Goal: Transaction & Acquisition: Subscribe to service/newsletter

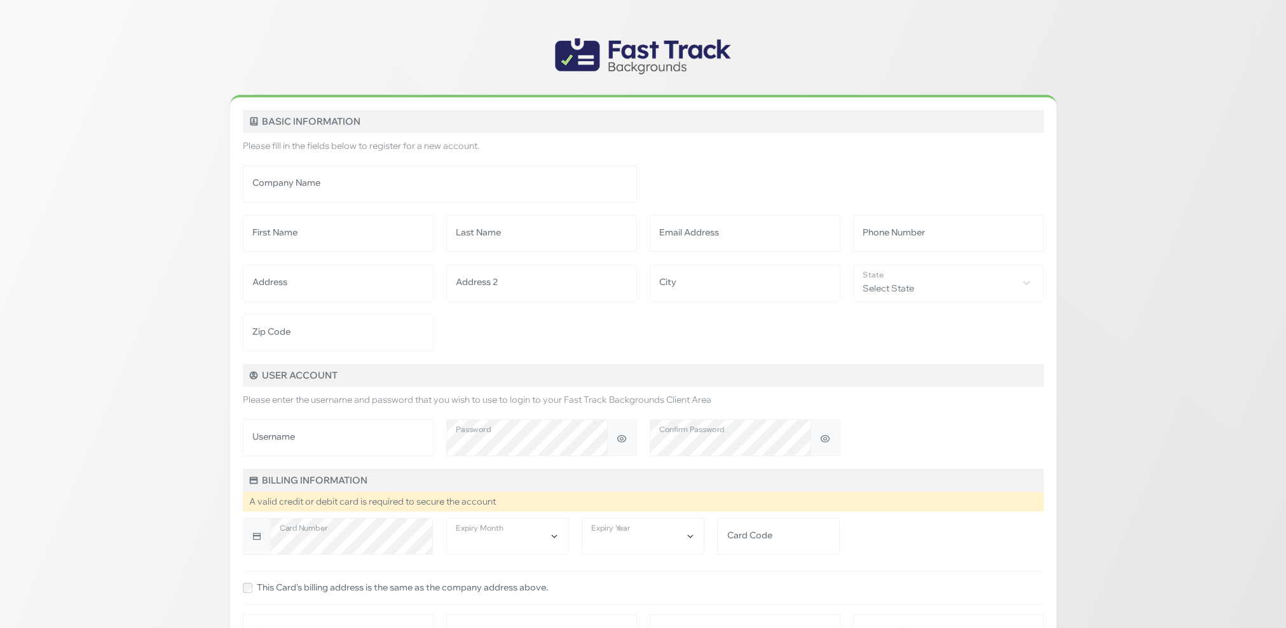
drag, startPoint x: 560, startPoint y: 52, endPoint x: 347, endPoint y: 18, distance: 215.7
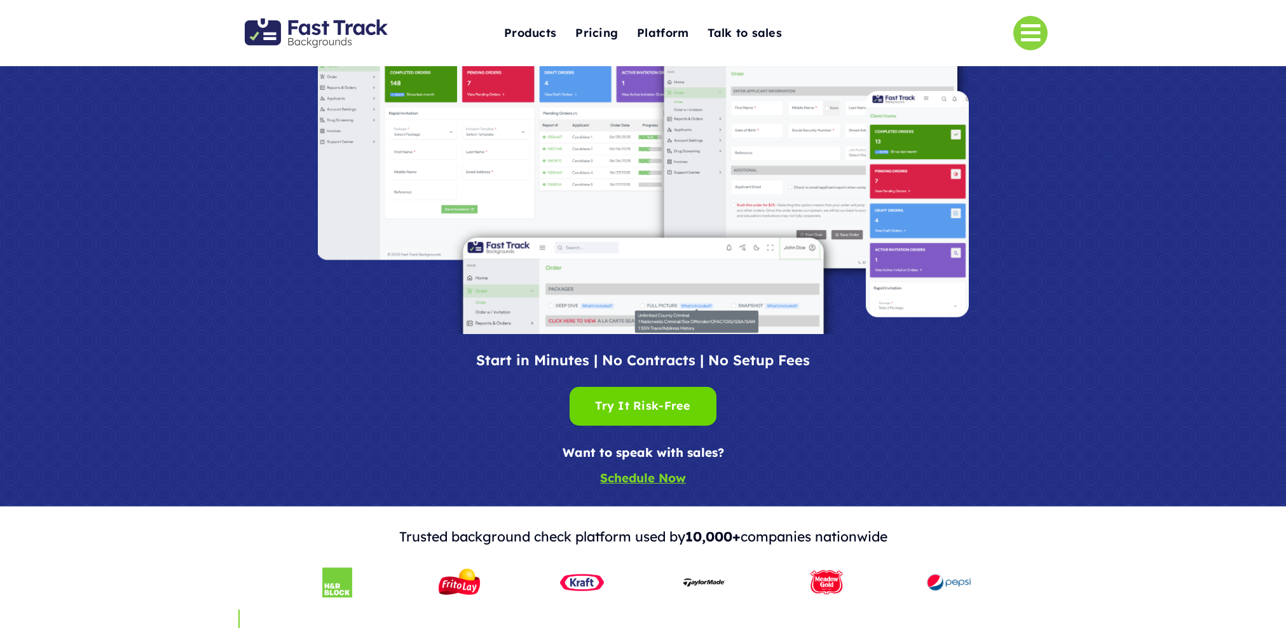
scroll to position [142, 0]
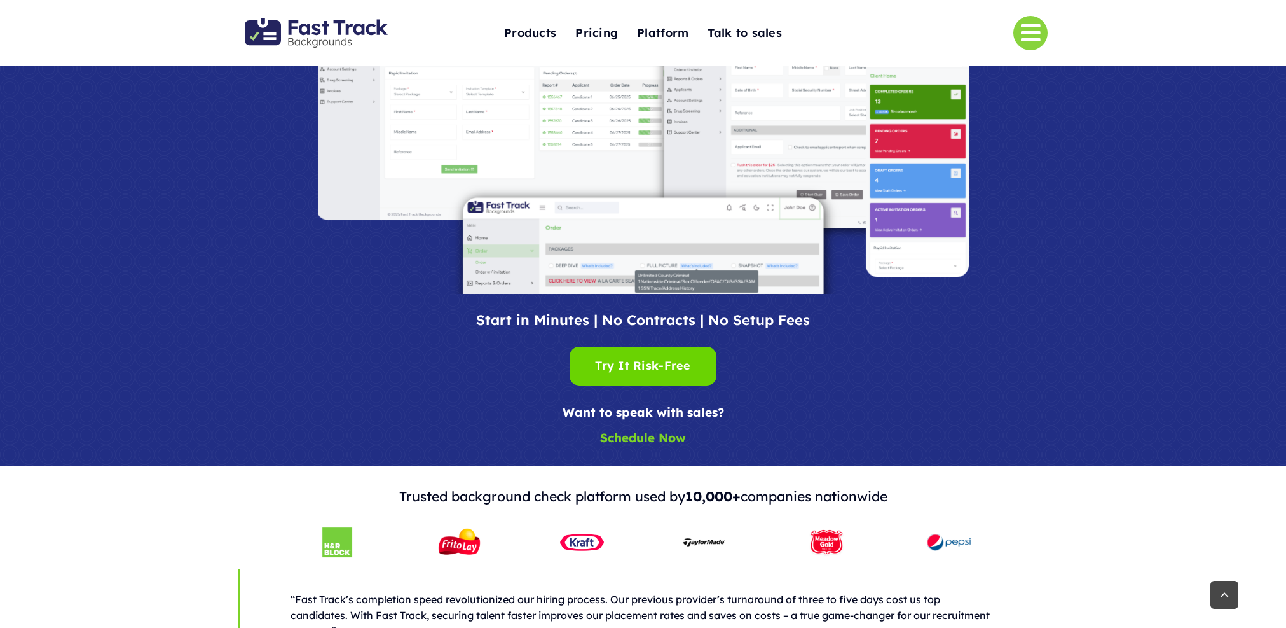
click at [624, 385] on div "Try It Risk-Free Try It Risk-Free" at bounding box center [643, 365] width 826 height 41
click at [626, 369] on div "Try It Risk-Free Try It Risk-Free" at bounding box center [642, 366] width 95 height 20
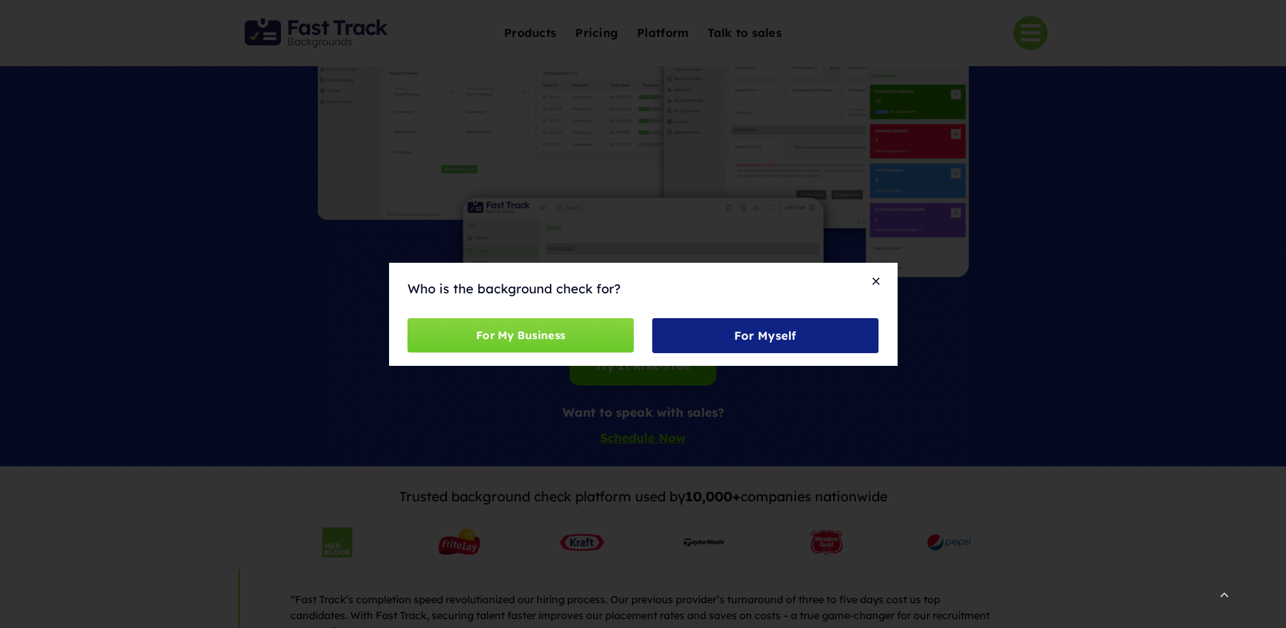
click at [1018, 207] on div "Who is the background check for? For My Business For Myself" at bounding box center [643, 314] width 1286 height 628
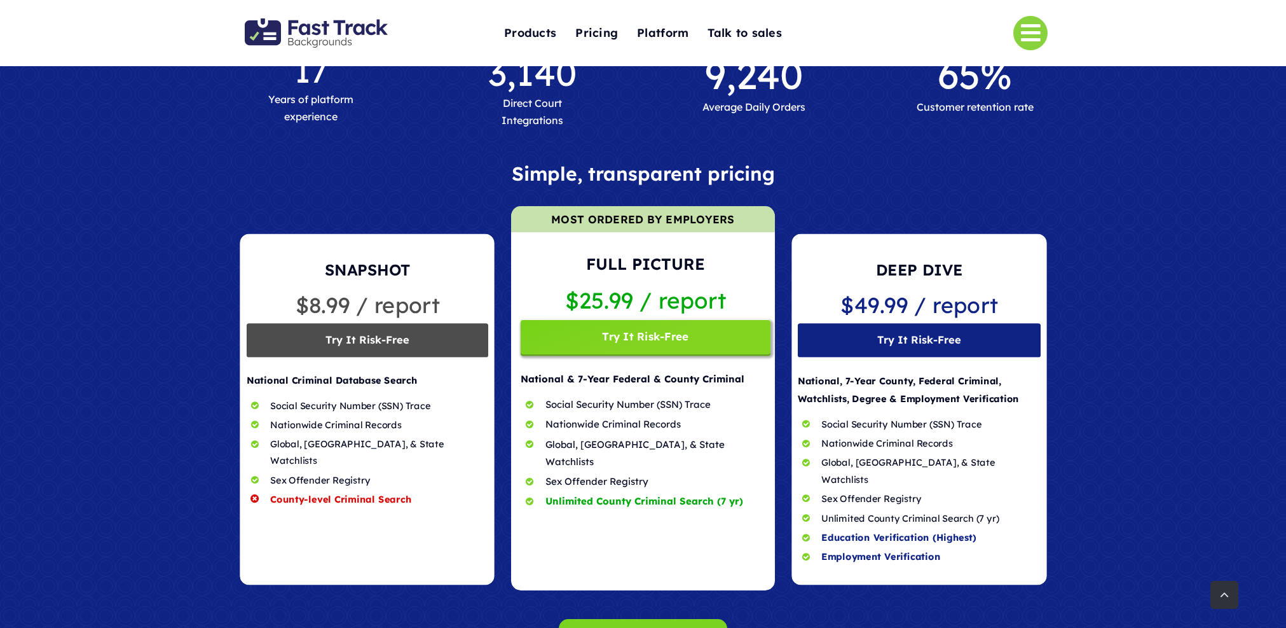
scroll to position [921, 0]
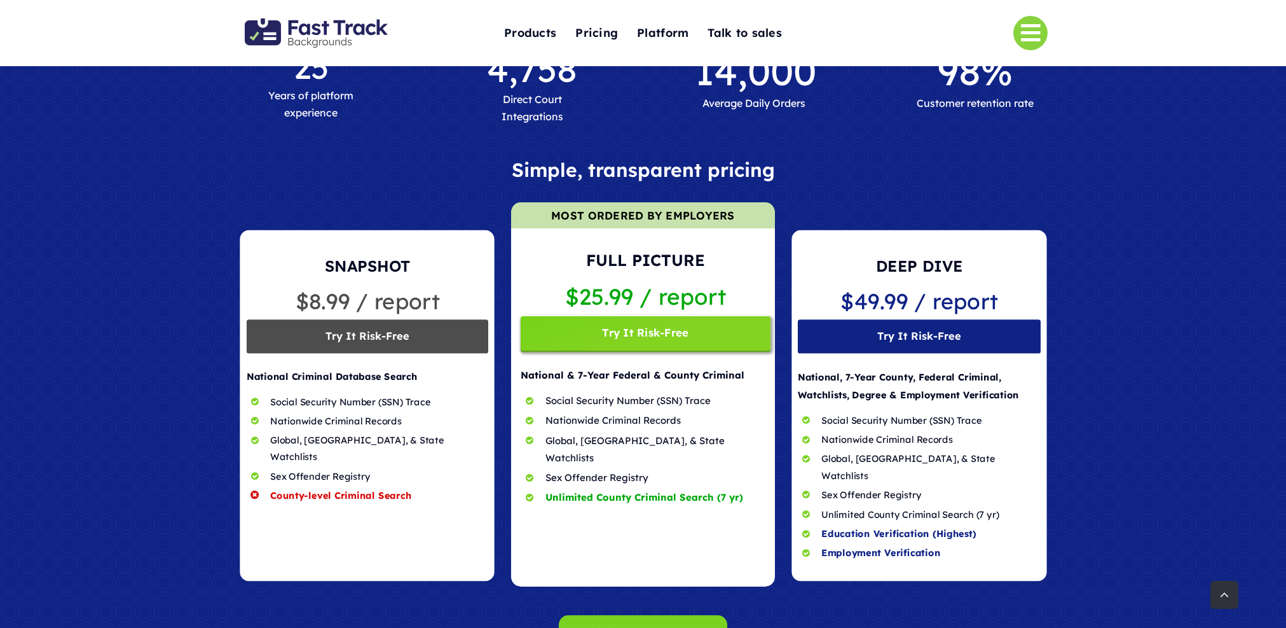
click at [648, 336] on span at bounding box center [642, 394] width 263 height 384
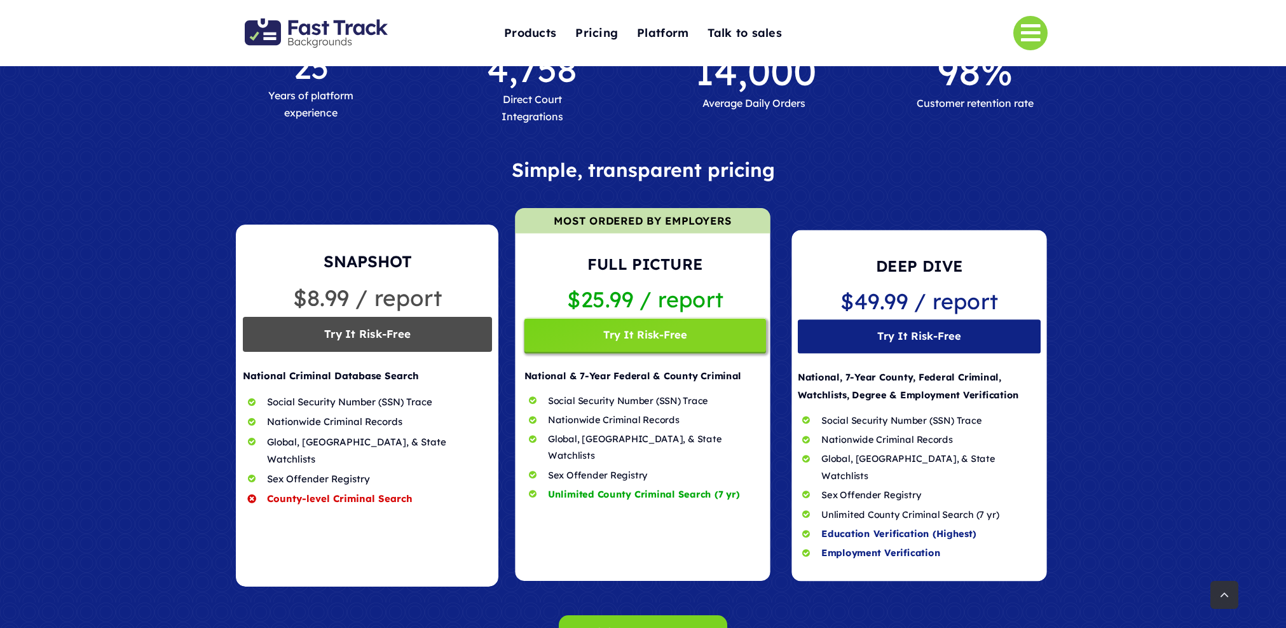
click at [331, 319] on span at bounding box center [367, 405] width 263 height 362
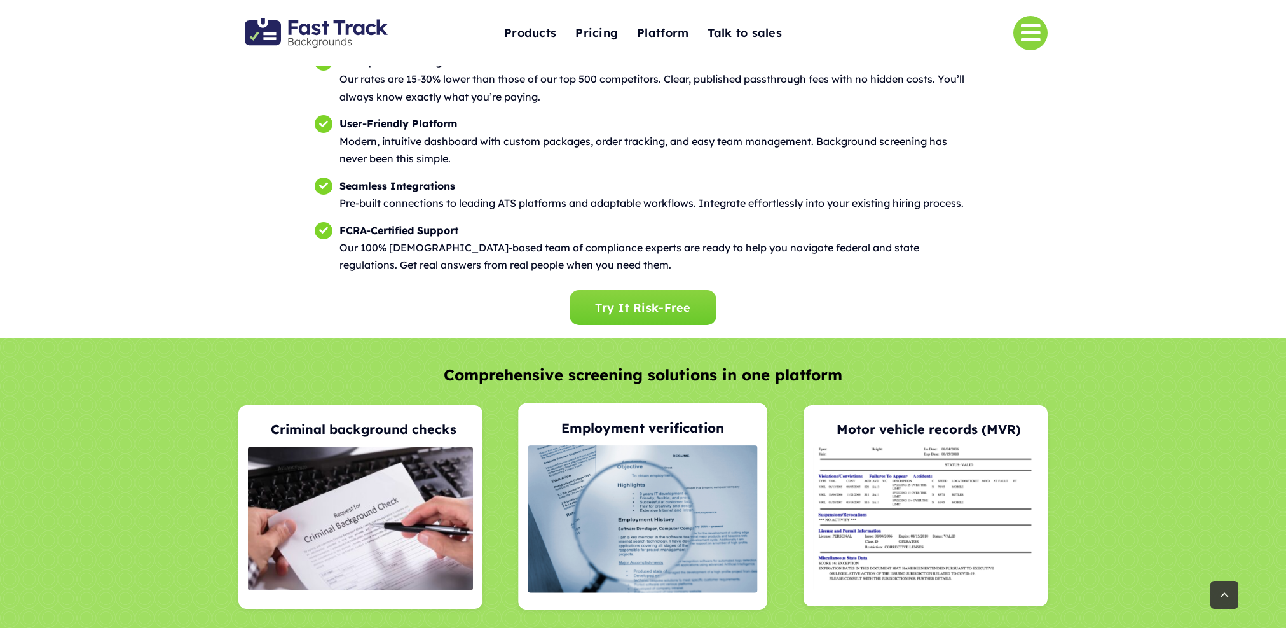
scroll to position [2163, 0]
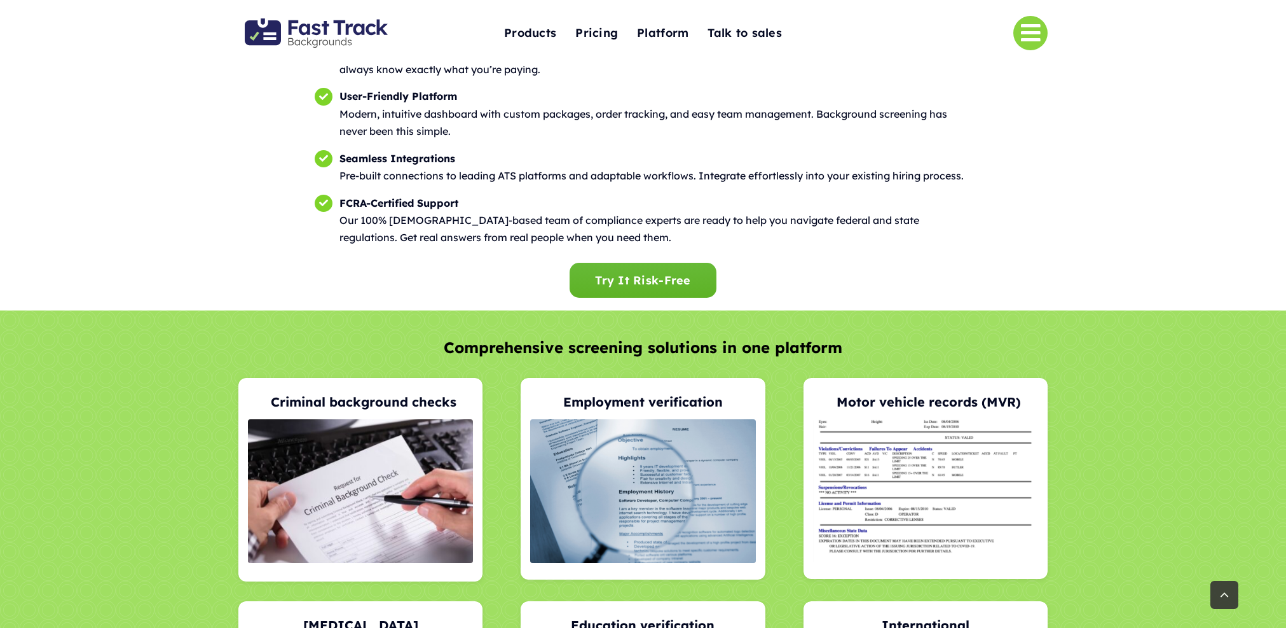
click at [650, 273] on span "Try It Risk-Free" at bounding box center [642, 279] width 95 height 13
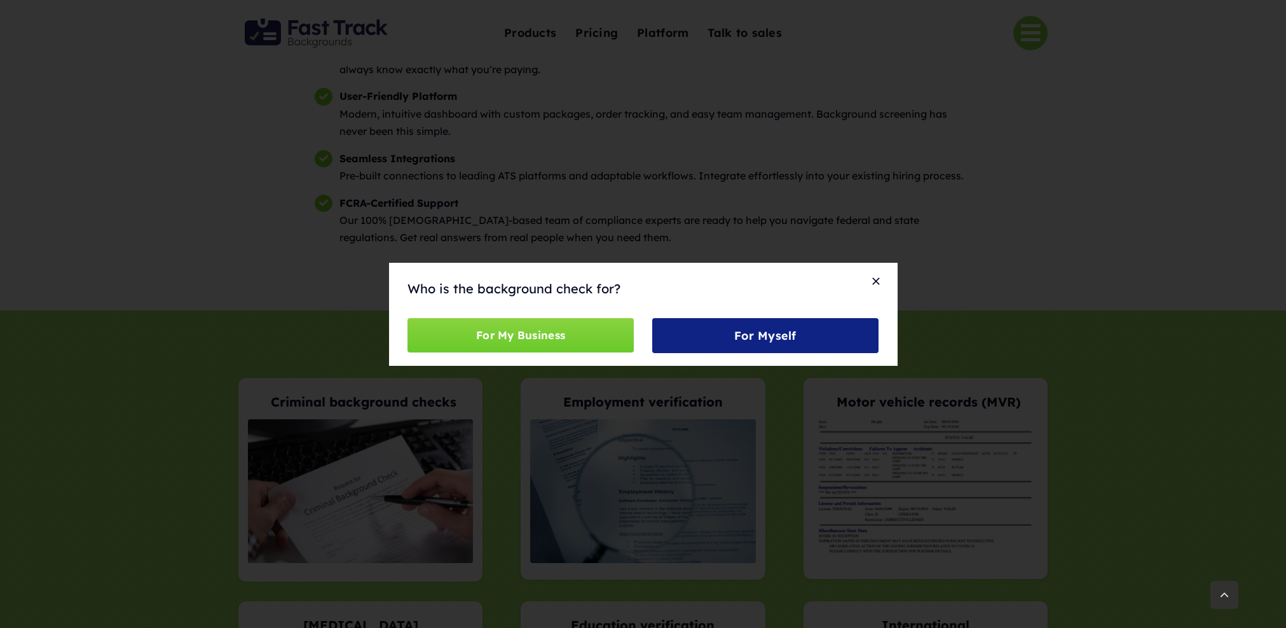
click at [920, 196] on div "Who is the background check for? For My Business For Myself" at bounding box center [643, 314] width 1286 height 628
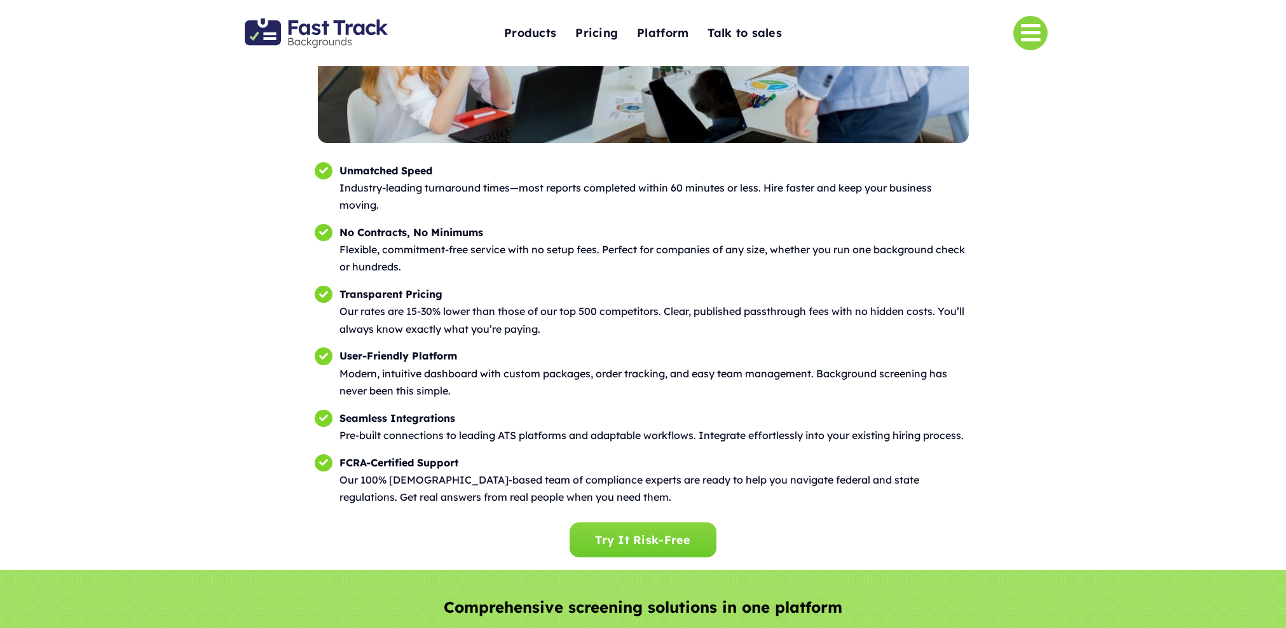
scroll to position [1883, 0]
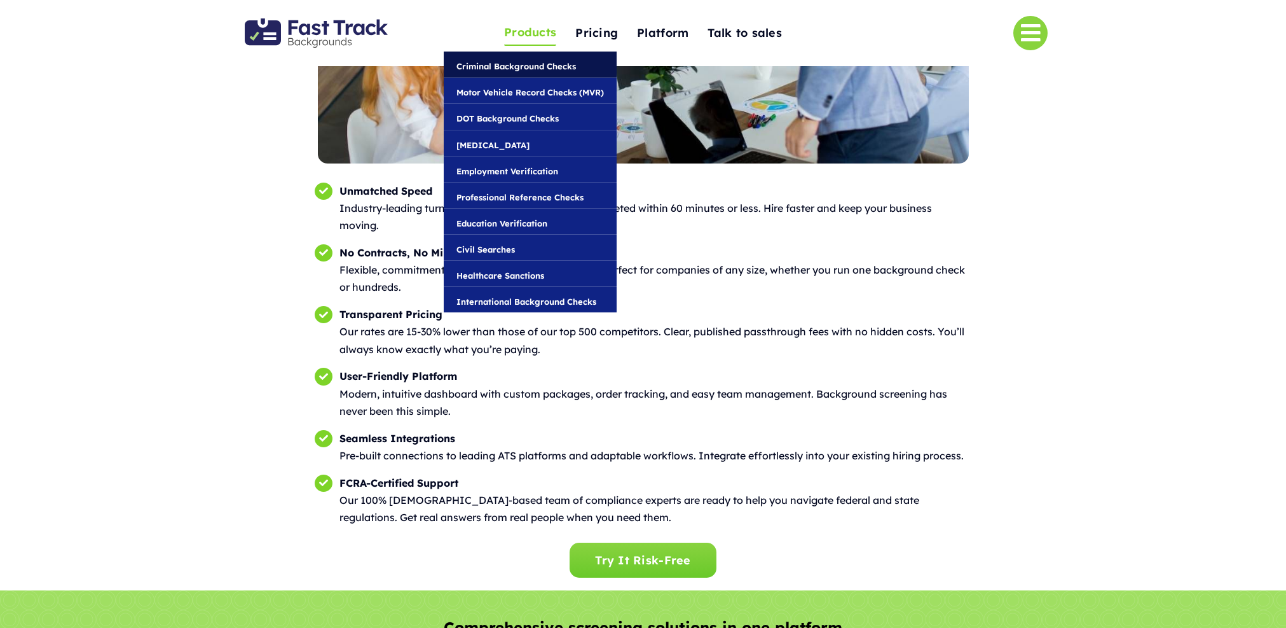
click at [521, 69] on span "Criminal Background Checks" at bounding box center [517, 66] width 120 height 14
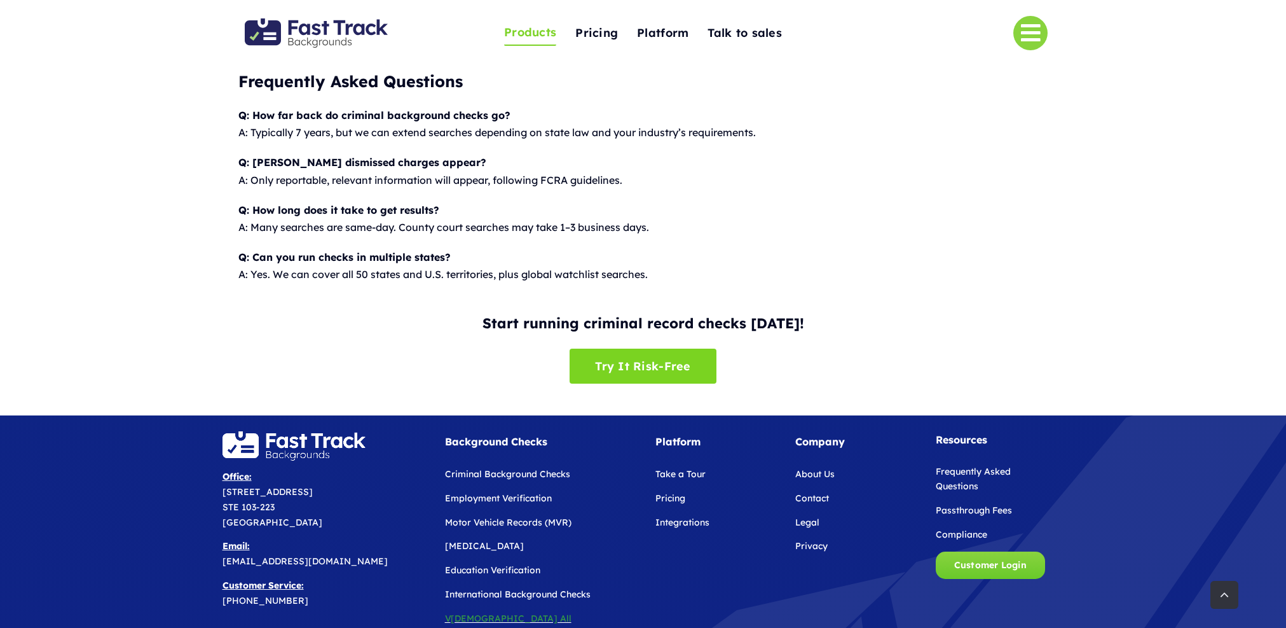
scroll to position [1609, 0]
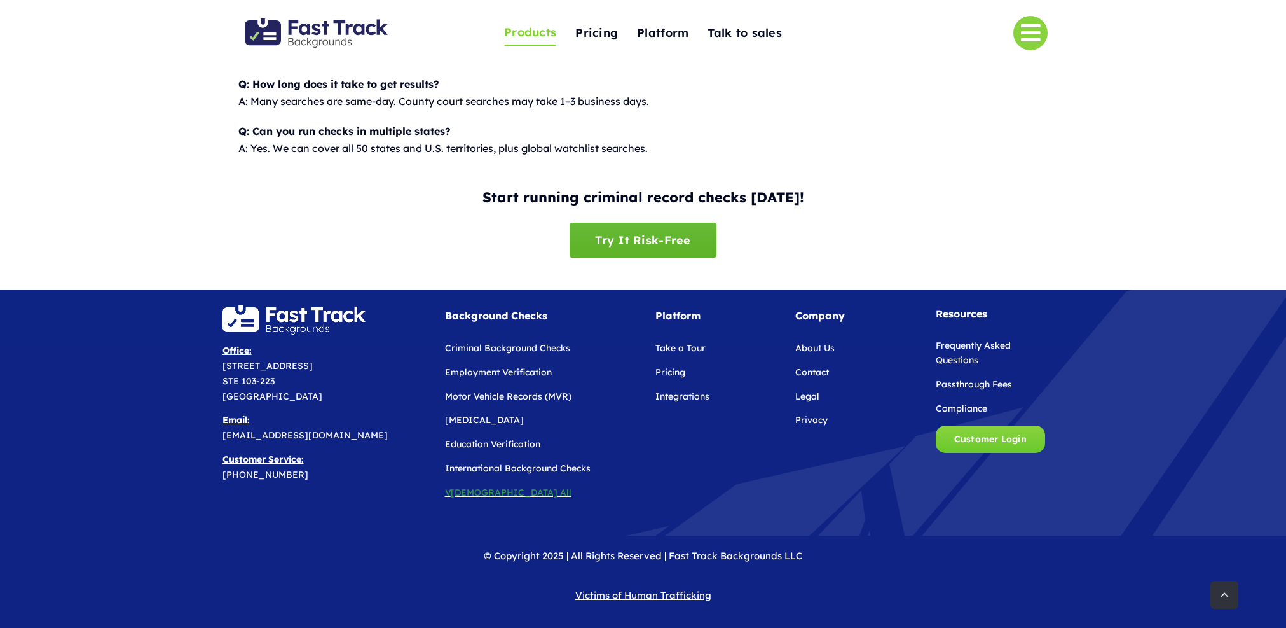
click at [637, 244] on span "Try It Risk-Free" at bounding box center [642, 239] width 95 height 13
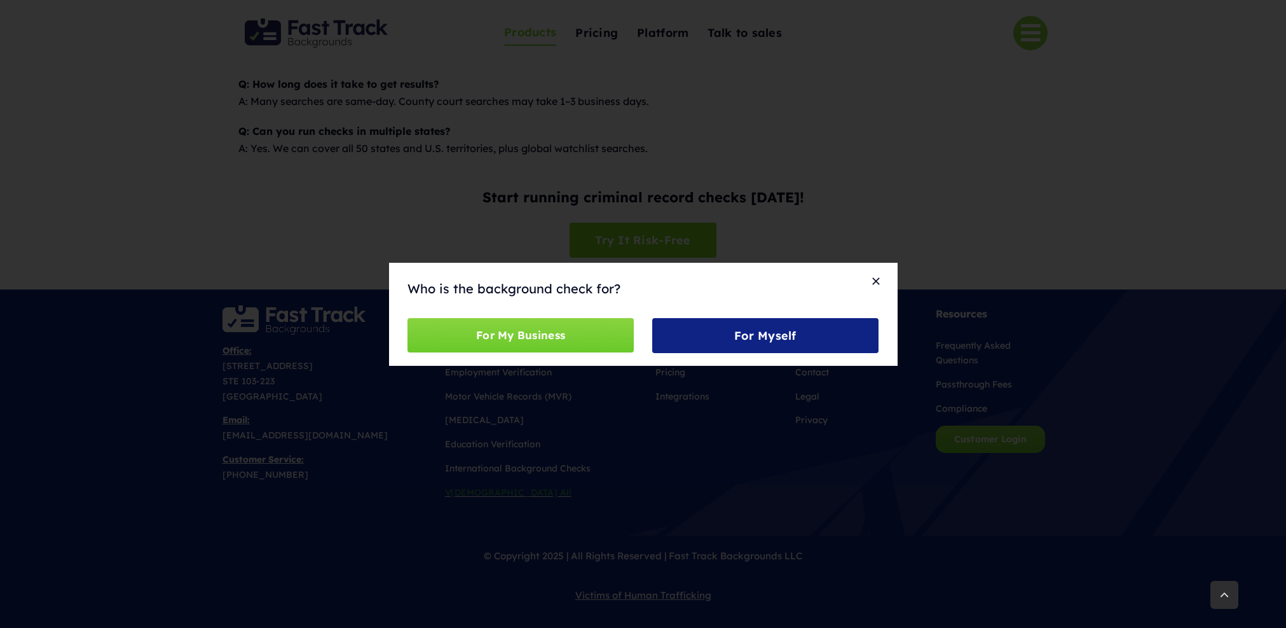
click at [647, 215] on div "Who is the background check for? For My Business For Myself" at bounding box center [643, 314] width 1286 height 628
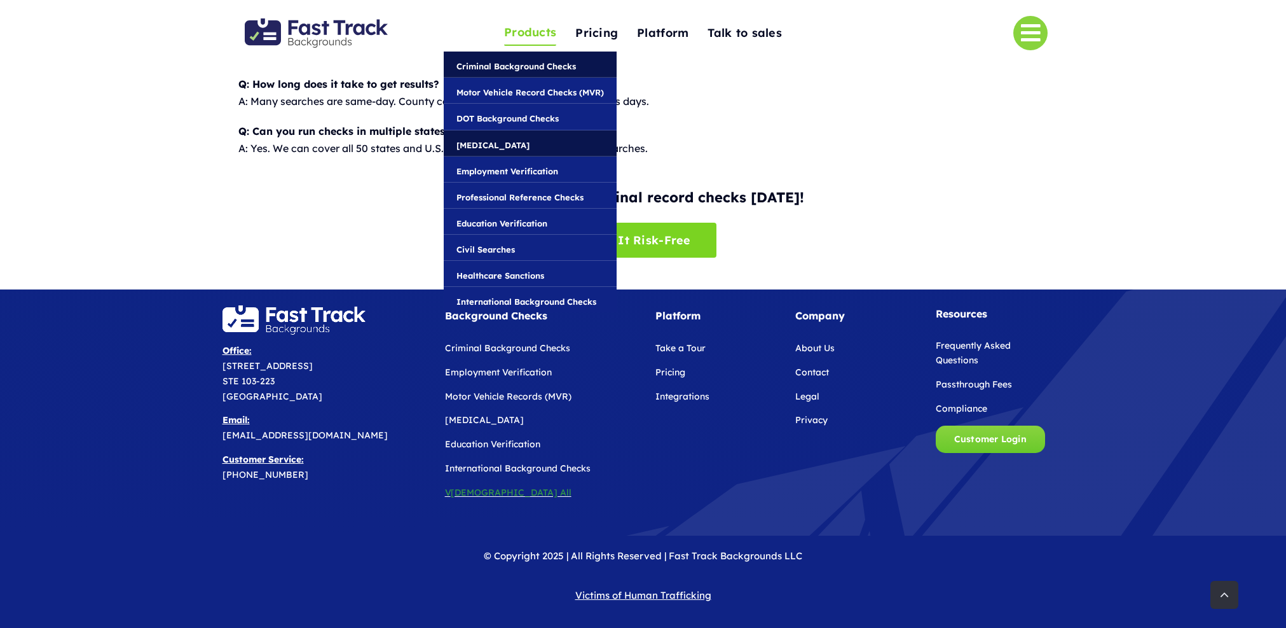
click at [479, 151] on span "[MEDICAL_DATA]" at bounding box center [493, 145] width 73 height 14
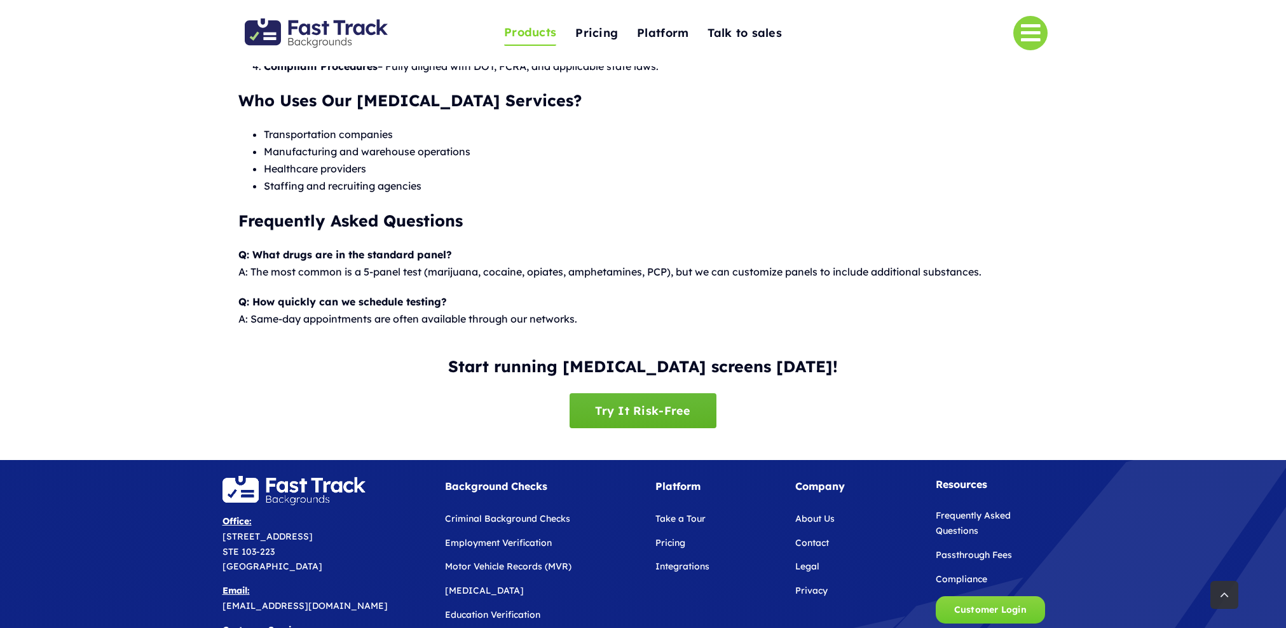
scroll to position [1052, 0]
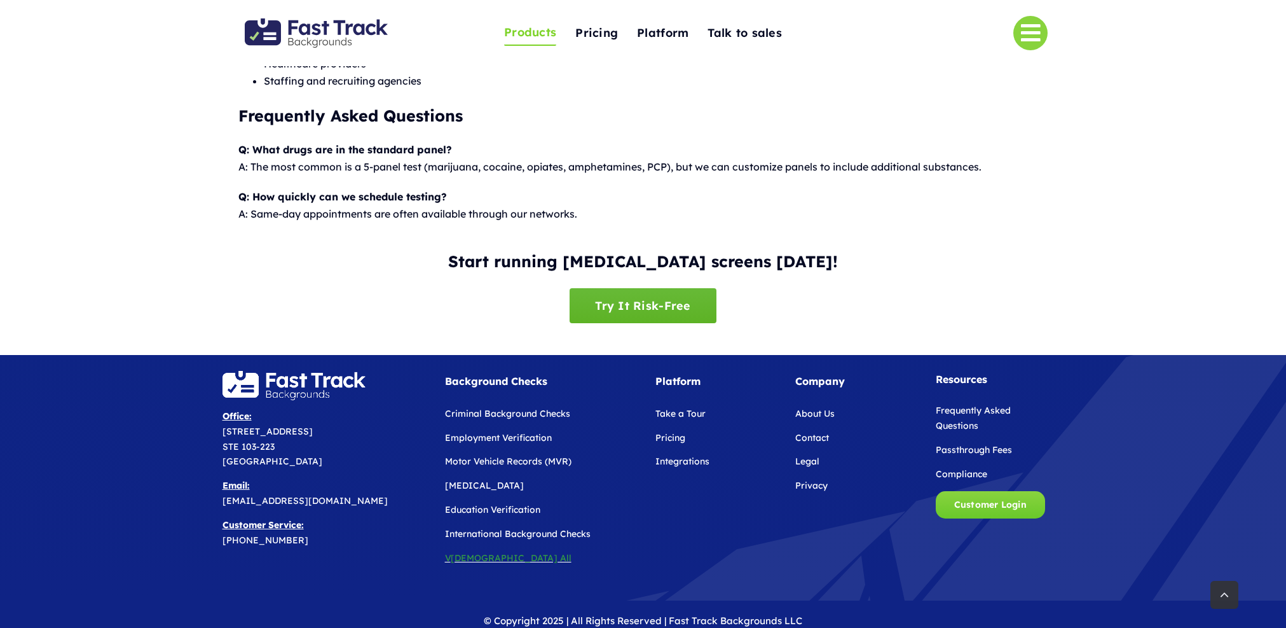
click at [622, 299] on span "Try It Risk-Free" at bounding box center [642, 305] width 95 height 13
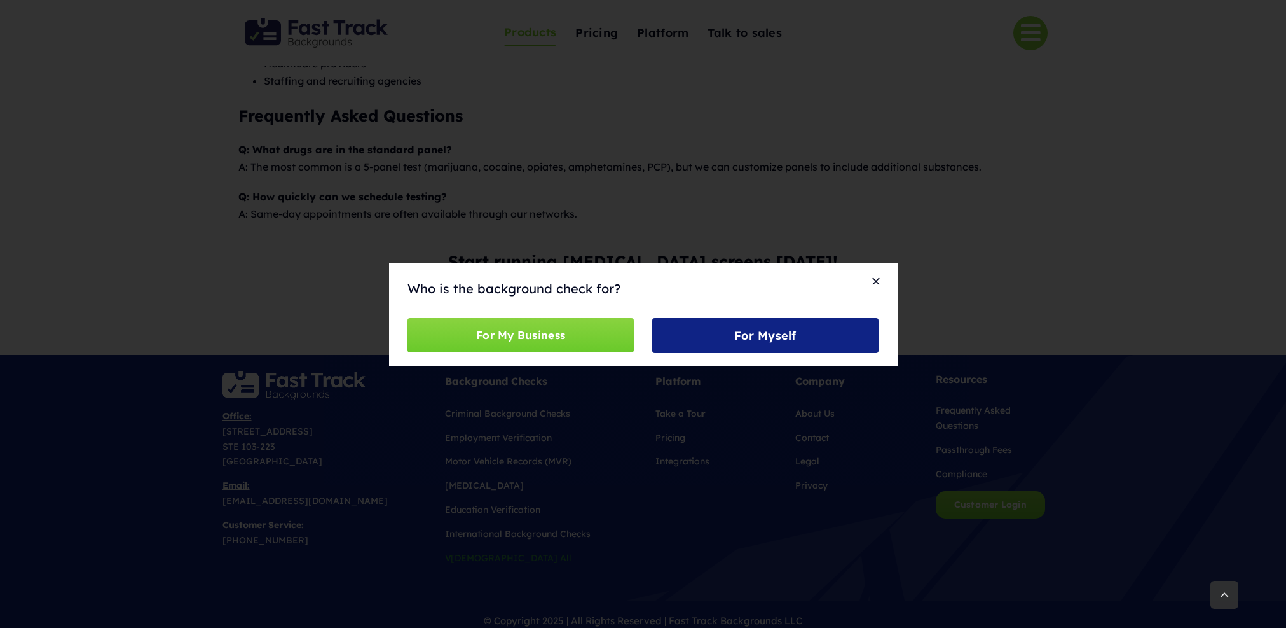
click at [614, 195] on div "Who is the background check for? For My Business For Myself" at bounding box center [643, 314] width 1286 height 628
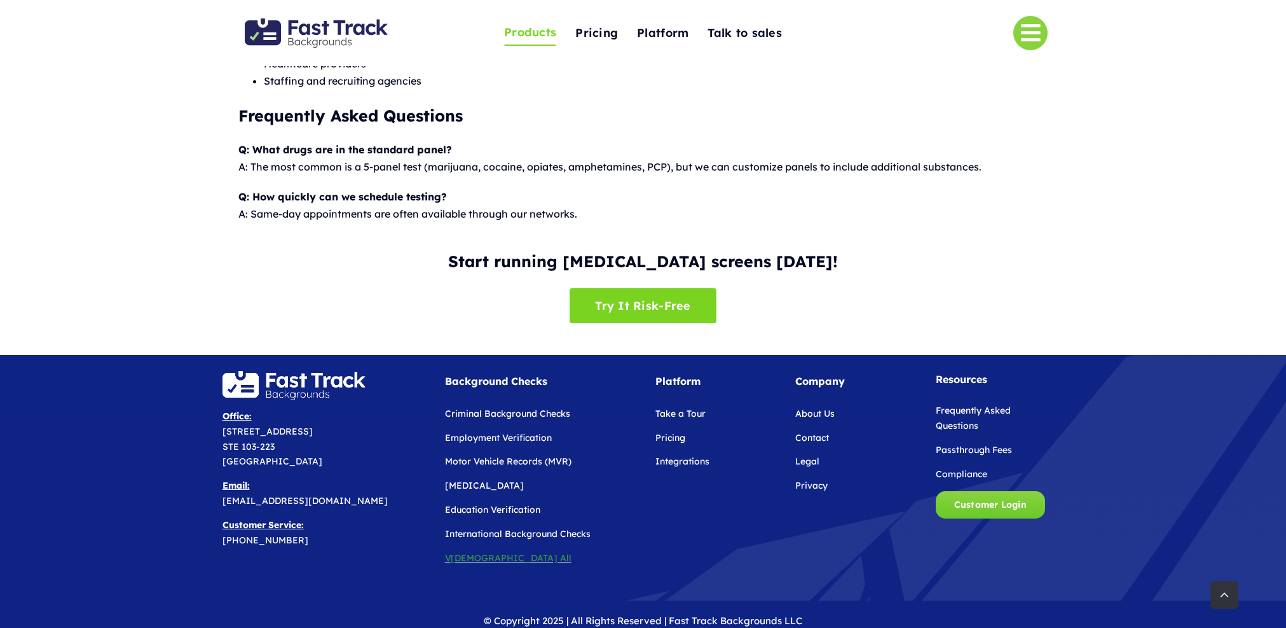
click at [146, 271] on div "Start running [MEDICAL_DATA] screens [DATE]! Try It Risk-Free" at bounding box center [643, 292] width 1286 height 88
click at [631, 313] on link "Try It Risk-Free" at bounding box center [643, 305] width 146 height 35
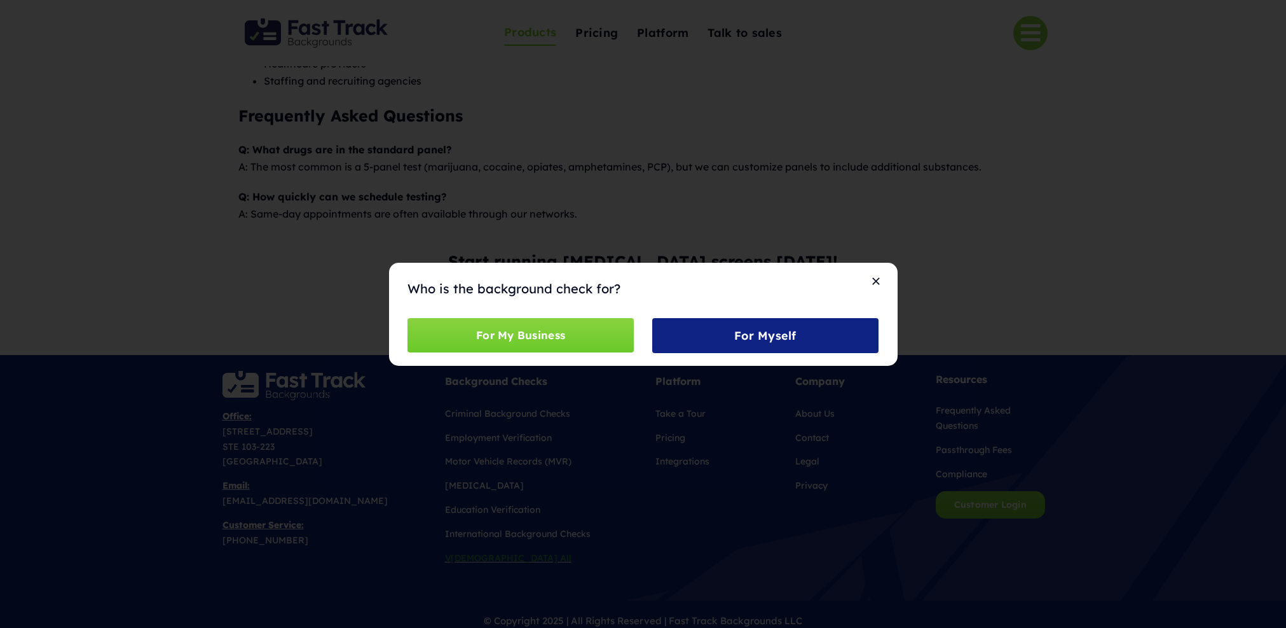
click at [1054, 268] on div "Who is the background check for? For My Business For Myself" at bounding box center [643, 314] width 1286 height 628
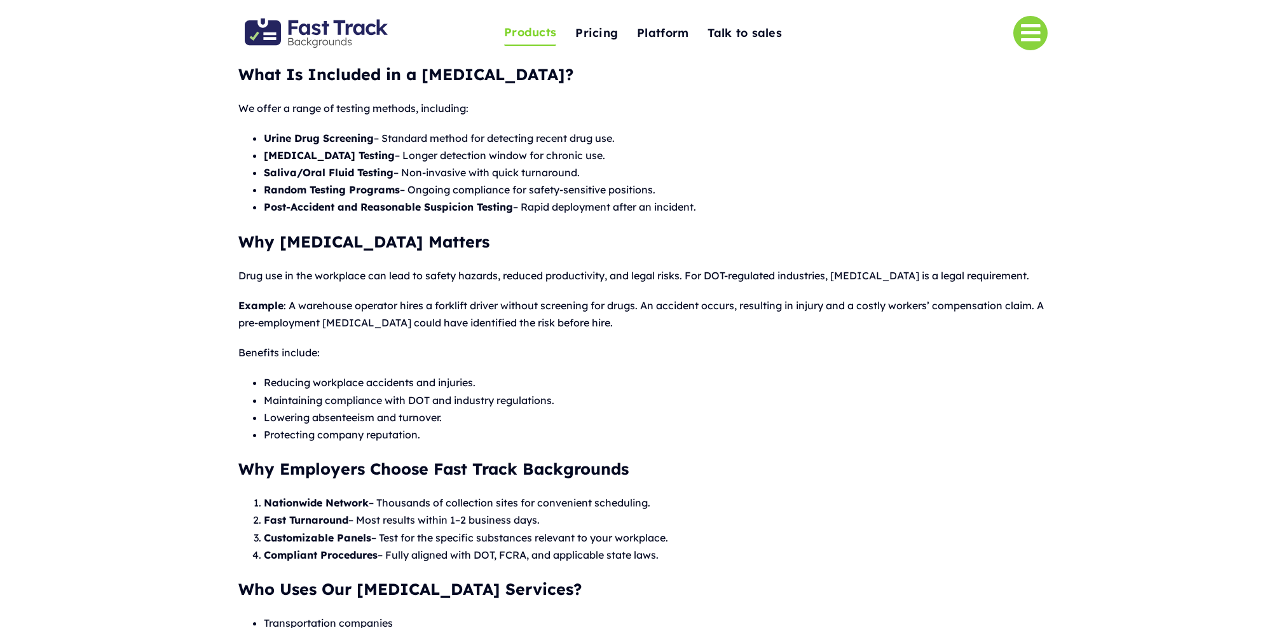
scroll to position [446, 0]
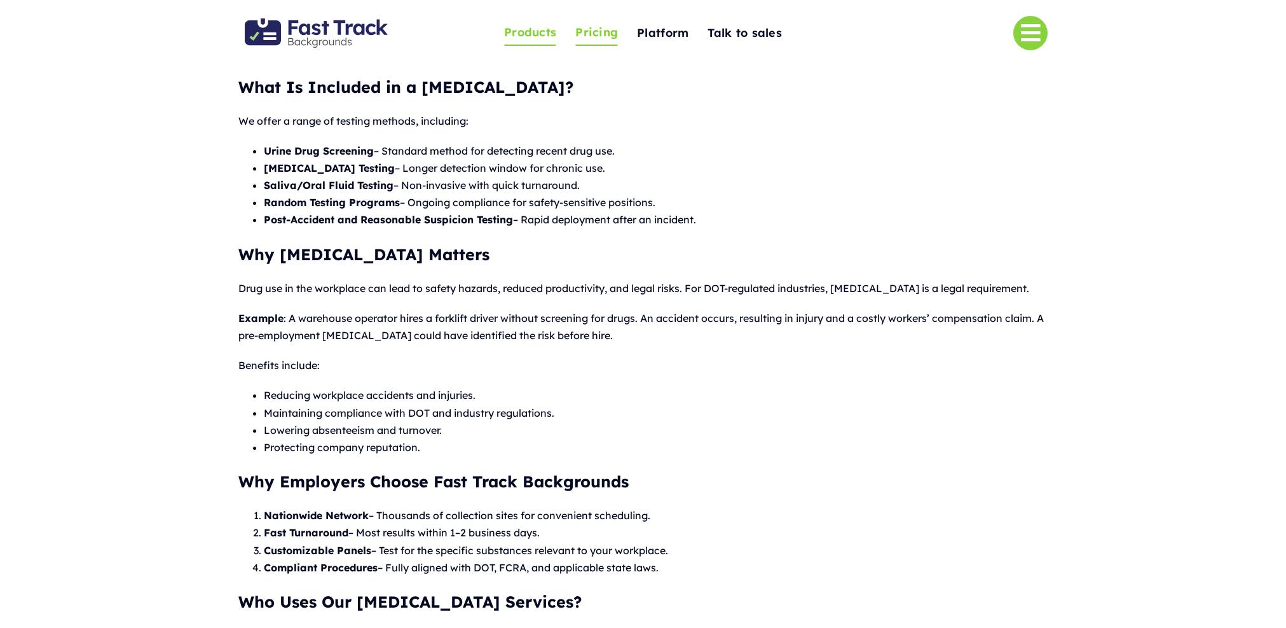
click at [593, 34] on span "Pricing" at bounding box center [596, 33] width 43 height 20
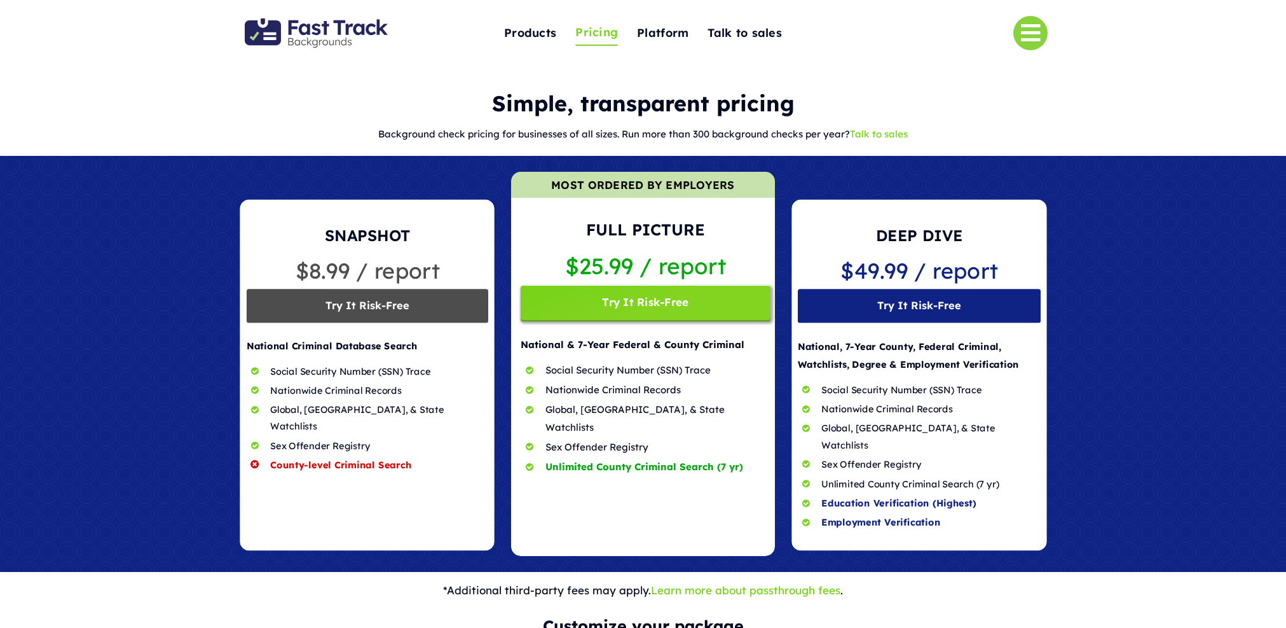
click at [646, 301] on span at bounding box center [642, 364] width 263 height 384
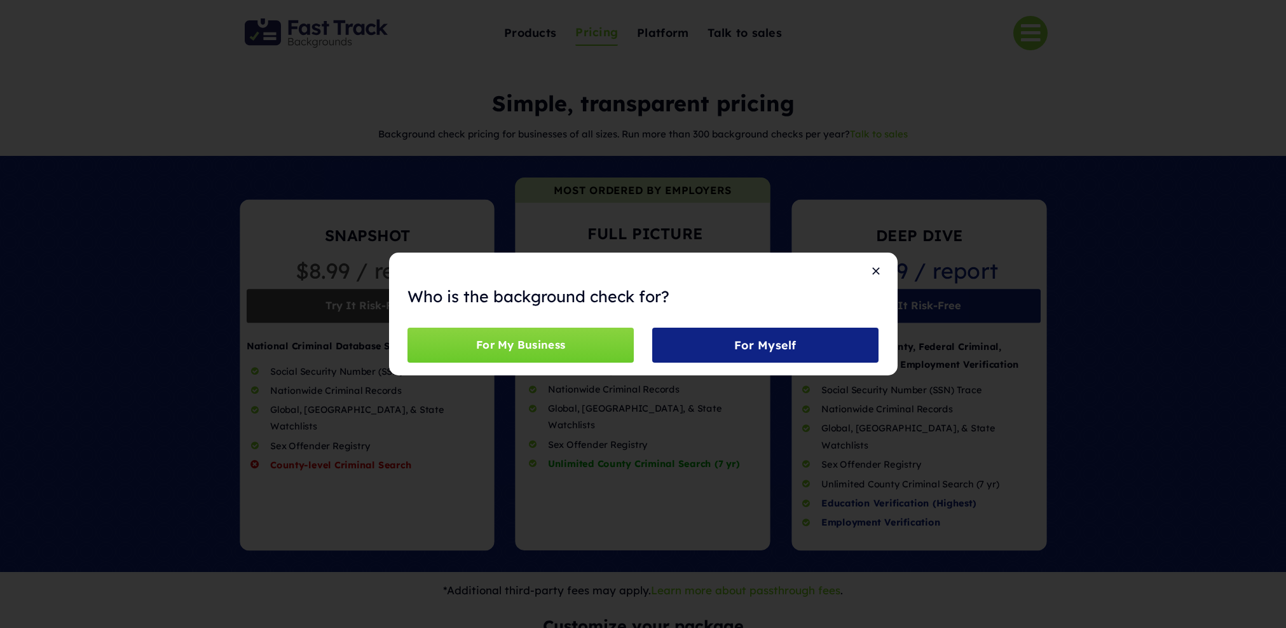
click at [653, 230] on div "Who is the background check for? For My Business For Myself" at bounding box center [643, 314] width 1286 height 628
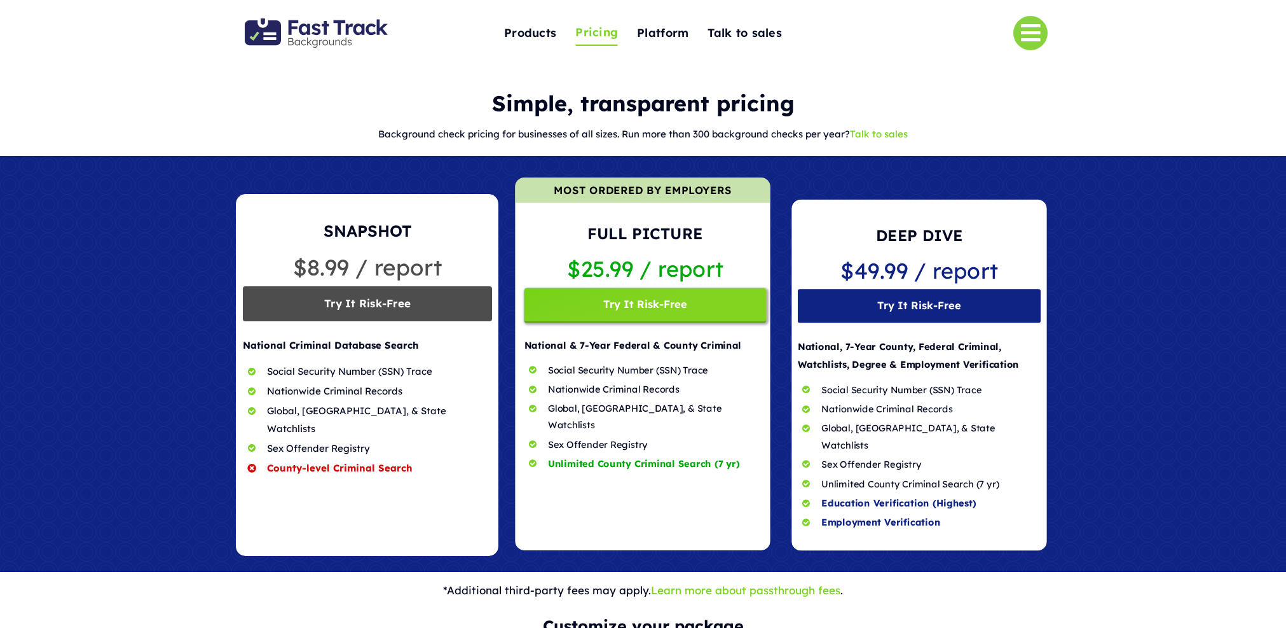
click at [351, 303] on span at bounding box center [367, 375] width 263 height 362
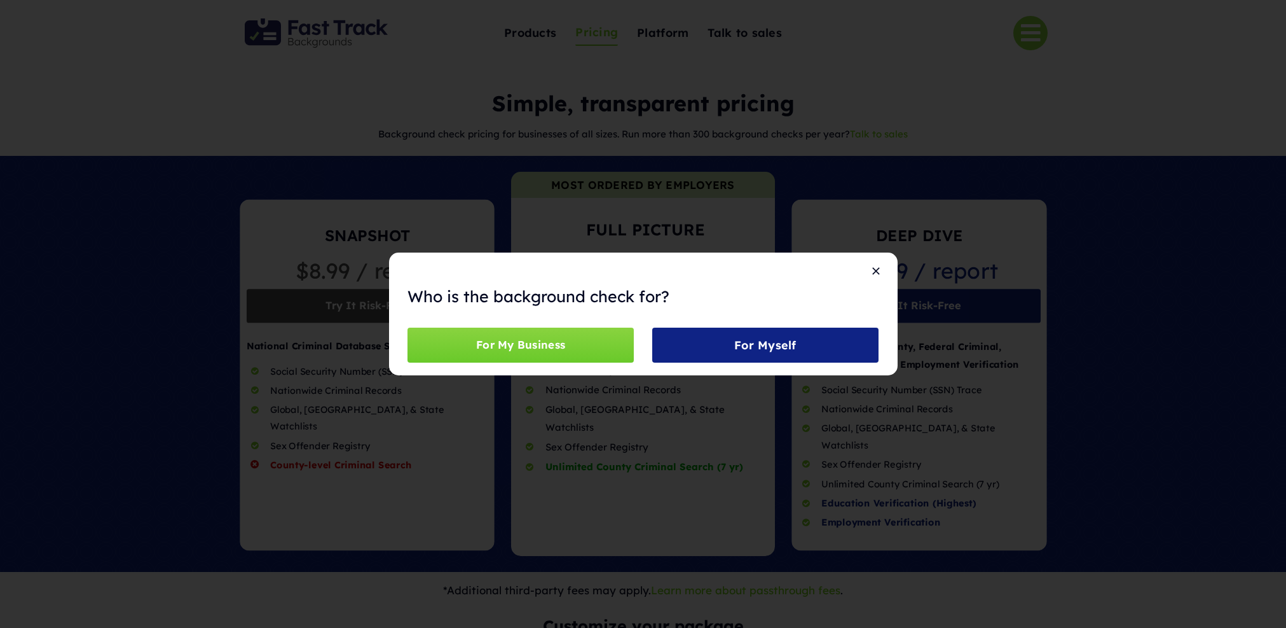
drag, startPoint x: 652, startPoint y: 198, endPoint x: 766, endPoint y: 209, distance: 114.4
click at [653, 198] on div "Who is the background check for? For My Business For Myself" at bounding box center [643, 314] width 1286 height 628
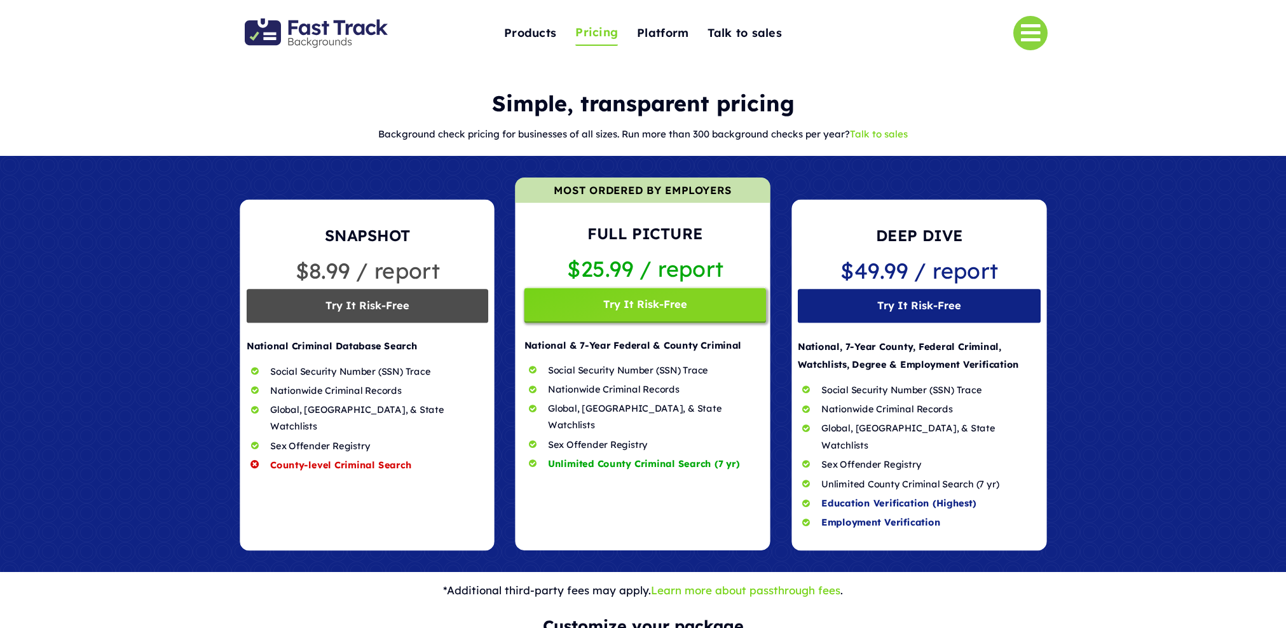
click at [918, 305] on span at bounding box center [920, 375] width 256 height 350
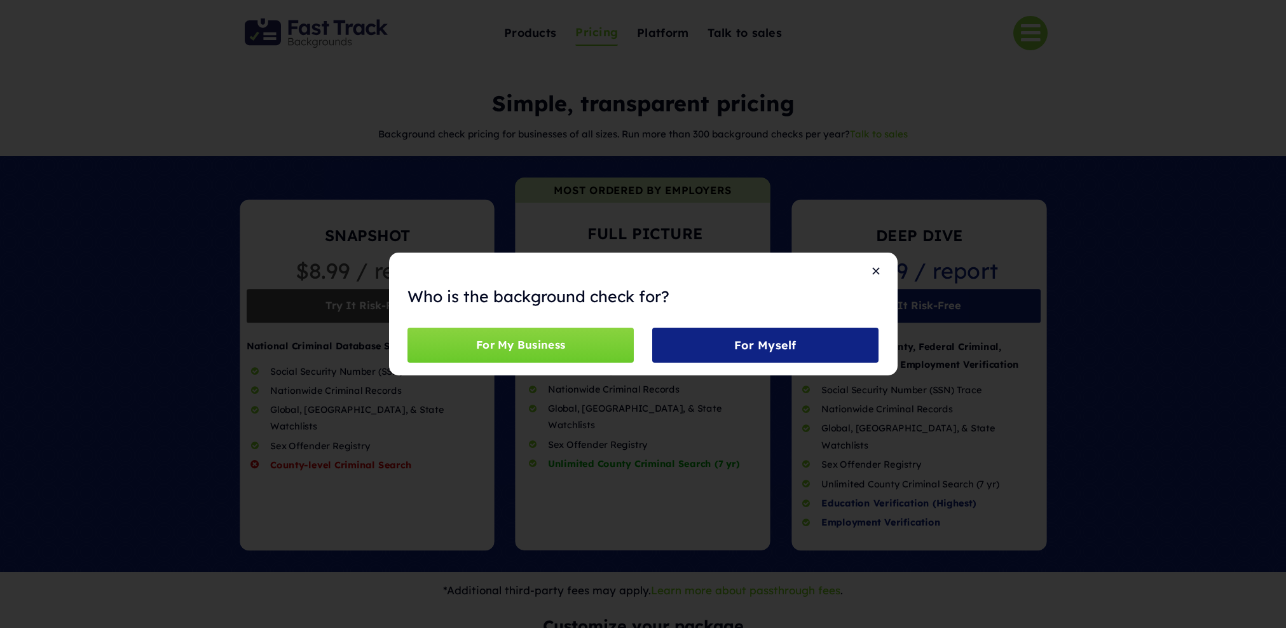
click at [853, 212] on div "Who is the background check for? For My Business For Myself" at bounding box center [643, 314] width 1286 height 628
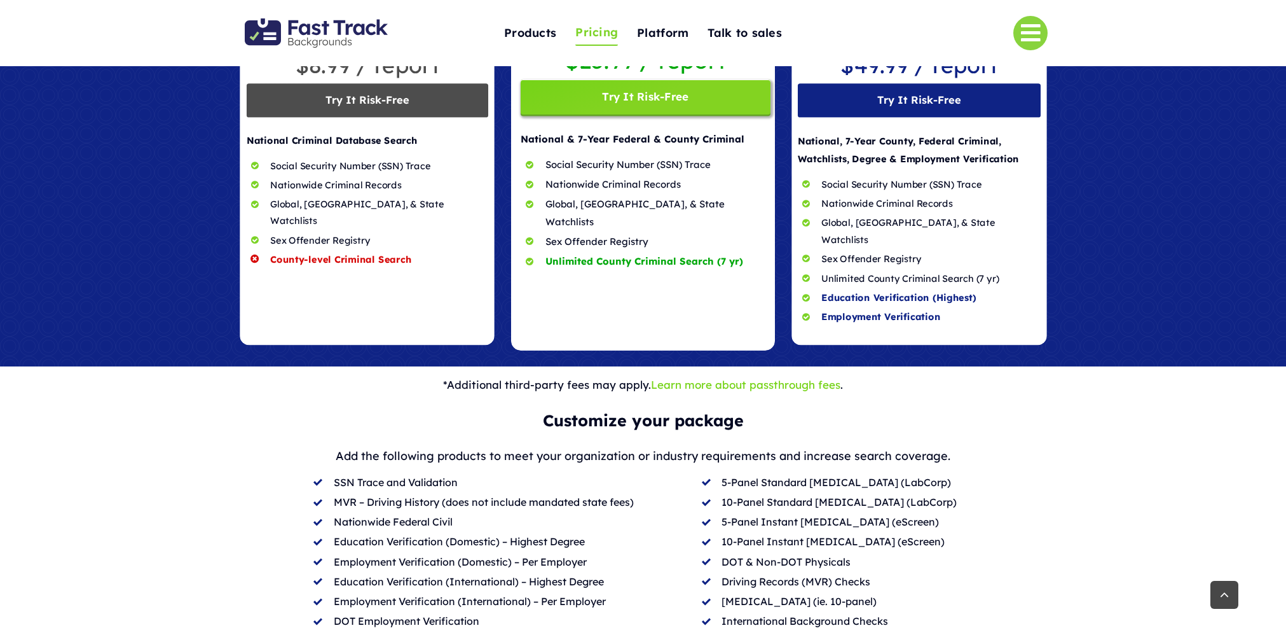
scroll to position [217, 0]
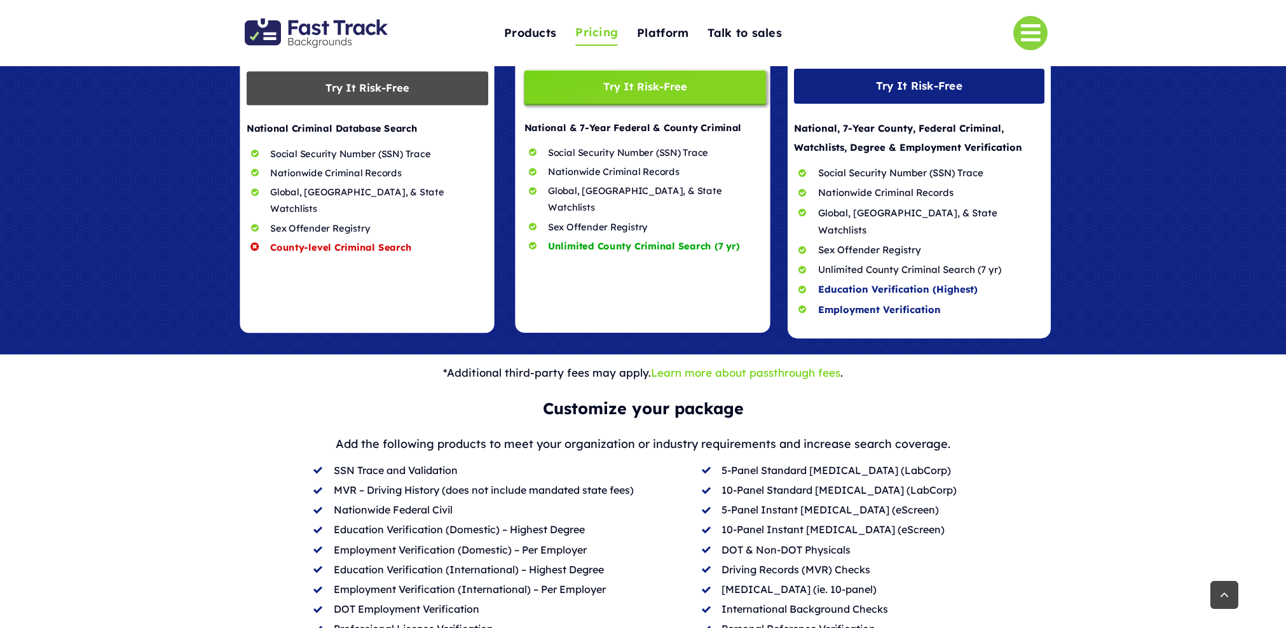
click at [851, 170] on span at bounding box center [919, 157] width 263 height 362
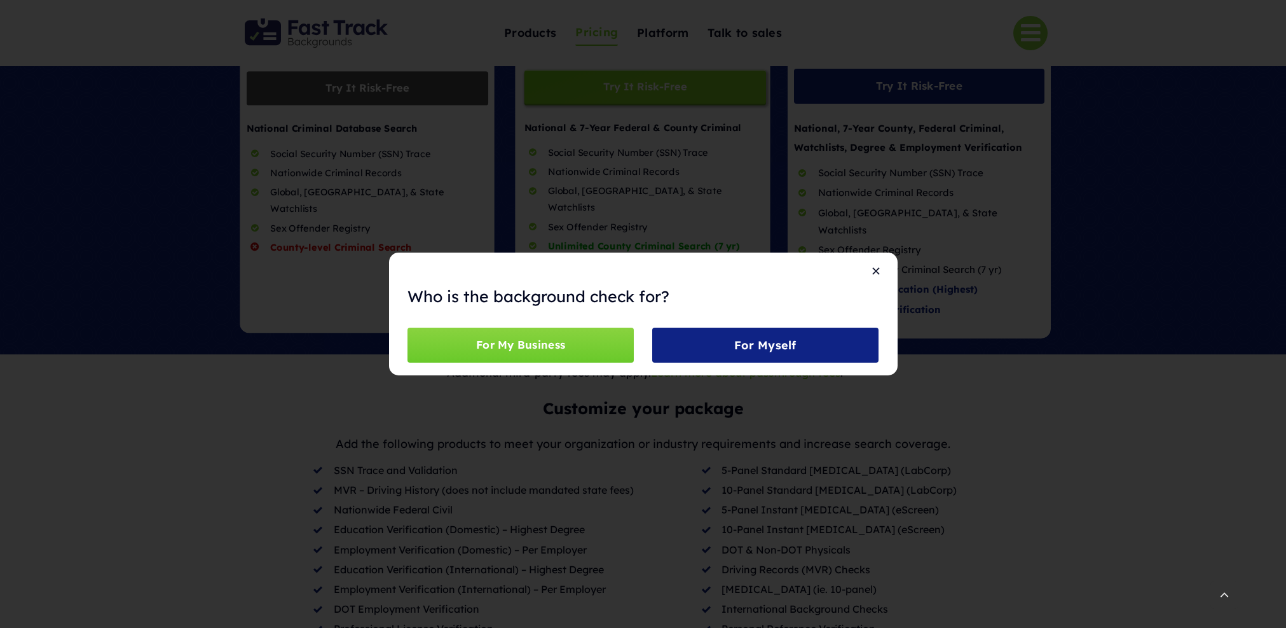
click at [898, 179] on div "Who is the background check for? For My Business For Myself" at bounding box center [643, 314] width 1286 height 628
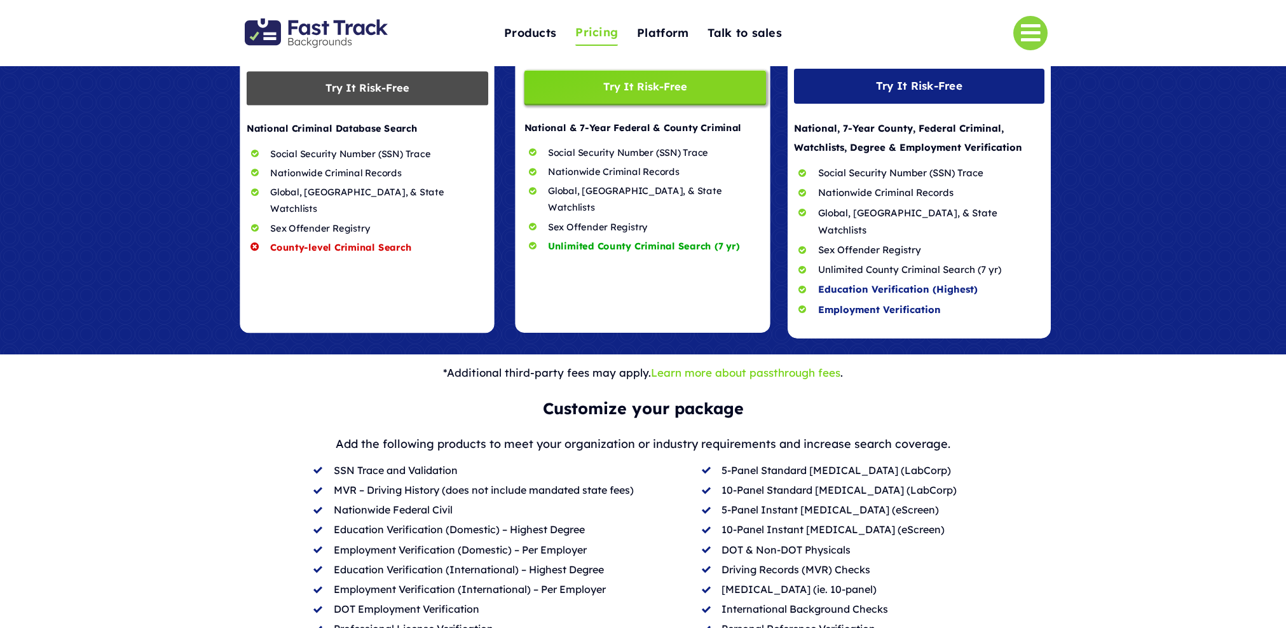
click at [882, 153] on span at bounding box center [919, 157] width 263 height 362
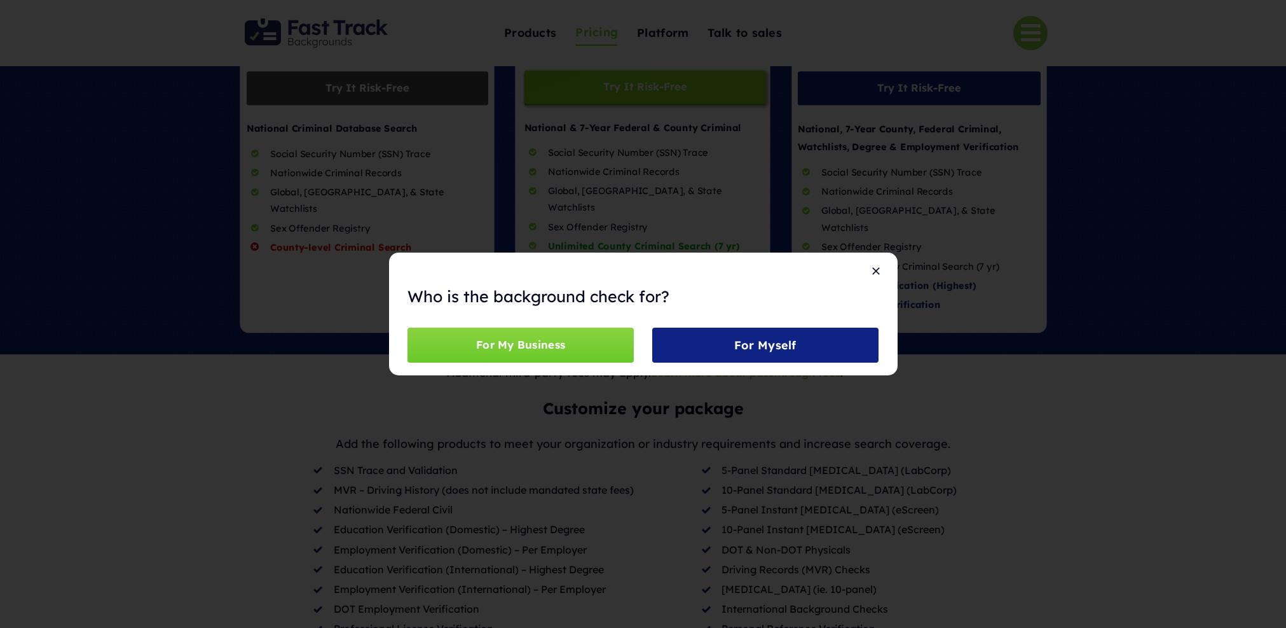
click at [881, 153] on div "Who is the background check for? For My Business For Myself" at bounding box center [643, 314] width 1286 height 628
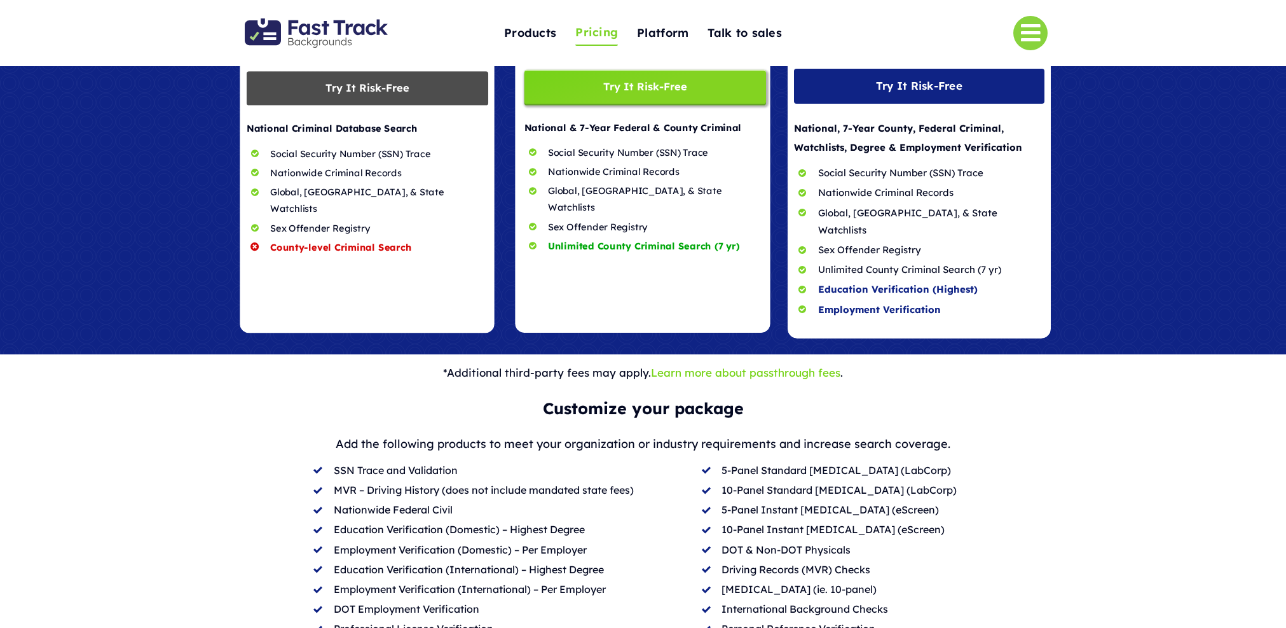
click at [880, 154] on span at bounding box center [919, 157] width 263 height 362
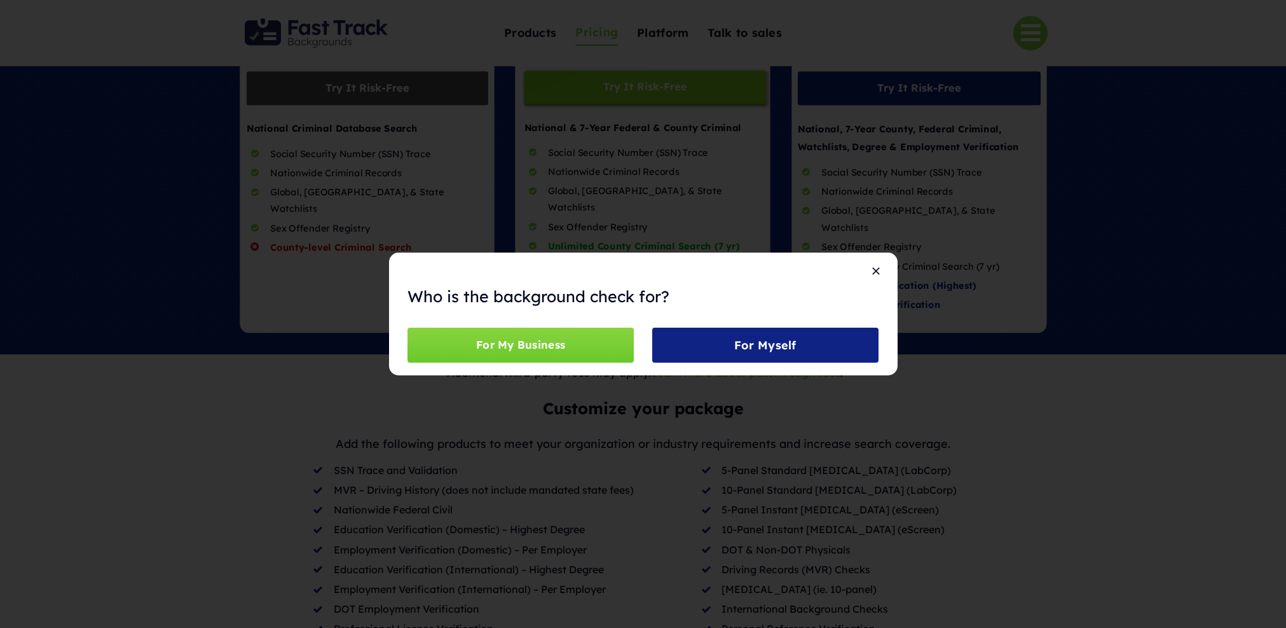
click at [1020, 192] on div "Who is the background check for? For My Business For Myself" at bounding box center [643, 314] width 1286 height 628
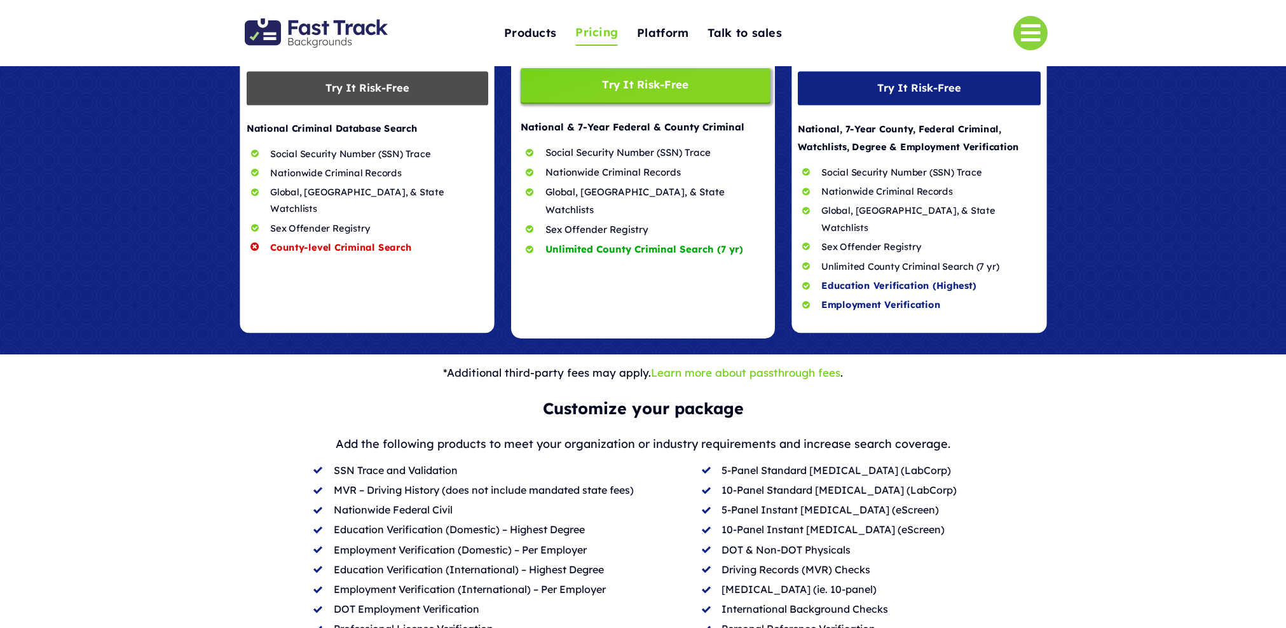
click at [629, 177] on span at bounding box center [642, 146] width 263 height 384
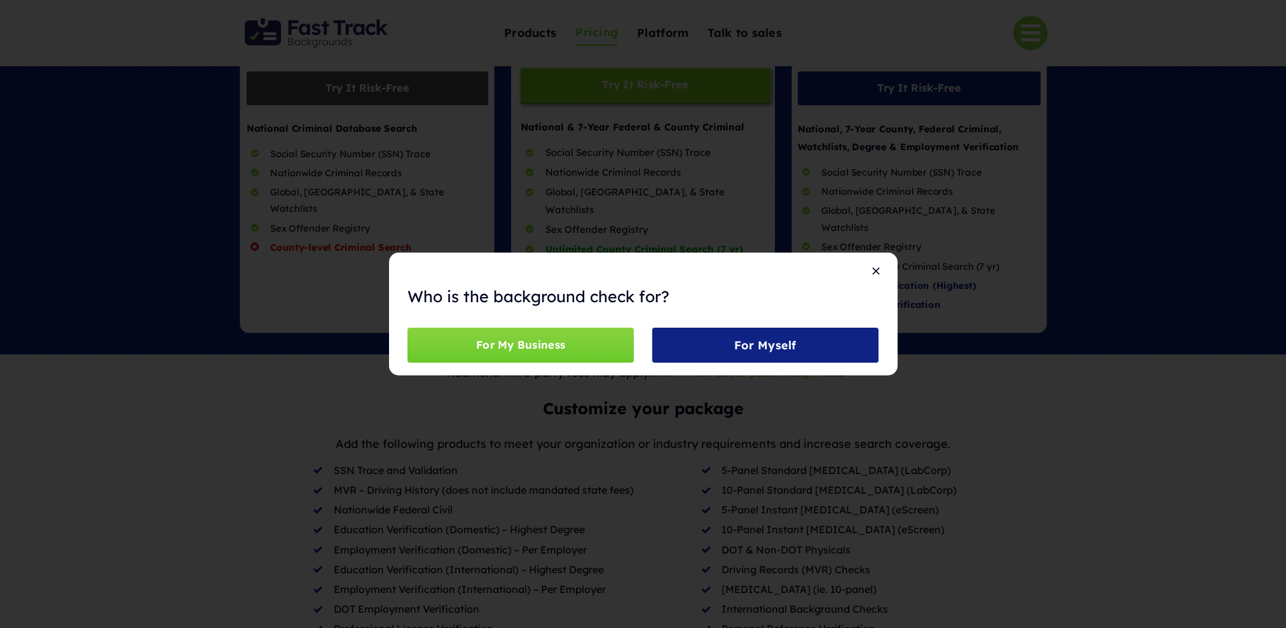
click at [629, 177] on div "Who is the background check for? For My Business For Myself" at bounding box center [643, 314] width 1286 height 628
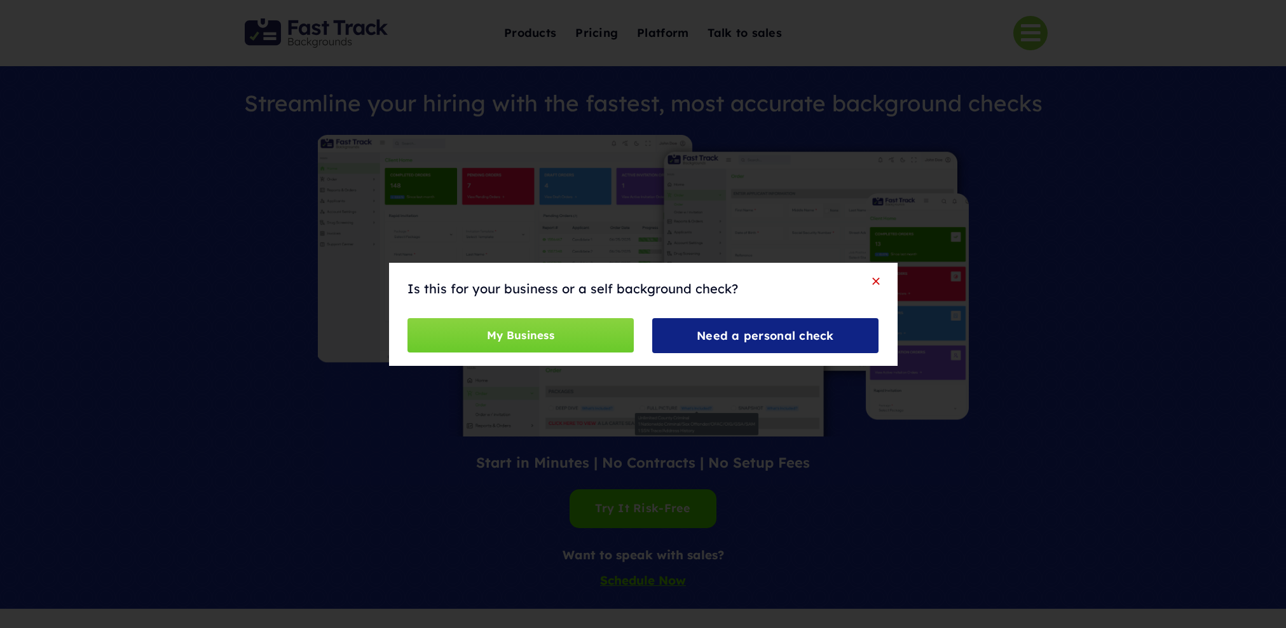
drag, startPoint x: 879, startPoint y: 280, endPoint x: 911, endPoint y: 271, distance: 33.6
click at [879, 280] on button "Close" at bounding box center [876, 280] width 18 height 11
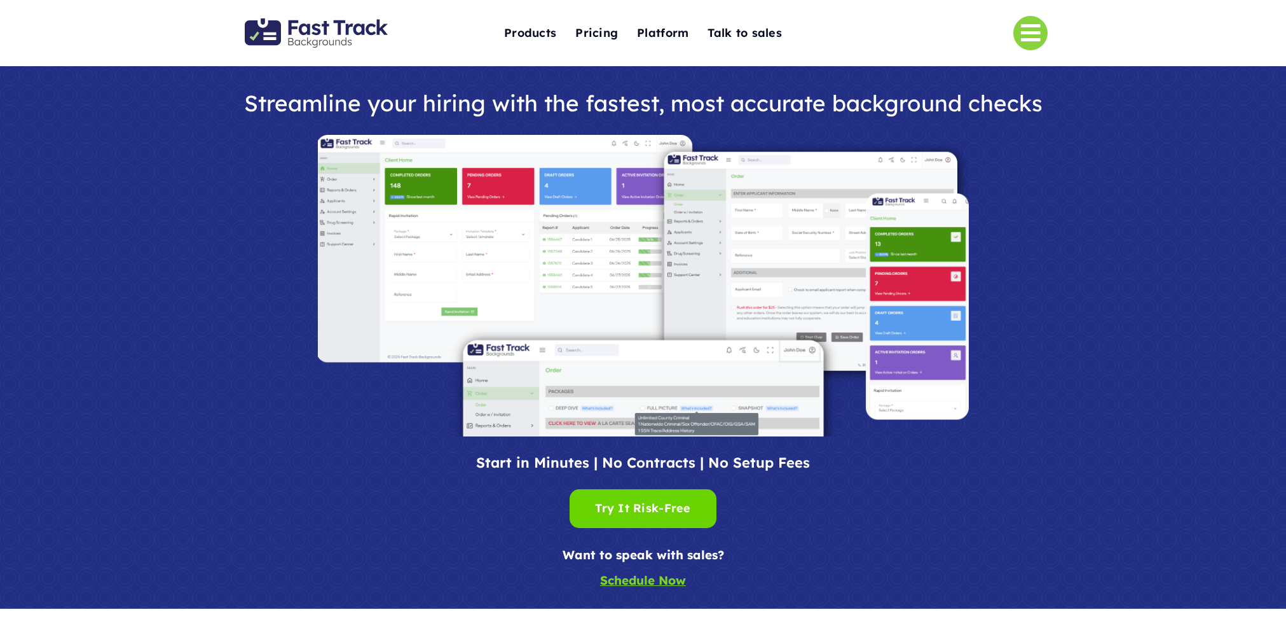
click at [1084, 240] on div at bounding box center [643, 337] width 1286 height 542
click at [645, 504] on div "Try It Risk-Free Try It Risk-Free" at bounding box center [642, 508] width 95 height 20
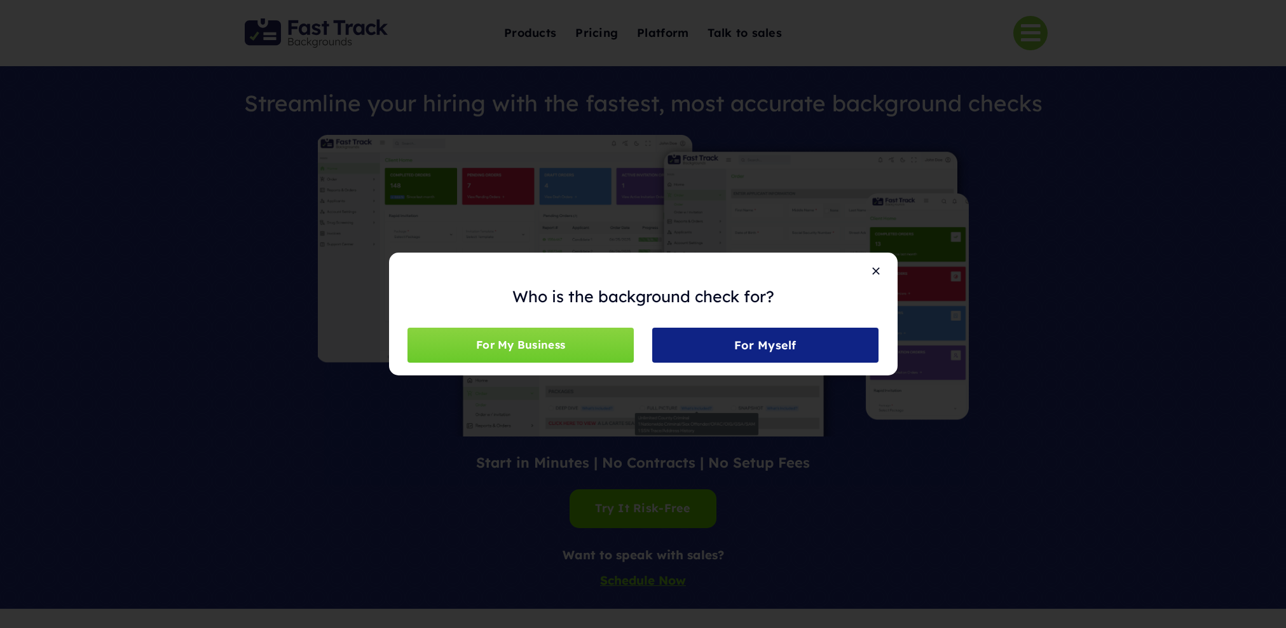
click at [1083, 327] on div "Who is the background check for? For My Business For Myself" at bounding box center [643, 314] width 1286 height 628
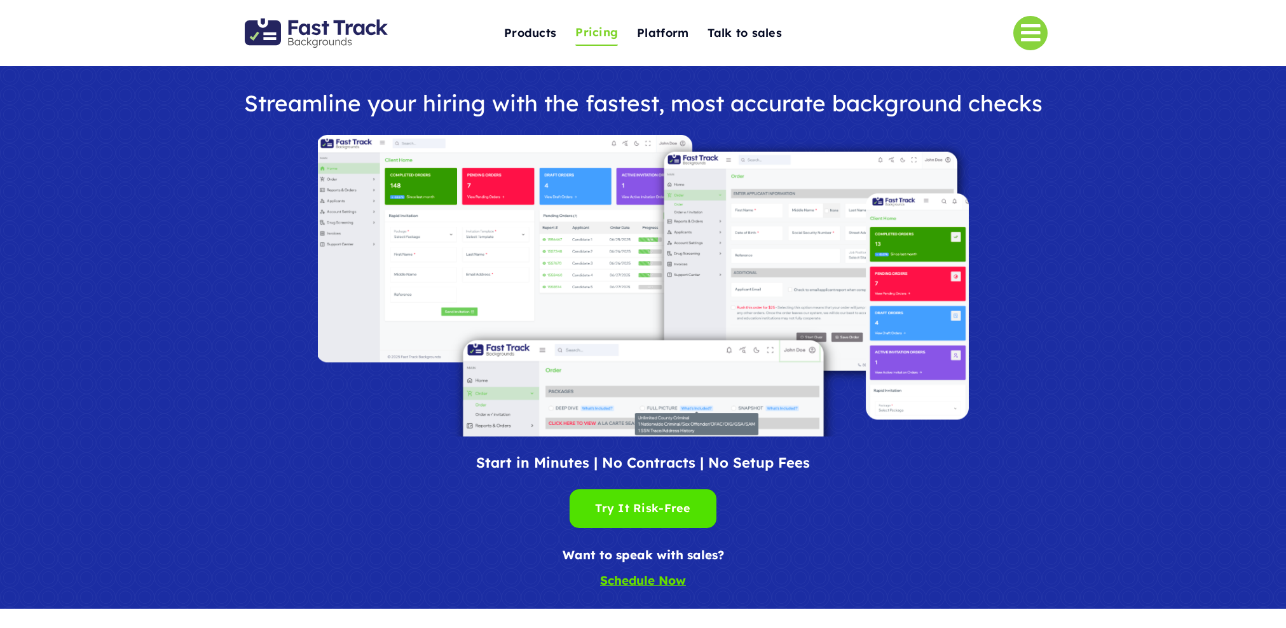
click at [605, 31] on span "Pricing" at bounding box center [596, 33] width 43 height 20
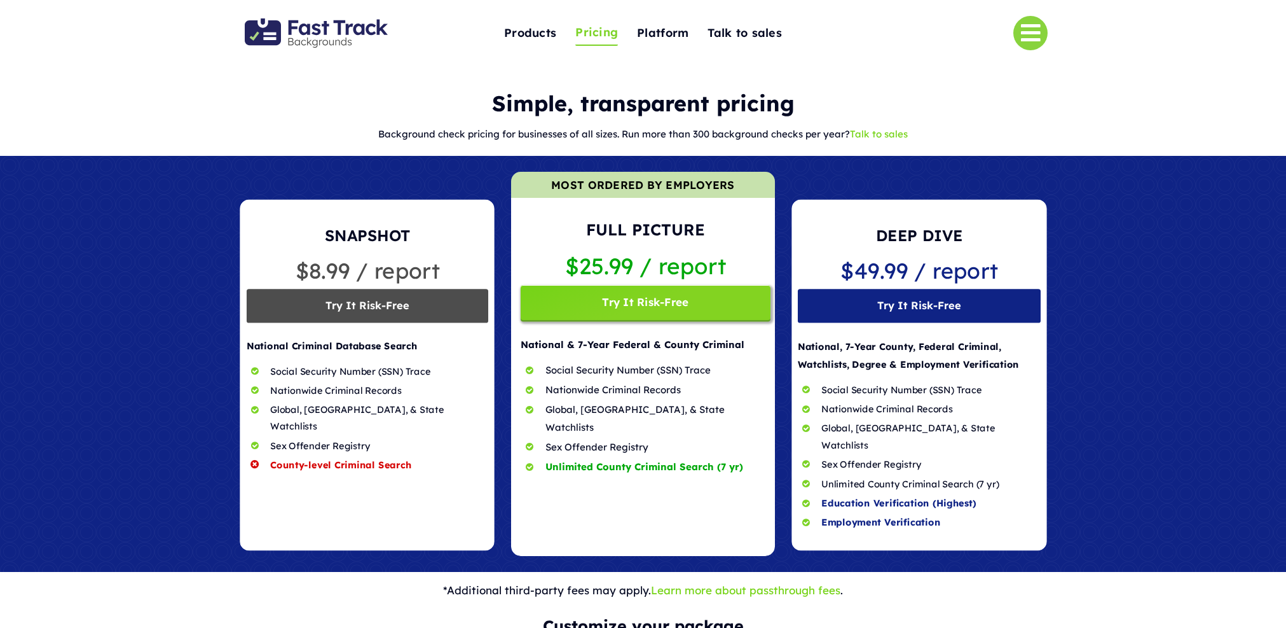
click at [696, 292] on span at bounding box center [642, 364] width 263 height 384
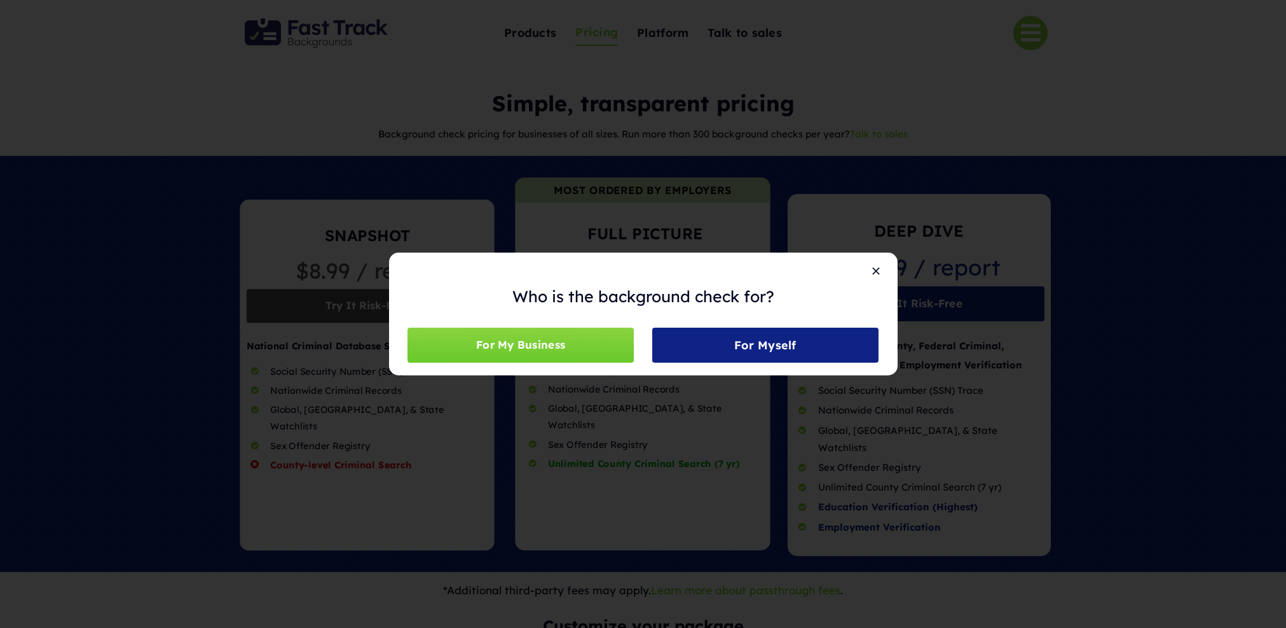
click at [874, 268] on button "Close" at bounding box center [876, 270] width 18 height 11
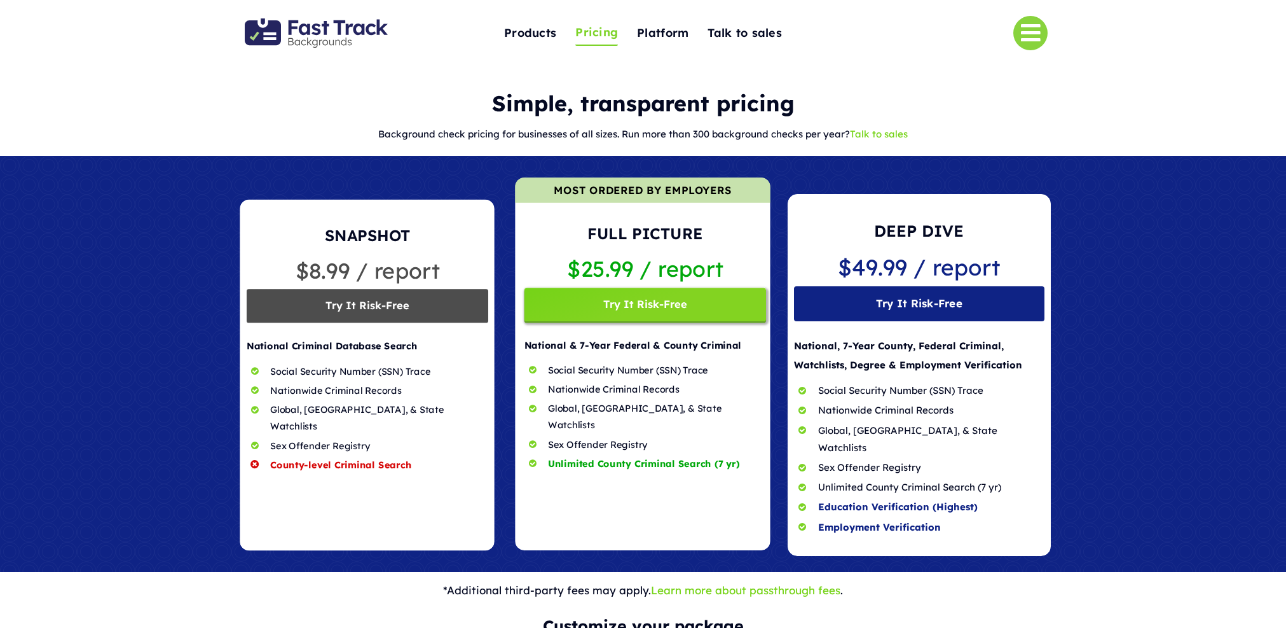
click at [875, 326] on span at bounding box center [919, 375] width 263 height 362
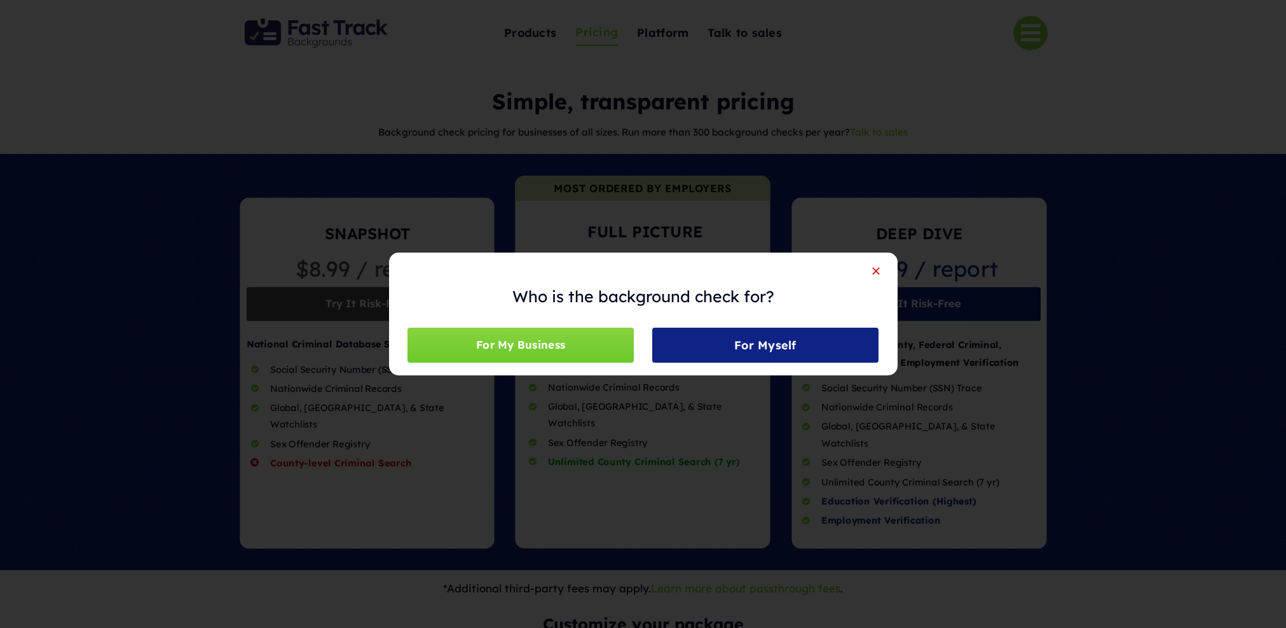
click at [881, 272] on button "Close" at bounding box center [876, 270] width 18 height 11
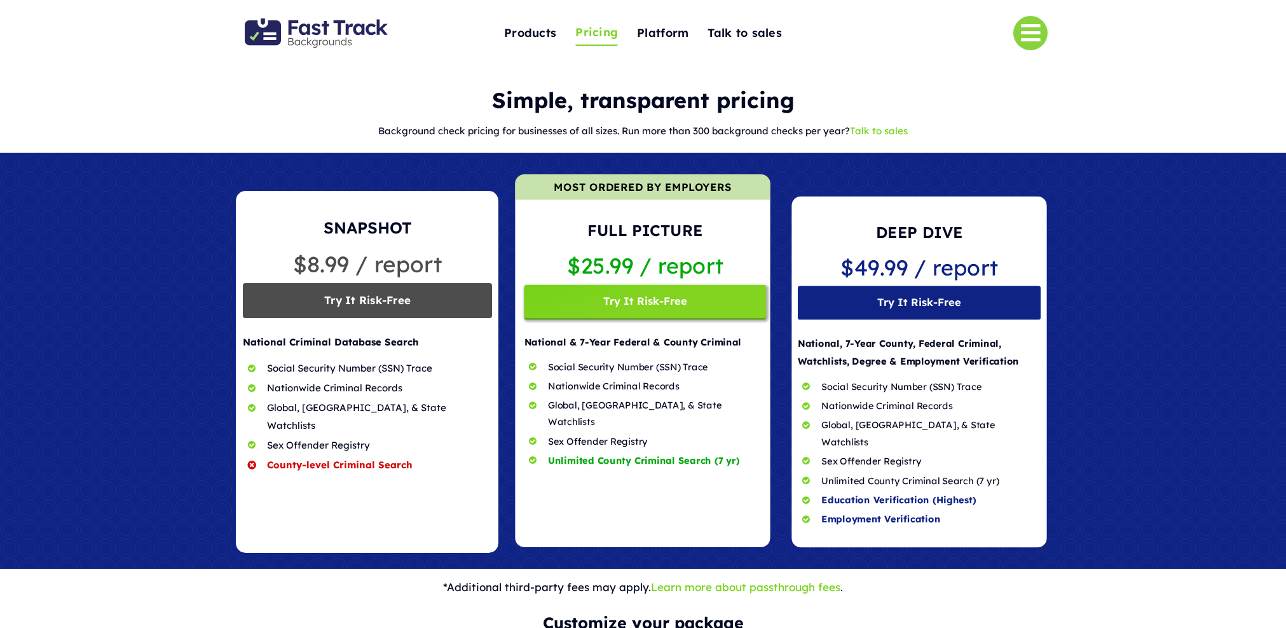
click at [419, 284] on span at bounding box center [367, 372] width 263 height 362
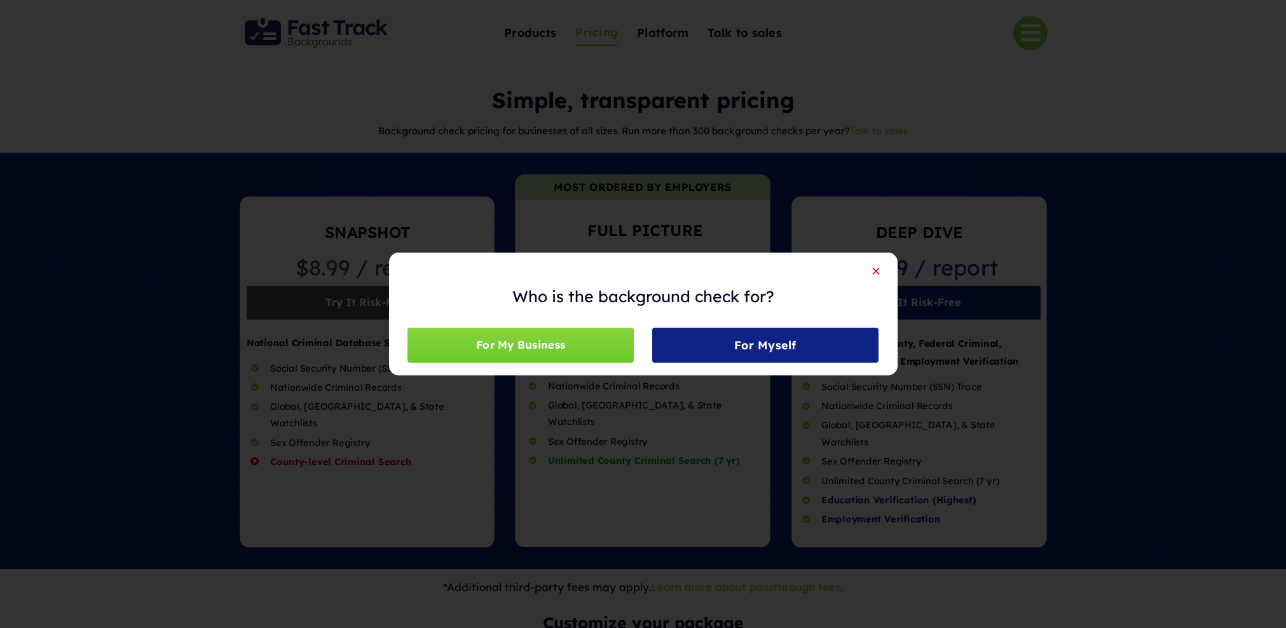
click at [874, 271] on button "Close" at bounding box center [876, 270] width 18 height 11
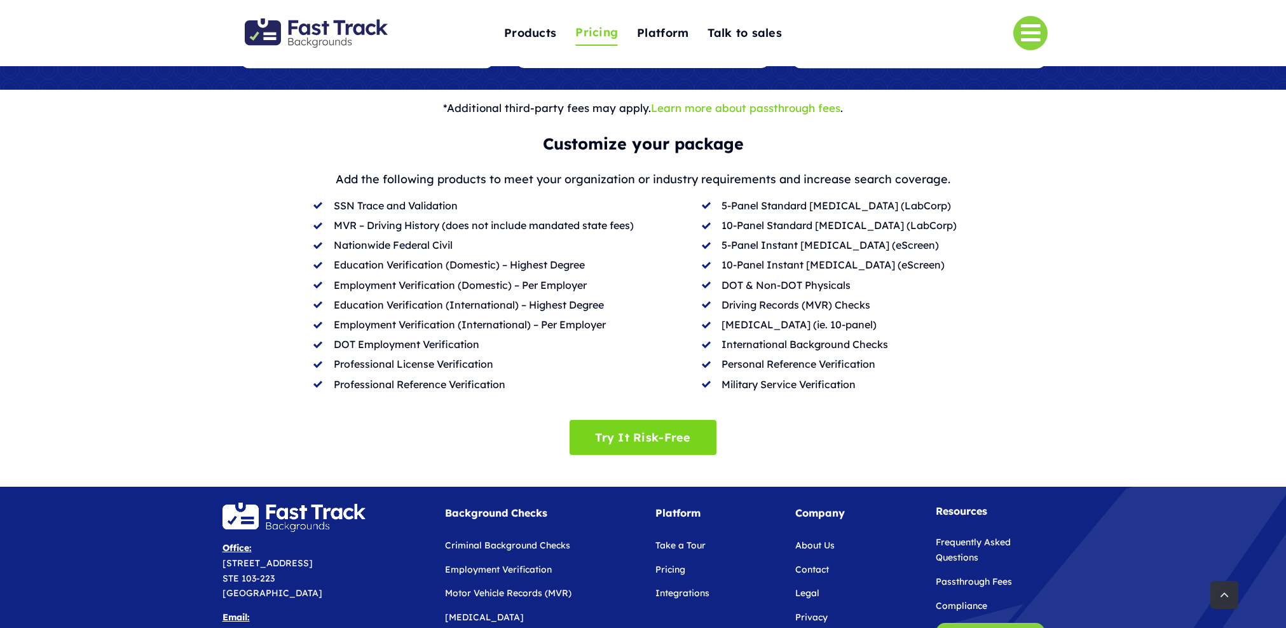
scroll to position [497, 0]
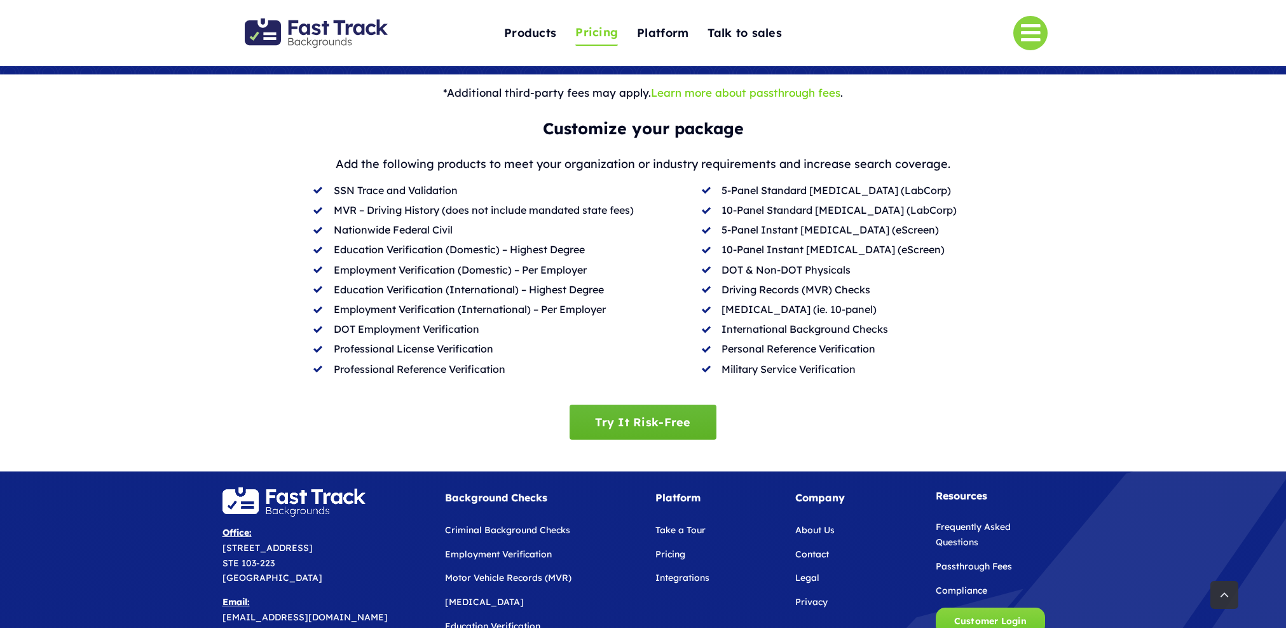
click at [669, 415] on span "Try It Risk-Free" at bounding box center [642, 421] width 95 height 13
click at [1132, 163] on div "Customize your package Add the following products to meet your organization or …" at bounding box center [643, 253] width 1286 height 277
click at [682, 415] on link "Try It Risk-Free" at bounding box center [643, 421] width 146 height 35
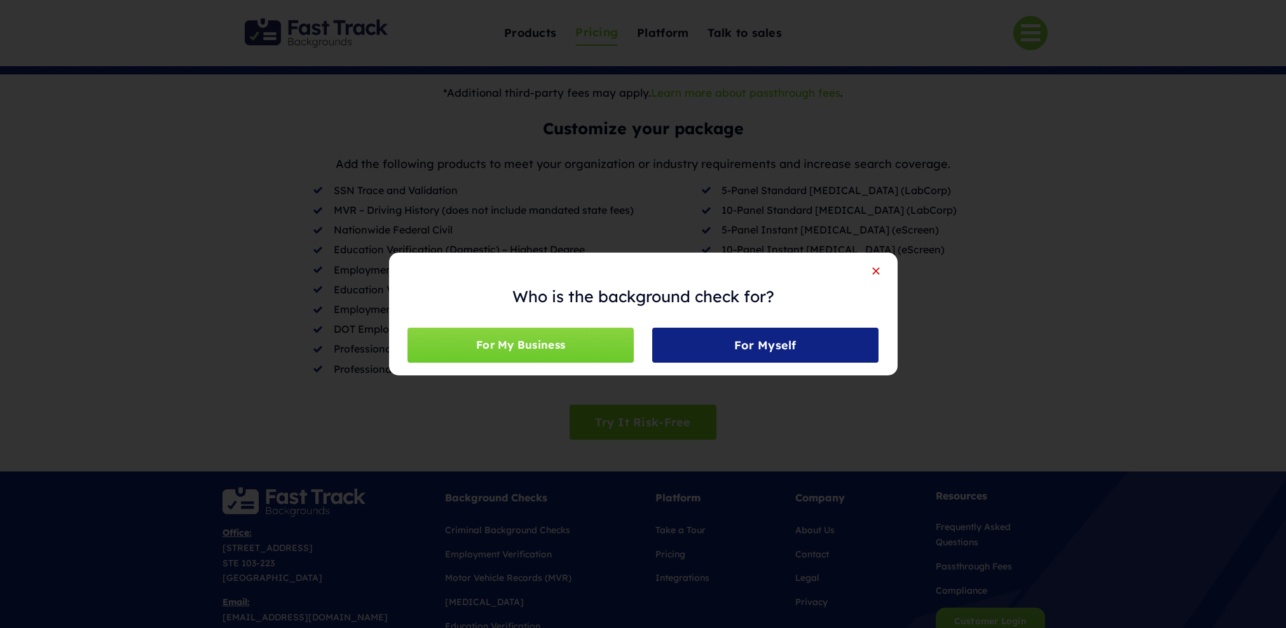
click at [882, 268] on button "Close" at bounding box center [876, 270] width 18 height 11
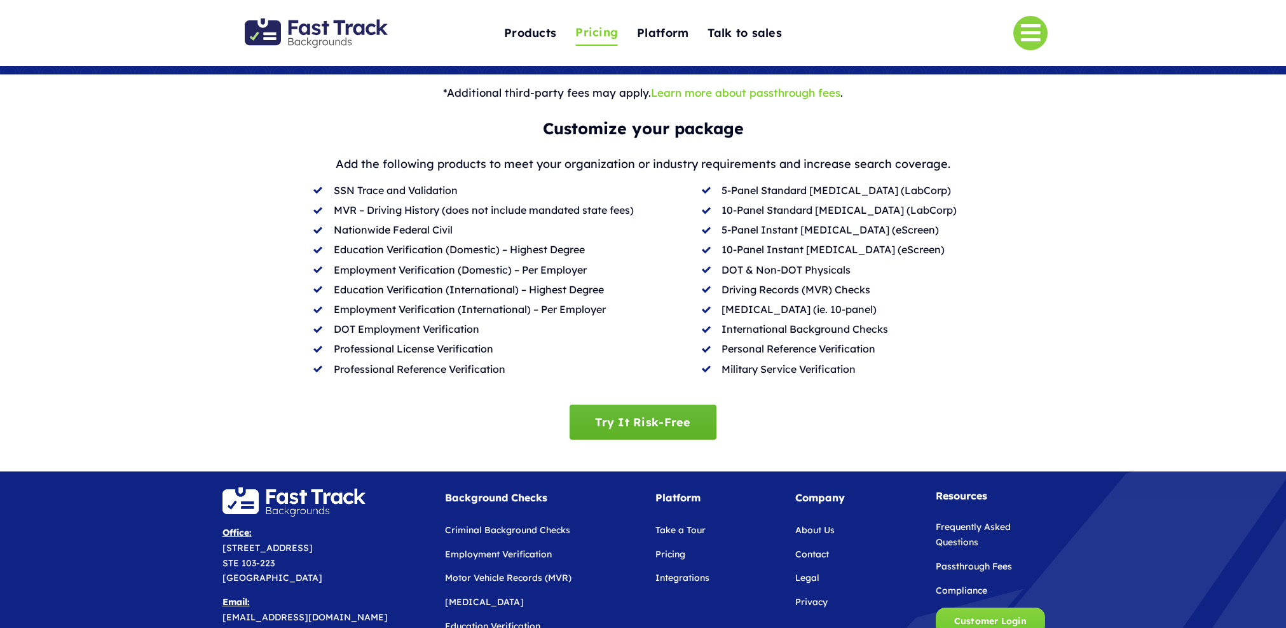
click at [635, 415] on span "Try It Risk-Free" at bounding box center [642, 421] width 95 height 13
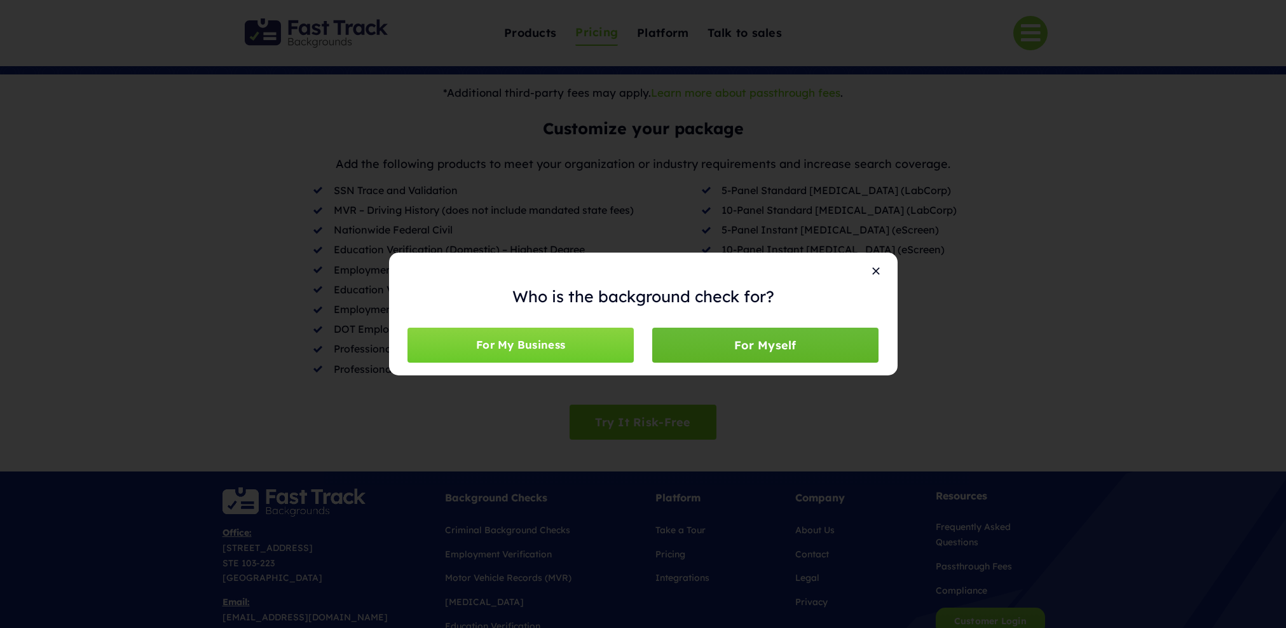
click at [772, 340] on span "For Myself" at bounding box center [765, 344] width 62 height 13
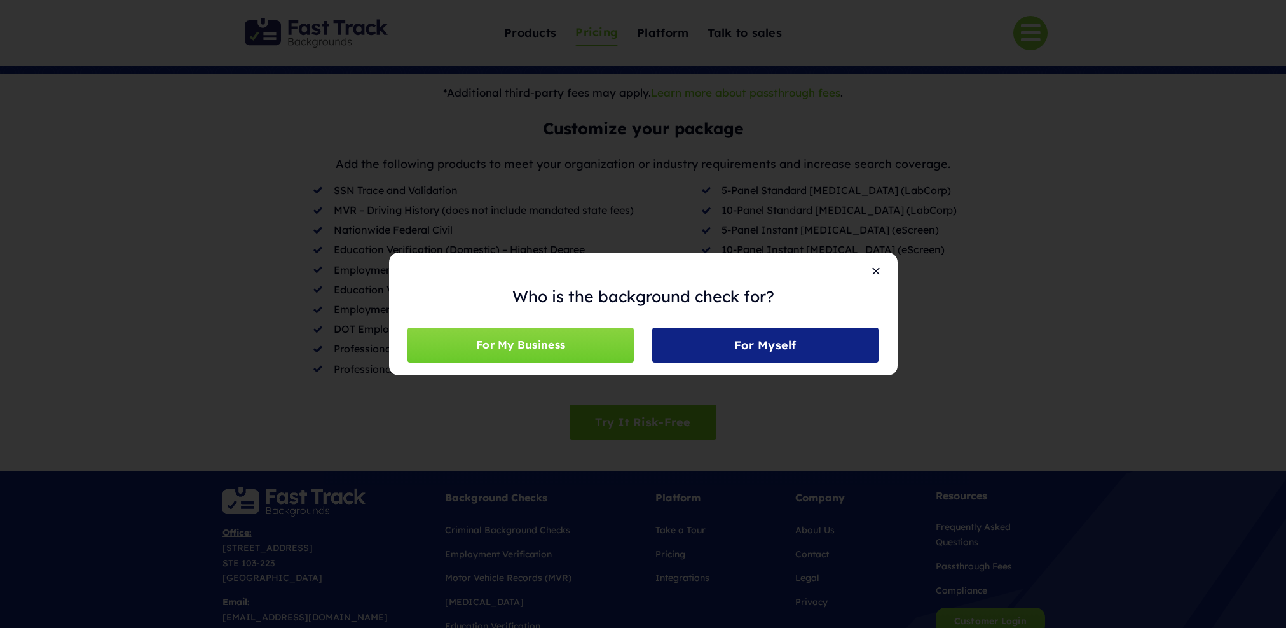
click at [355, 154] on div "Who is the background check for? For My Business For Myself" at bounding box center [643, 314] width 1286 height 628
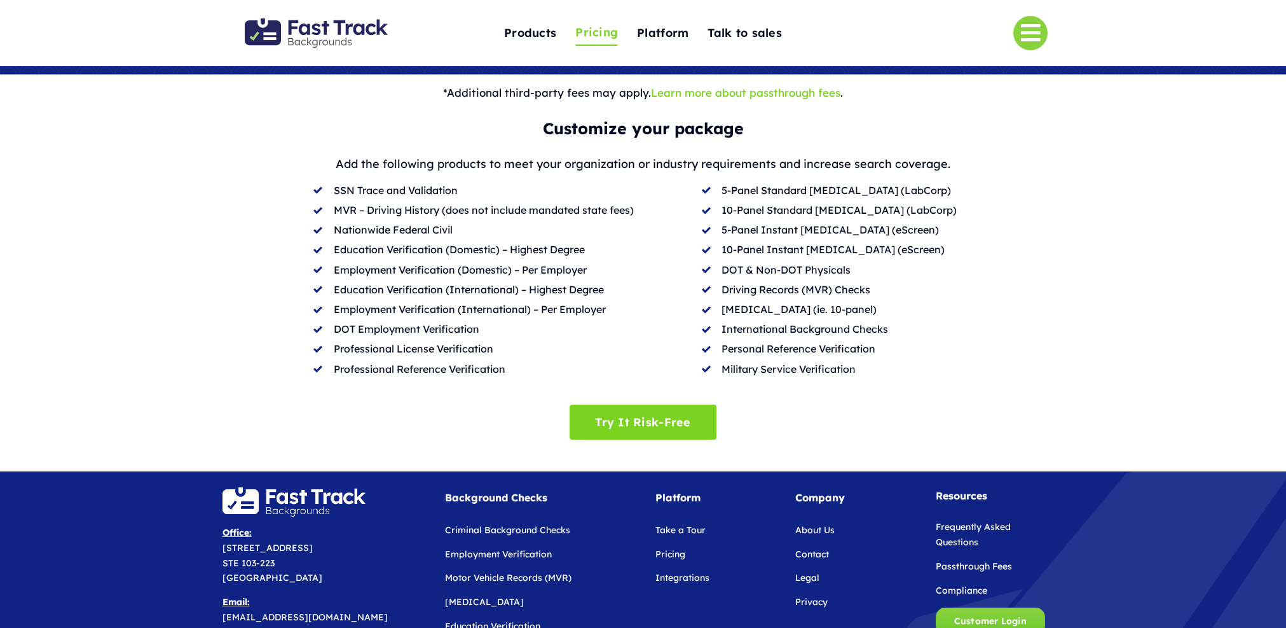
click at [812, 572] on link "Legal" at bounding box center [807, 577] width 24 height 11
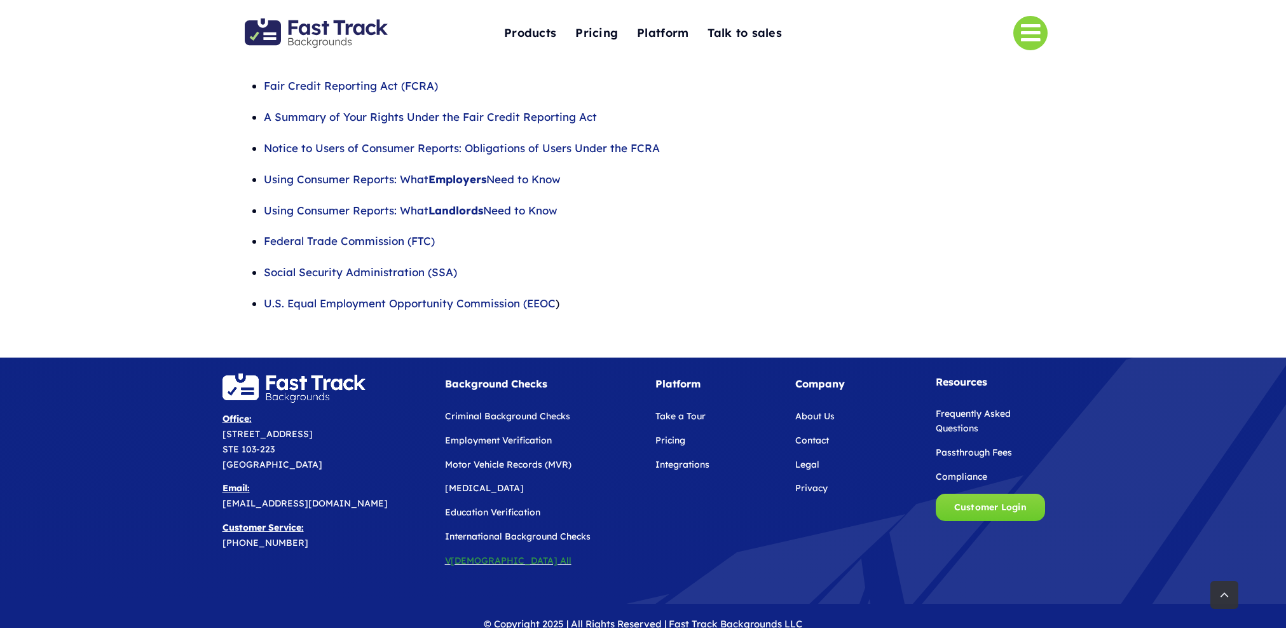
scroll to position [229, 0]
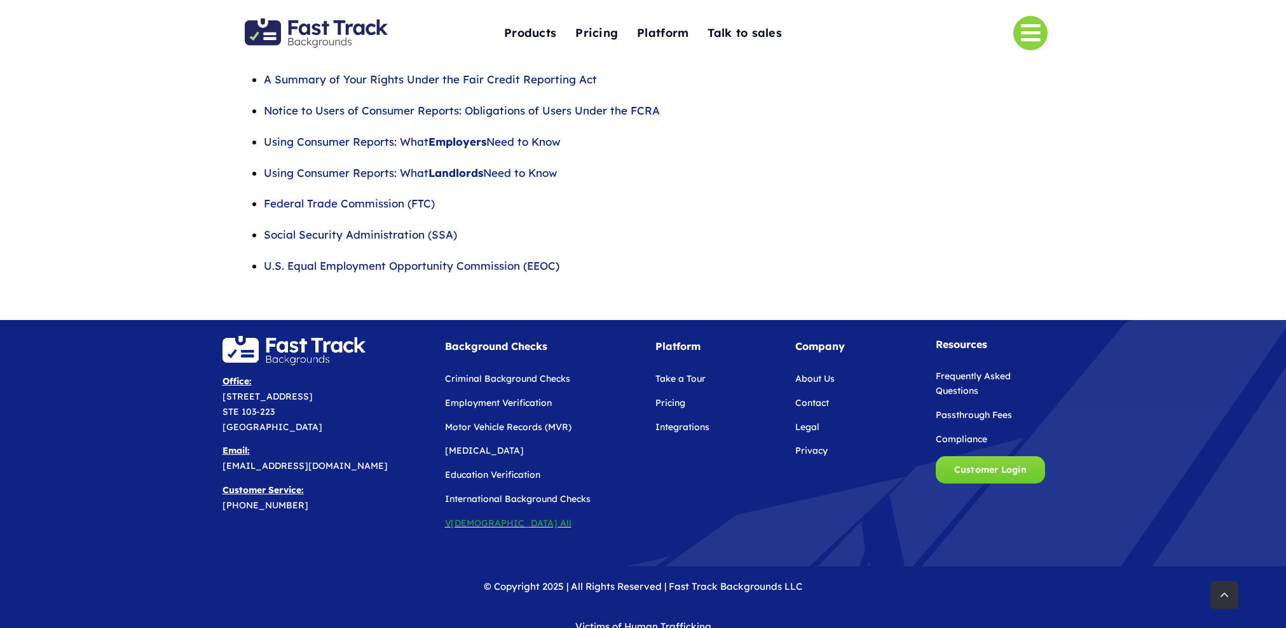
click at [820, 406] on link "Contact" at bounding box center [812, 402] width 34 height 11
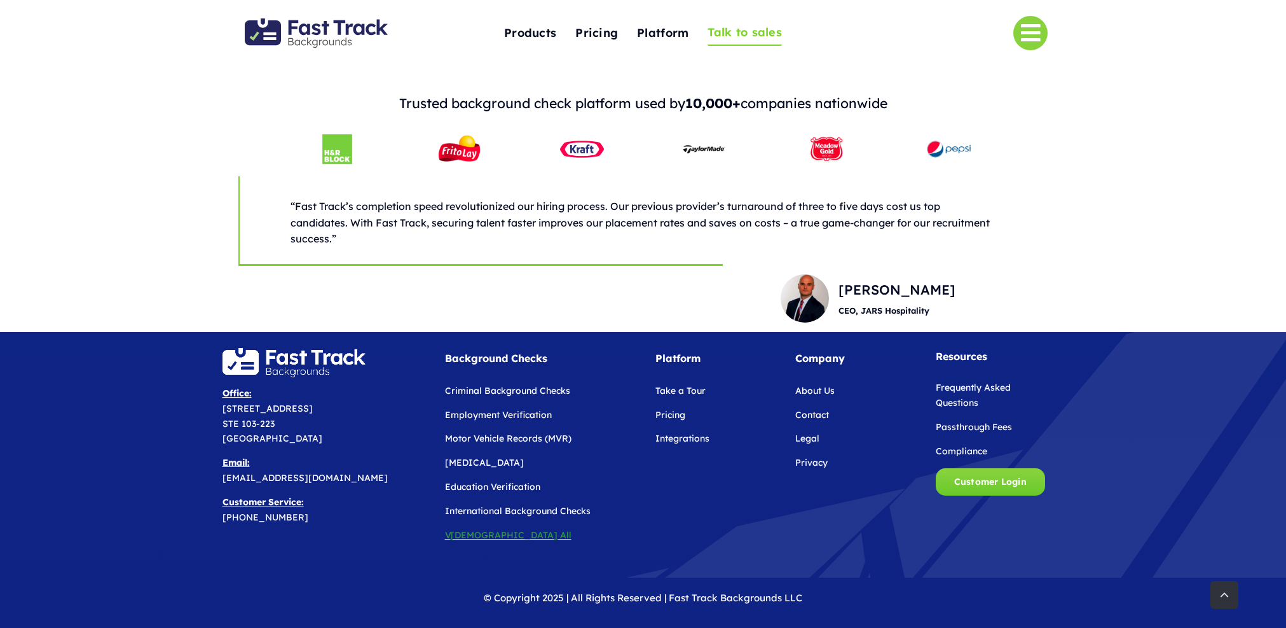
scroll to position [568, 0]
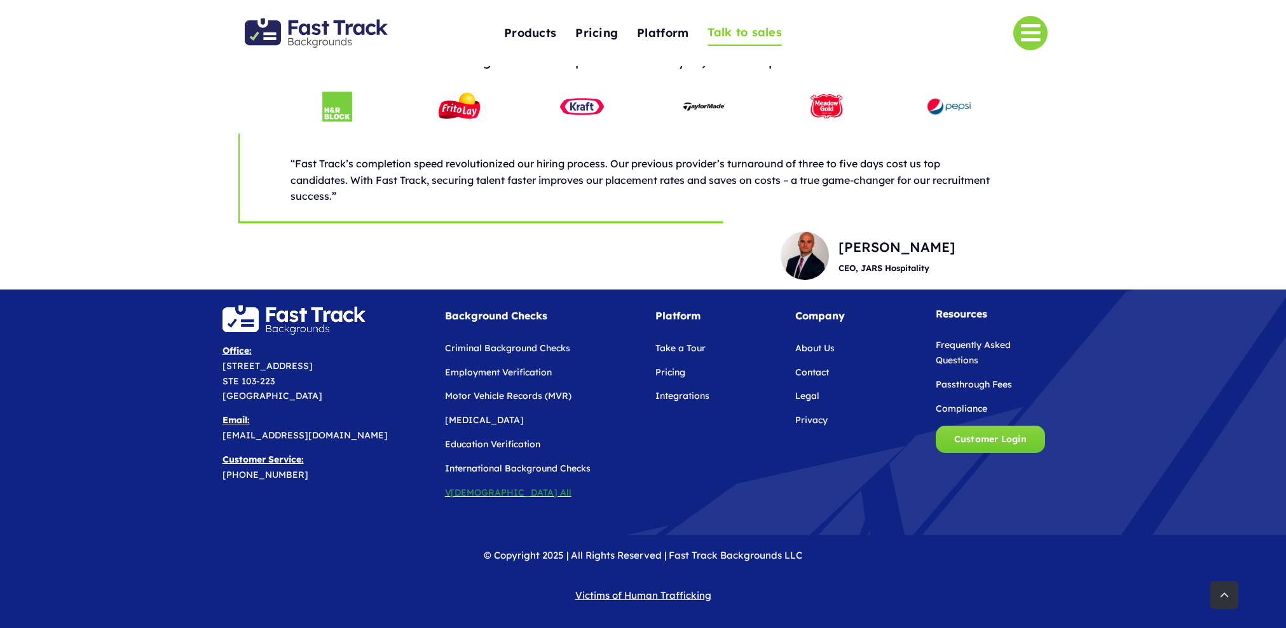
click at [687, 348] on span "Take a Tour" at bounding box center [681, 347] width 50 height 11
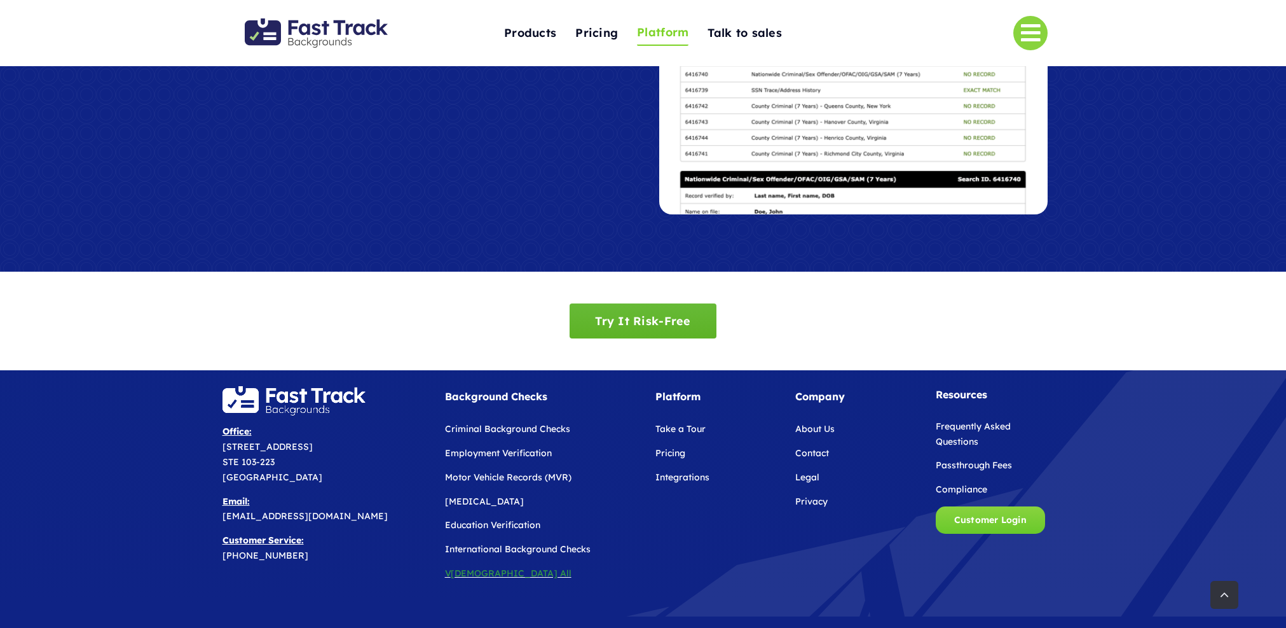
scroll to position [1817, 0]
click at [629, 319] on span "Try It Risk-Free" at bounding box center [642, 321] width 95 height 13
click at [816, 429] on link "About Us" at bounding box center [814, 428] width 39 height 11
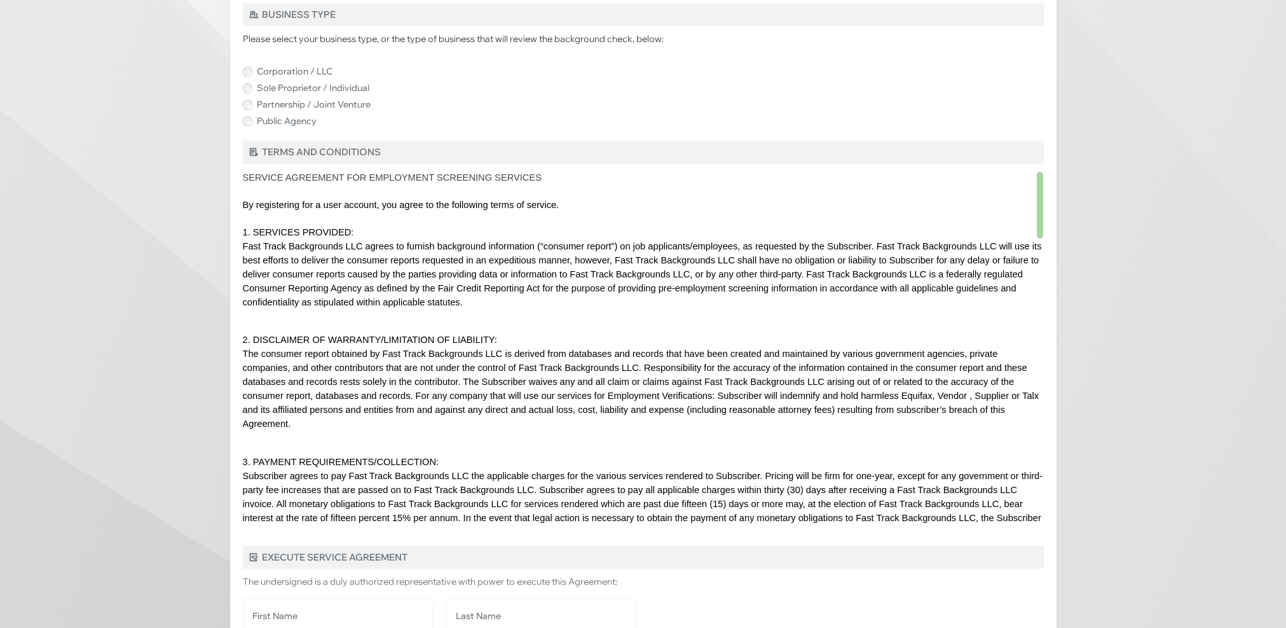
scroll to position [1004, 0]
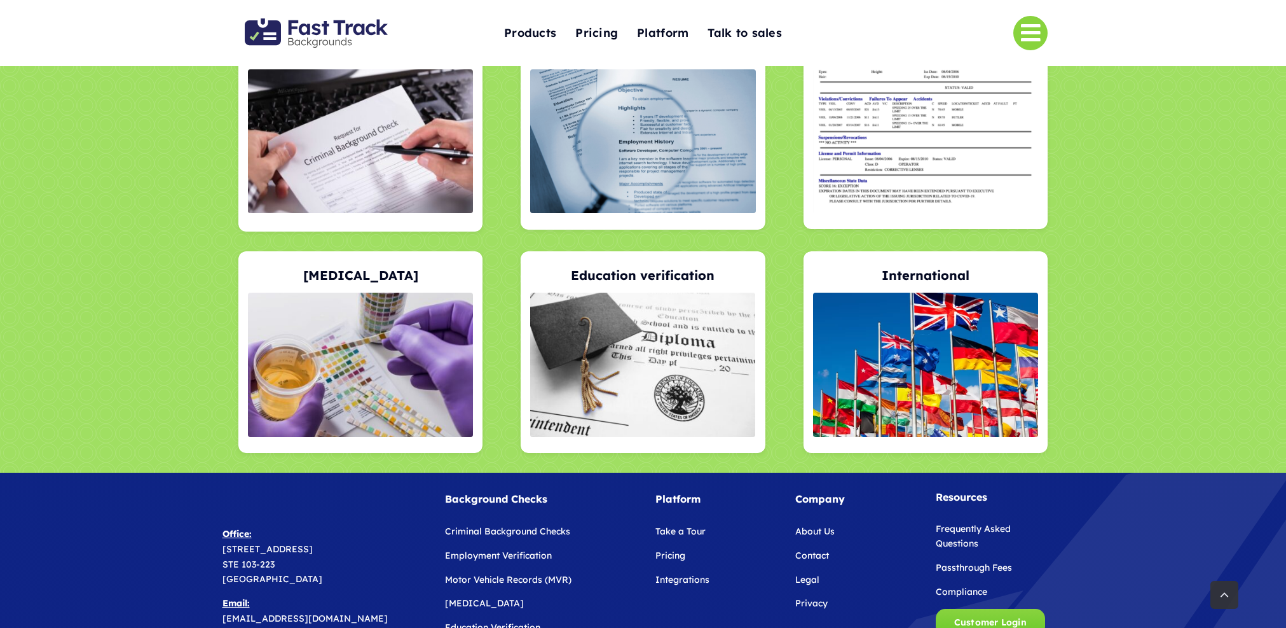
scroll to position [2679, 0]
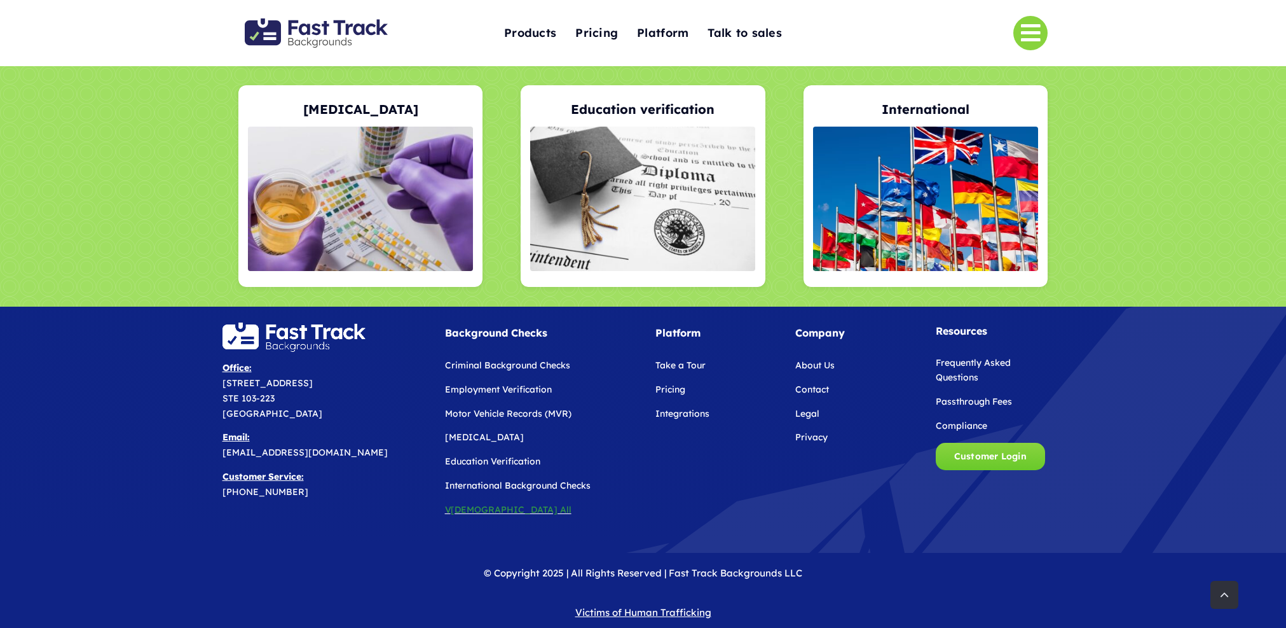
click at [961, 357] on link "Frequently Asked Questions" at bounding box center [973, 370] width 75 height 27
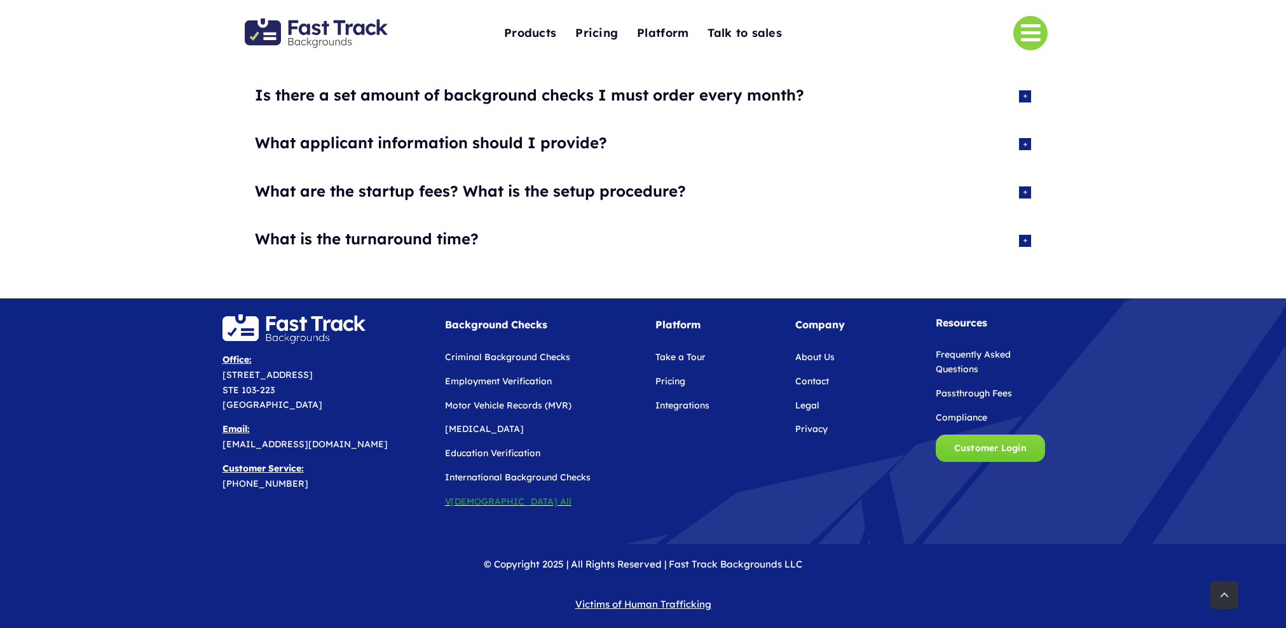
scroll to position [439, 0]
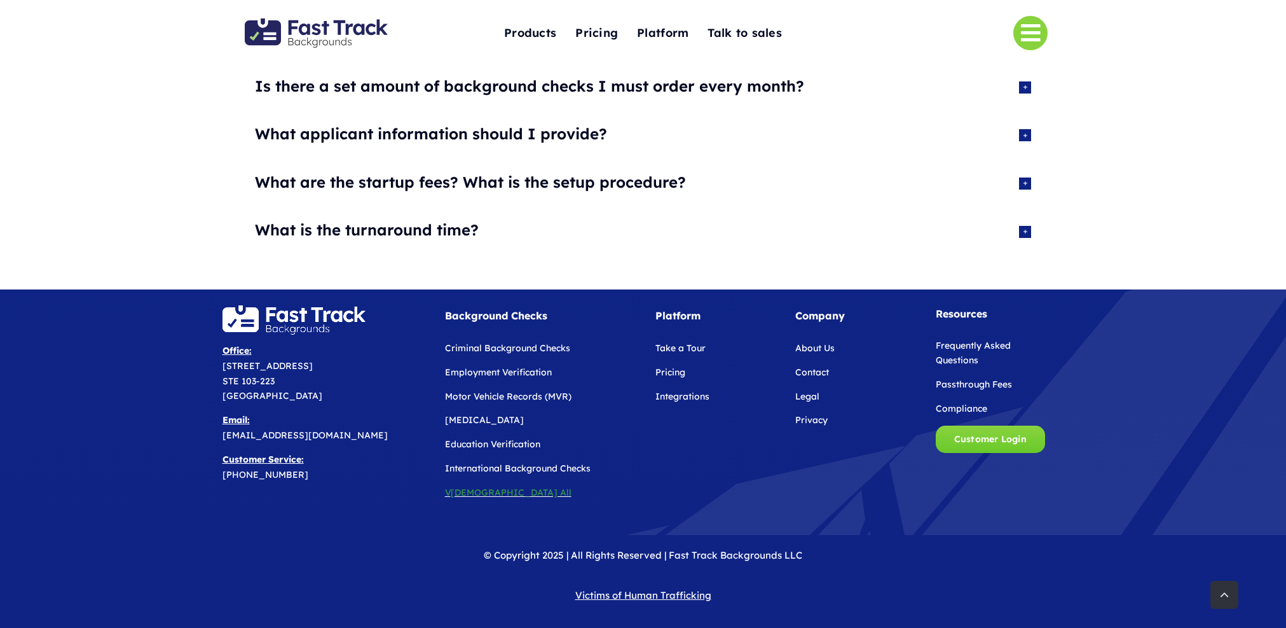
click at [968, 383] on link "Passthrough Fees" at bounding box center [974, 383] width 76 height 11
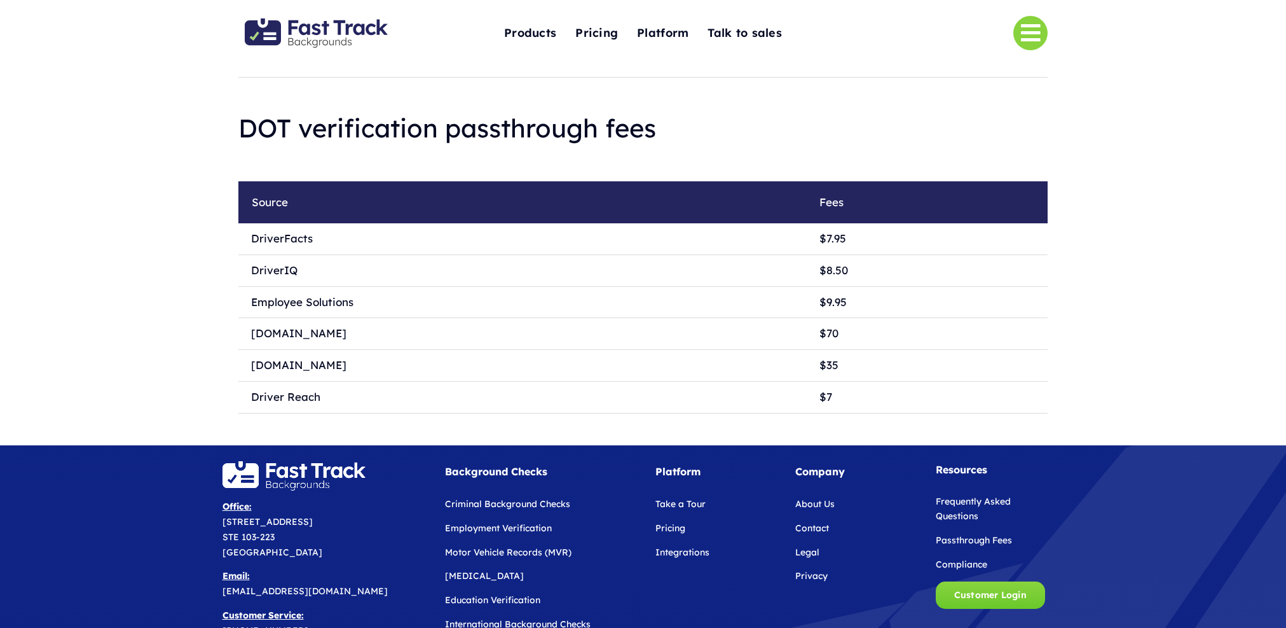
scroll to position [2627, 0]
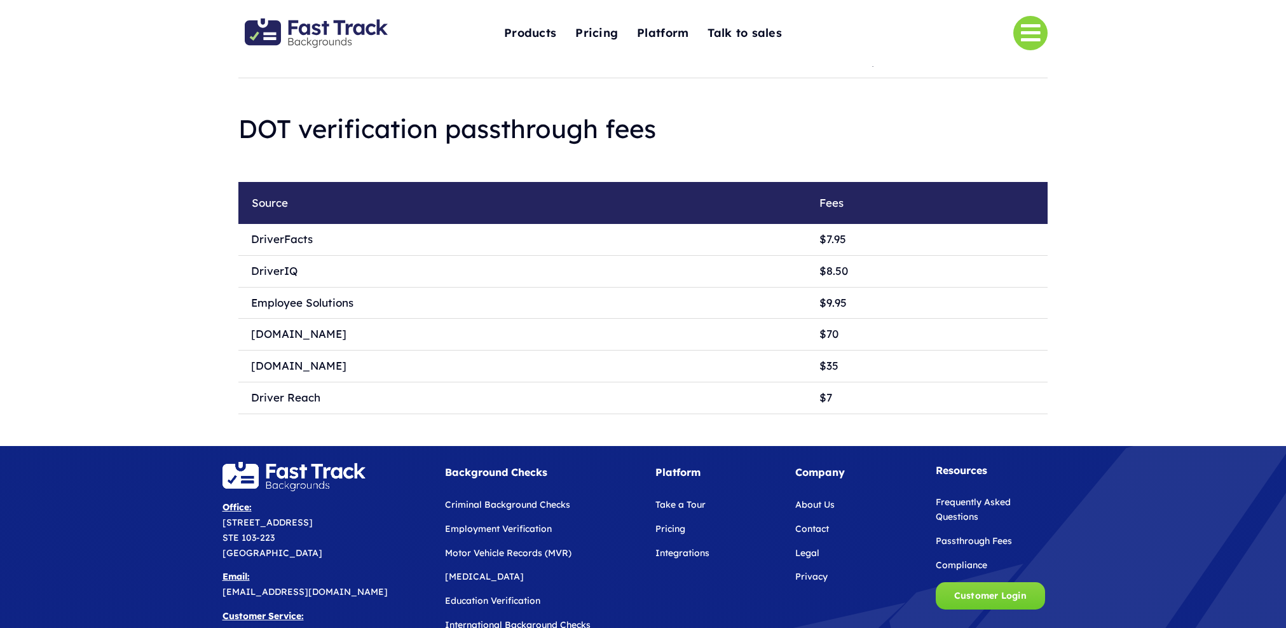
click at [952, 565] on link "Compliance" at bounding box center [961, 564] width 51 height 11
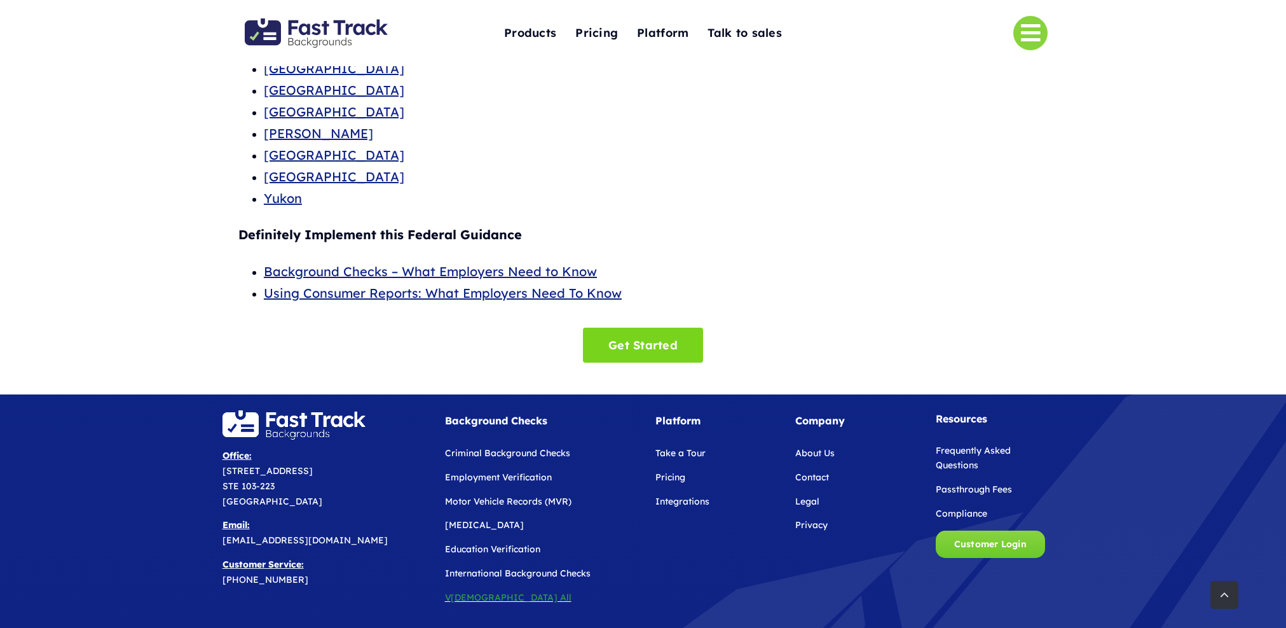
scroll to position [647, 0]
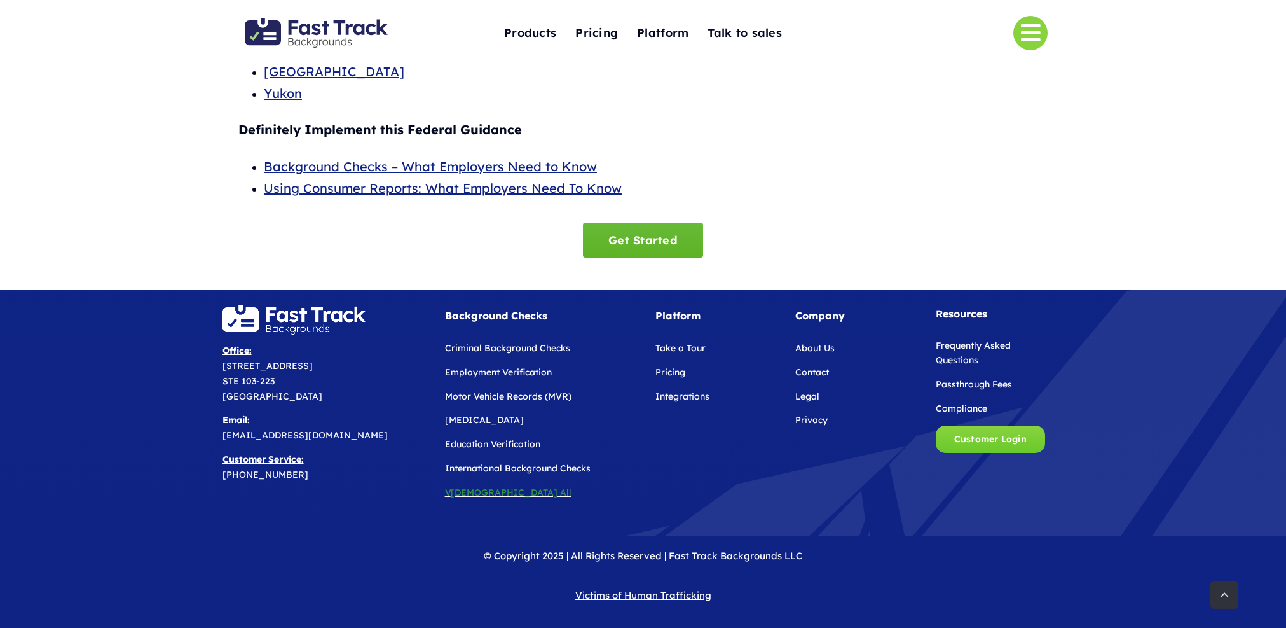
click at [642, 242] on span "Get Started" at bounding box center [642, 239] width 69 height 13
click at [616, 228] on link "Try It Risk-Free" at bounding box center [643, 240] width 146 height 35
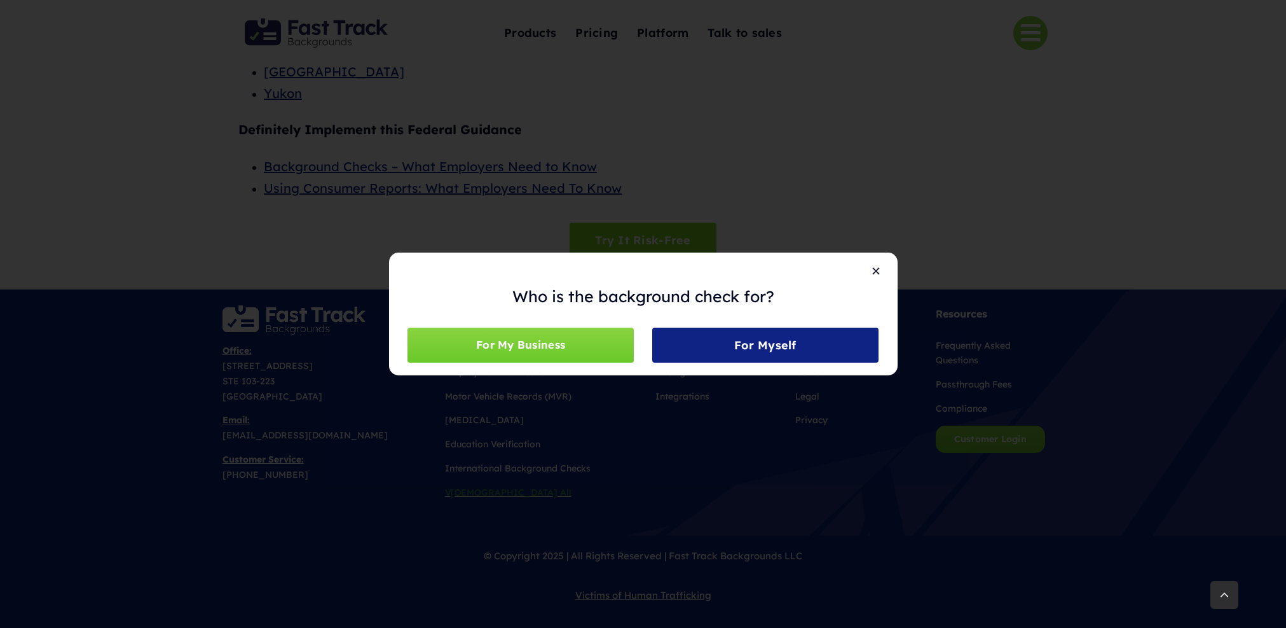
click at [927, 191] on div "Who is the background check for? For My Business For Myself" at bounding box center [643, 314] width 1286 height 628
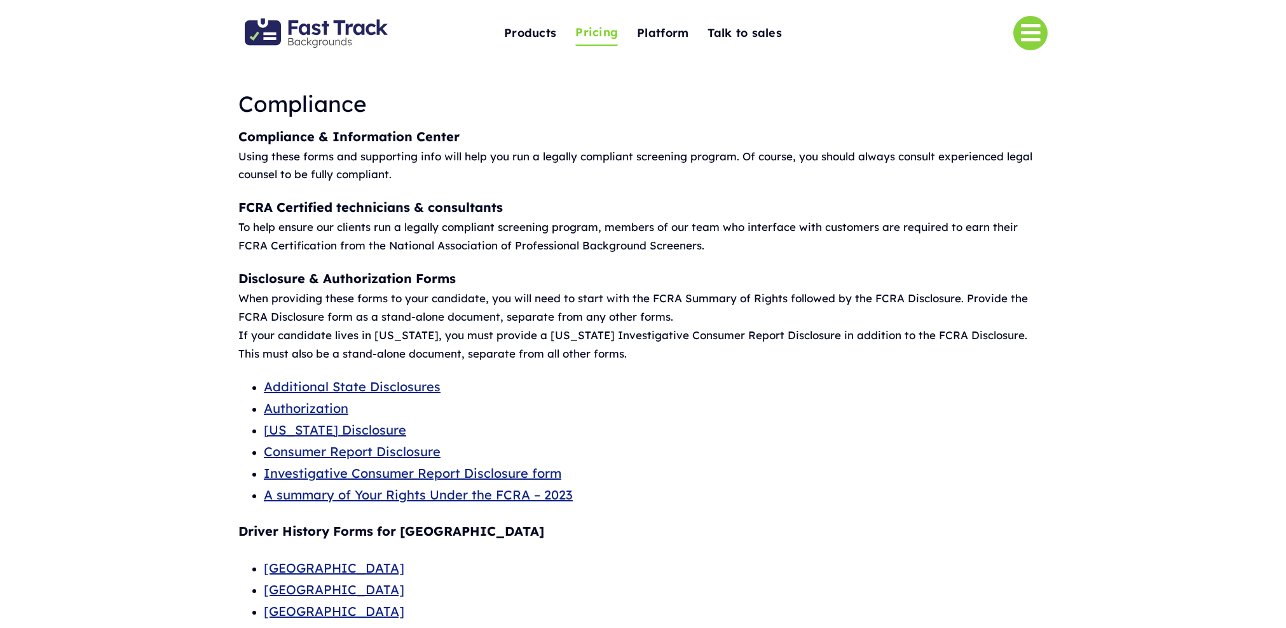
click at [601, 34] on span "Pricing" at bounding box center [596, 33] width 43 height 20
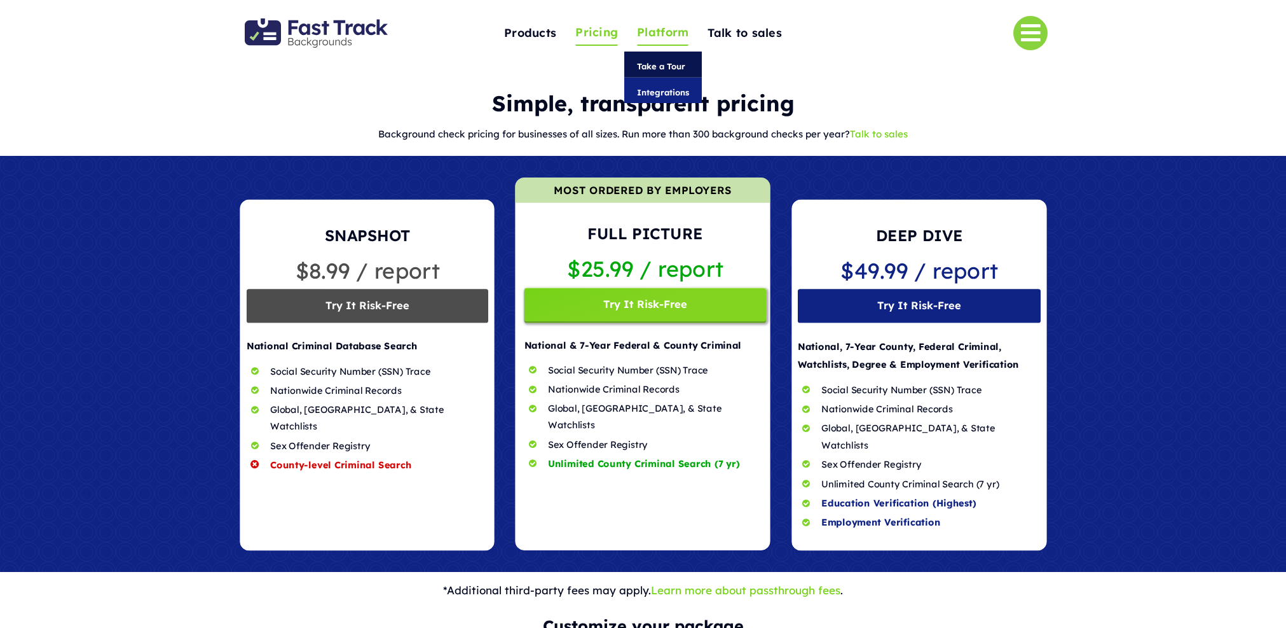
click at [658, 64] on span "Take a Tour" at bounding box center [661, 66] width 48 height 14
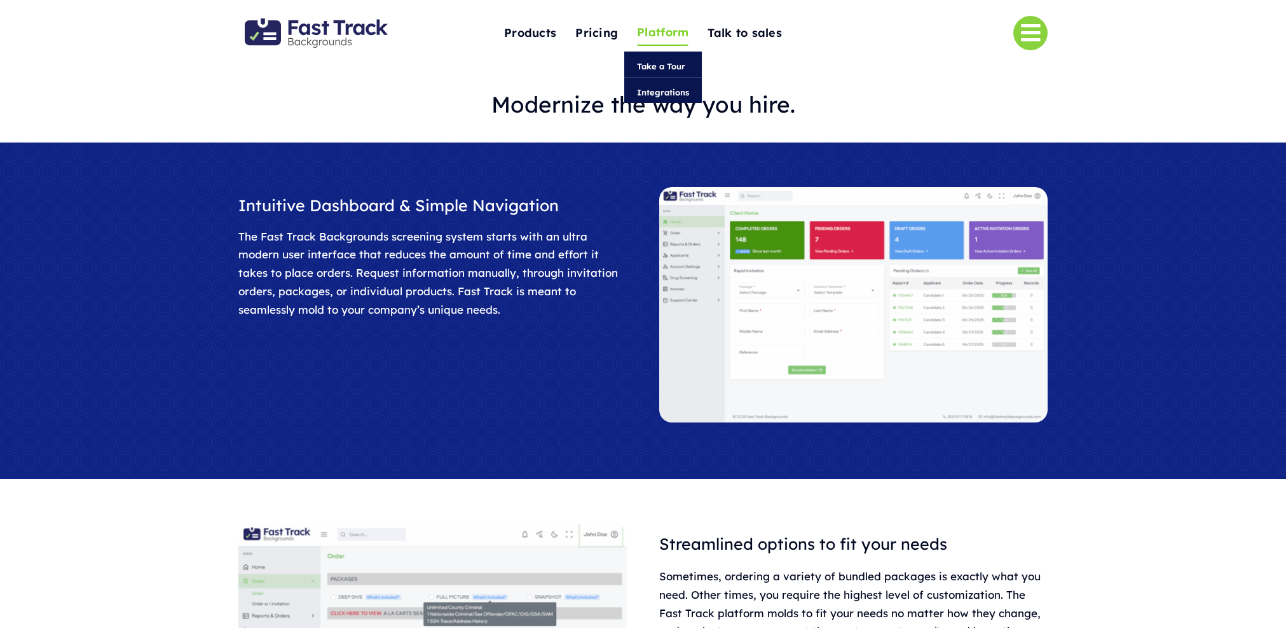
click at [664, 90] on span "Integrations" at bounding box center [663, 92] width 52 height 14
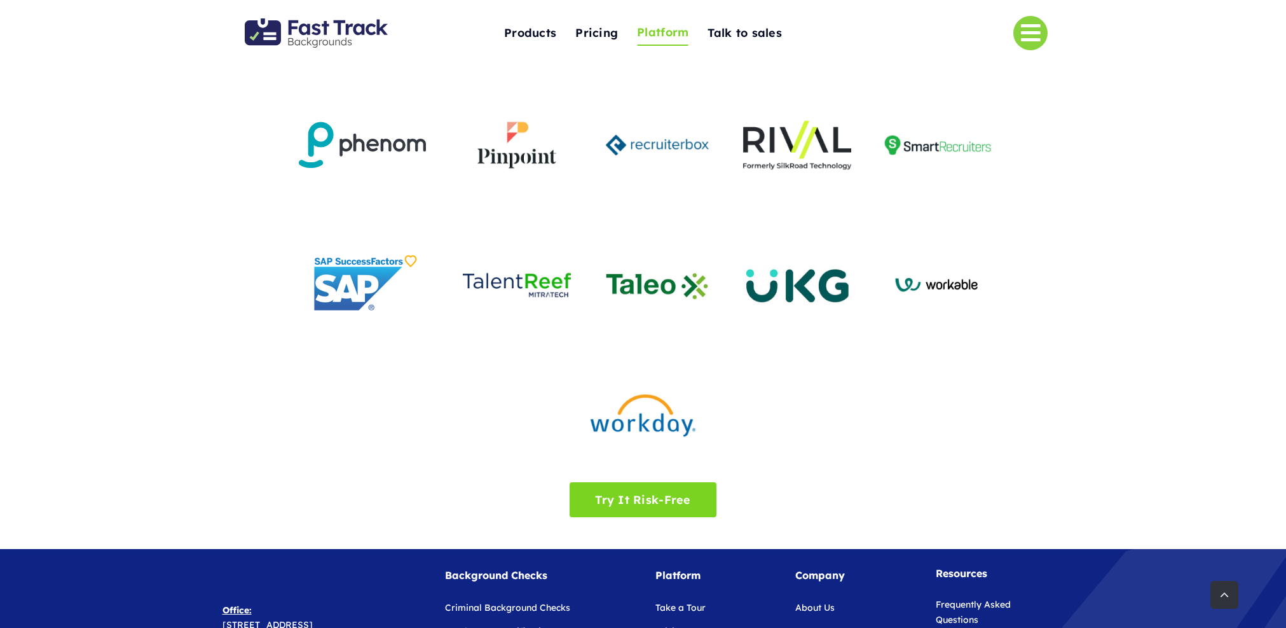
scroll to position [1383, 0]
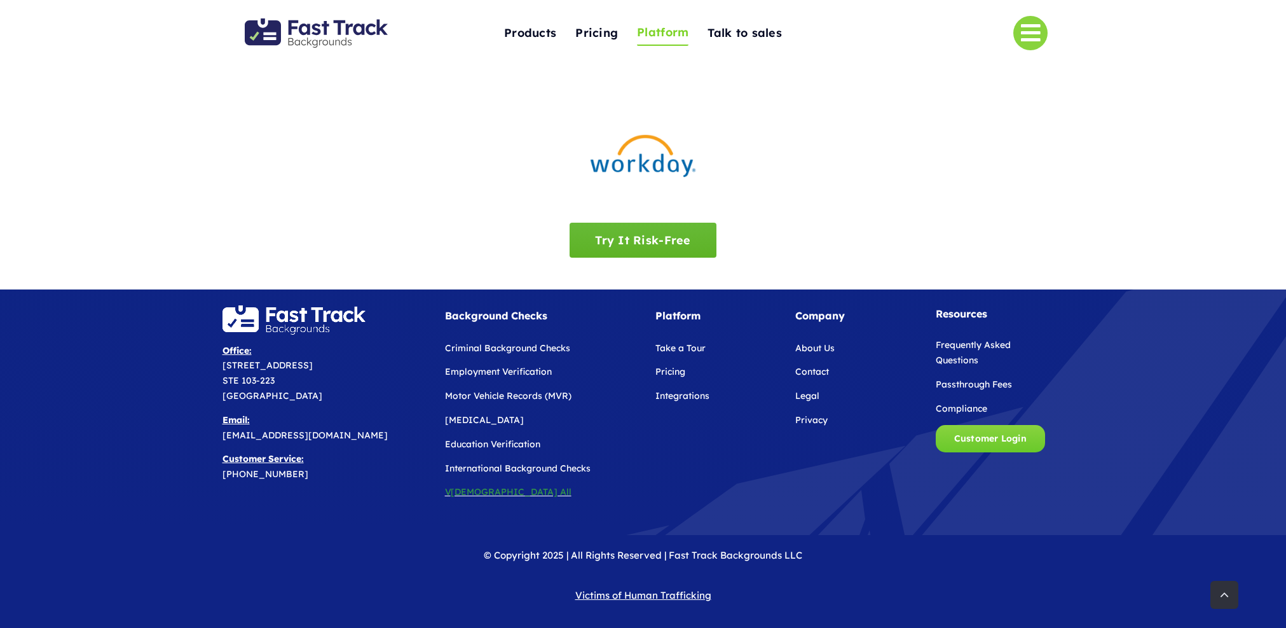
click at [643, 245] on span "Try It Risk-Free" at bounding box center [642, 239] width 95 height 13
drag, startPoint x: 504, startPoint y: 402, endPoint x: 495, endPoint y: 407, distance: 9.7
click at [502, 402] on p "Motor Vehicle Records (MVR)" at bounding box center [540, 395] width 190 height 15
click at [469, 420] on link "[MEDICAL_DATA]" at bounding box center [484, 419] width 79 height 11
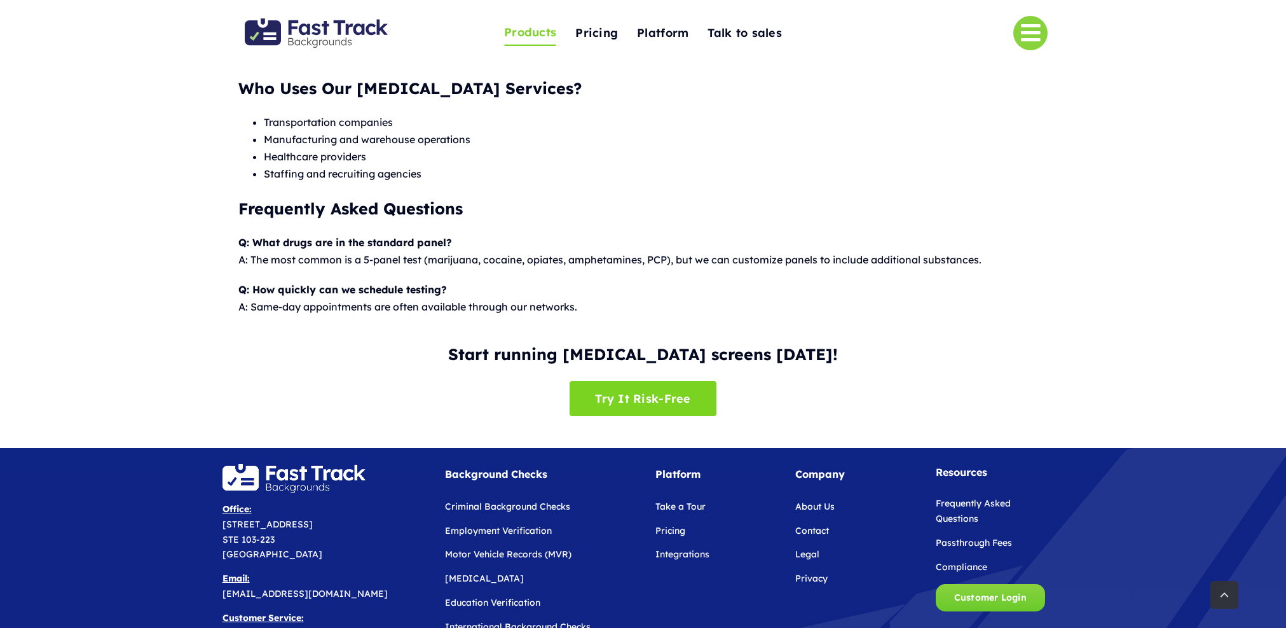
scroll to position [970, 0]
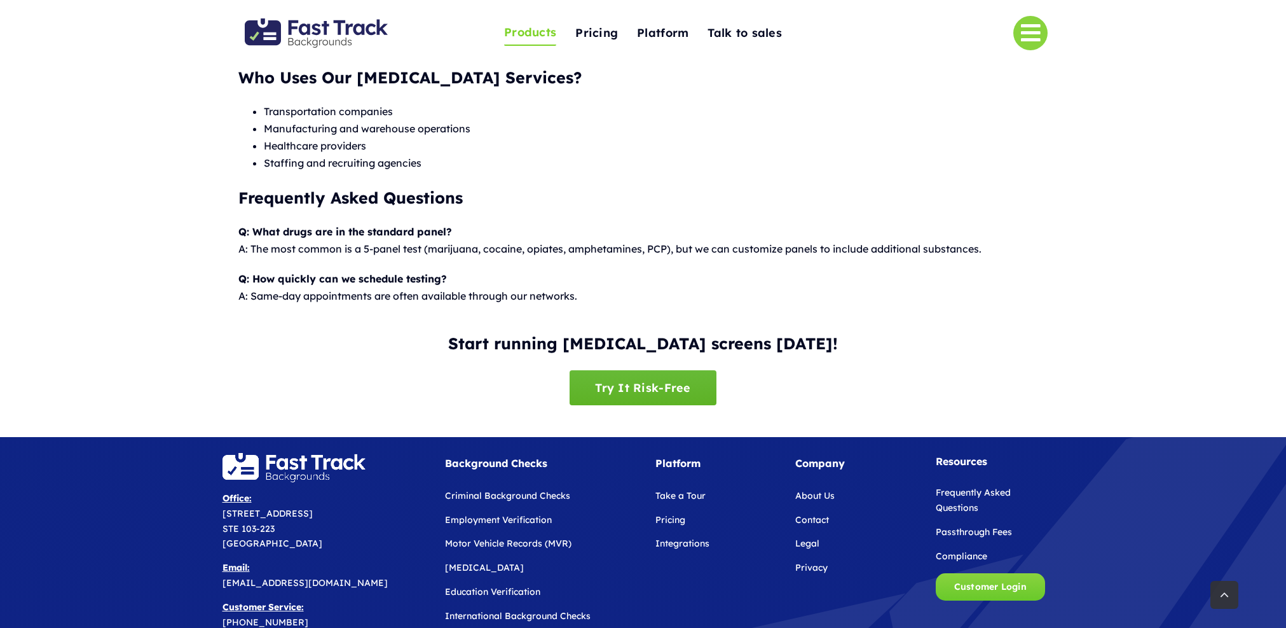
click at [640, 388] on span "Try It Risk-Free" at bounding box center [642, 387] width 95 height 13
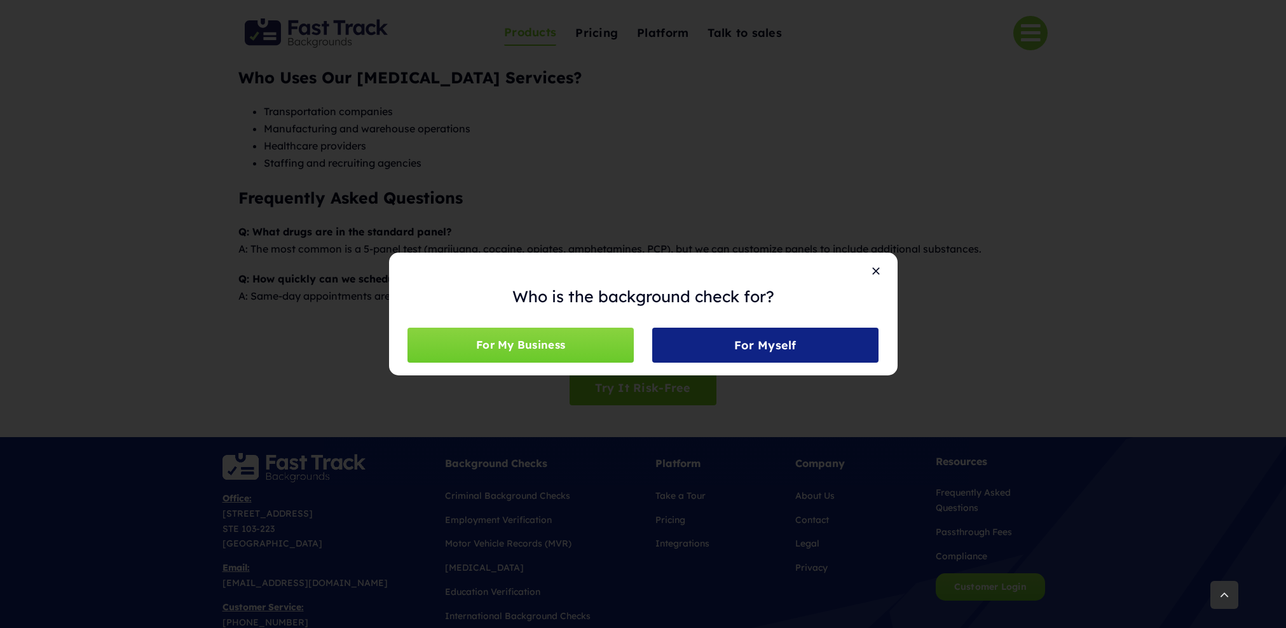
click at [722, 196] on div "Who is the background check for? For My Business For Myself" at bounding box center [643, 314] width 1286 height 628
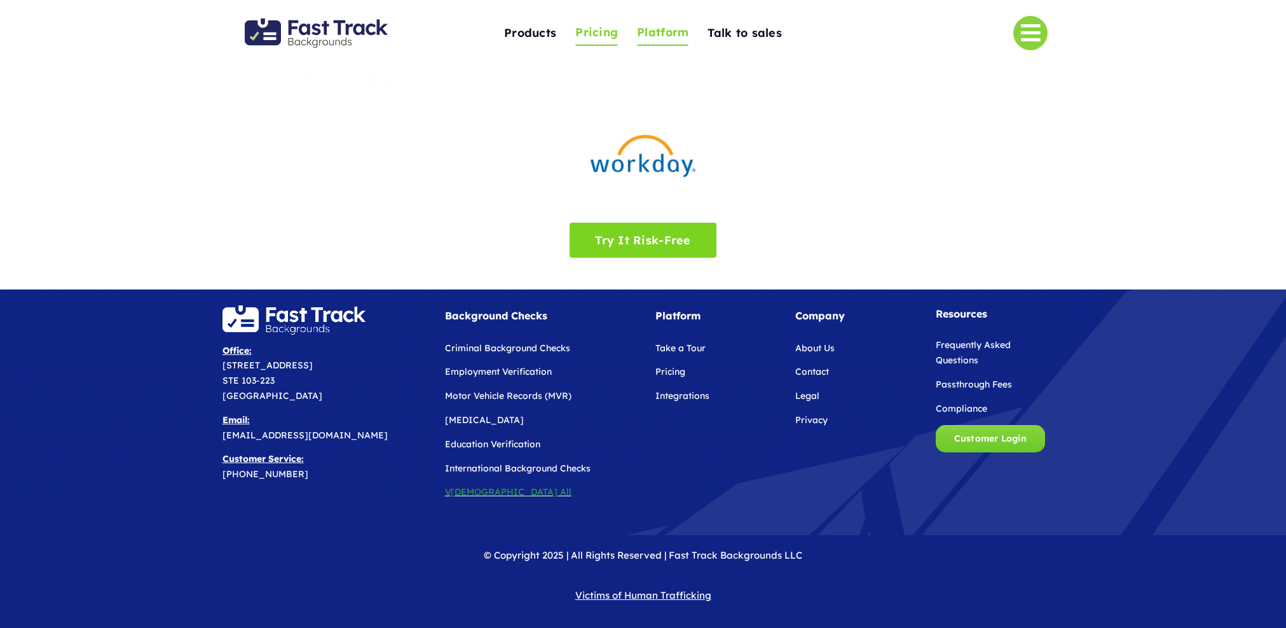
click at [610, 33] on span "Pricing" at bounding box center [596, 33] width 43 height 20
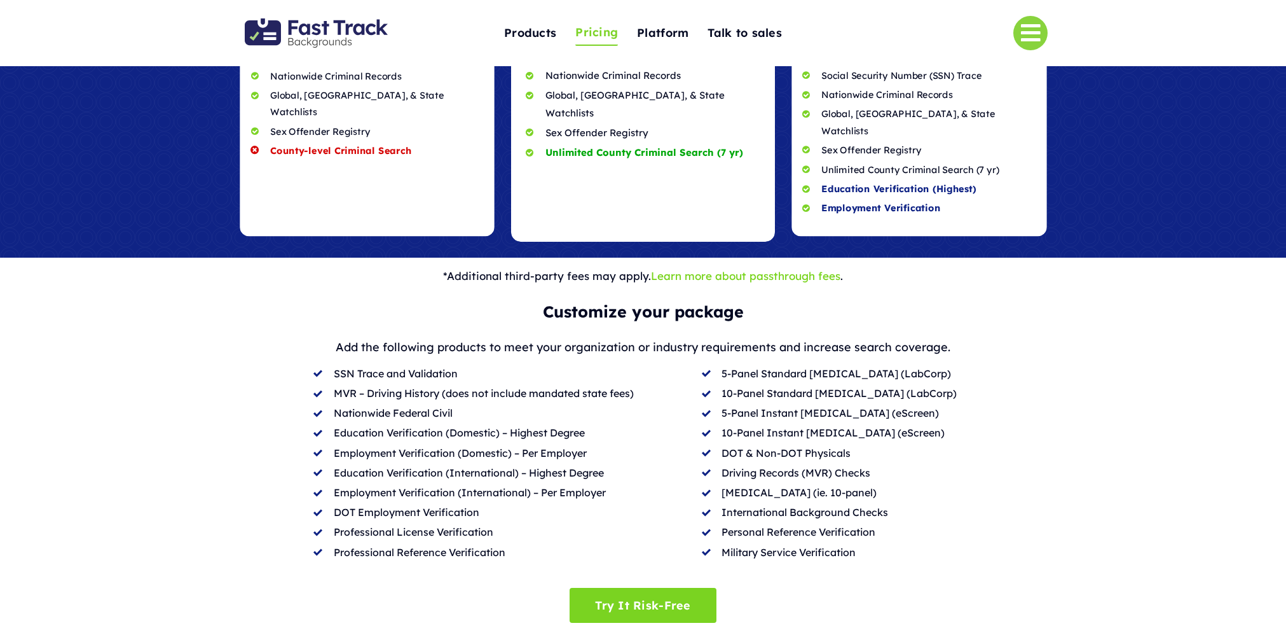
scroll to position [257, 0]
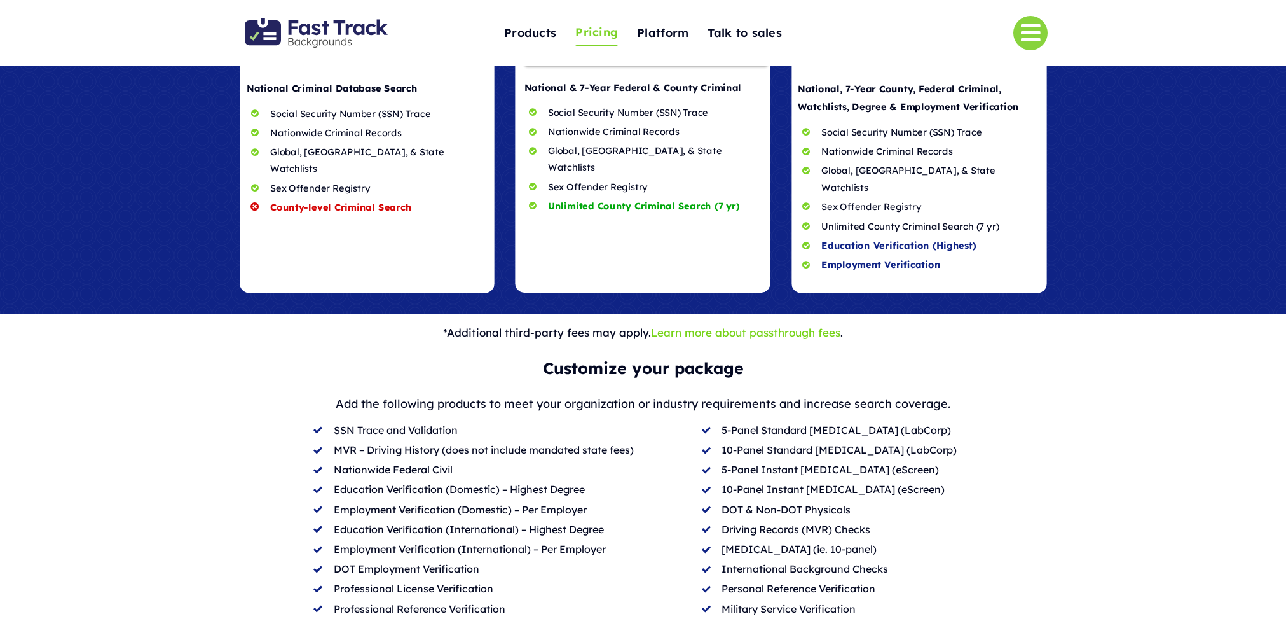
click at [735, 326] on link "Learn more about passthrough fees" at bounding box center [745, 332] width 189 height 13
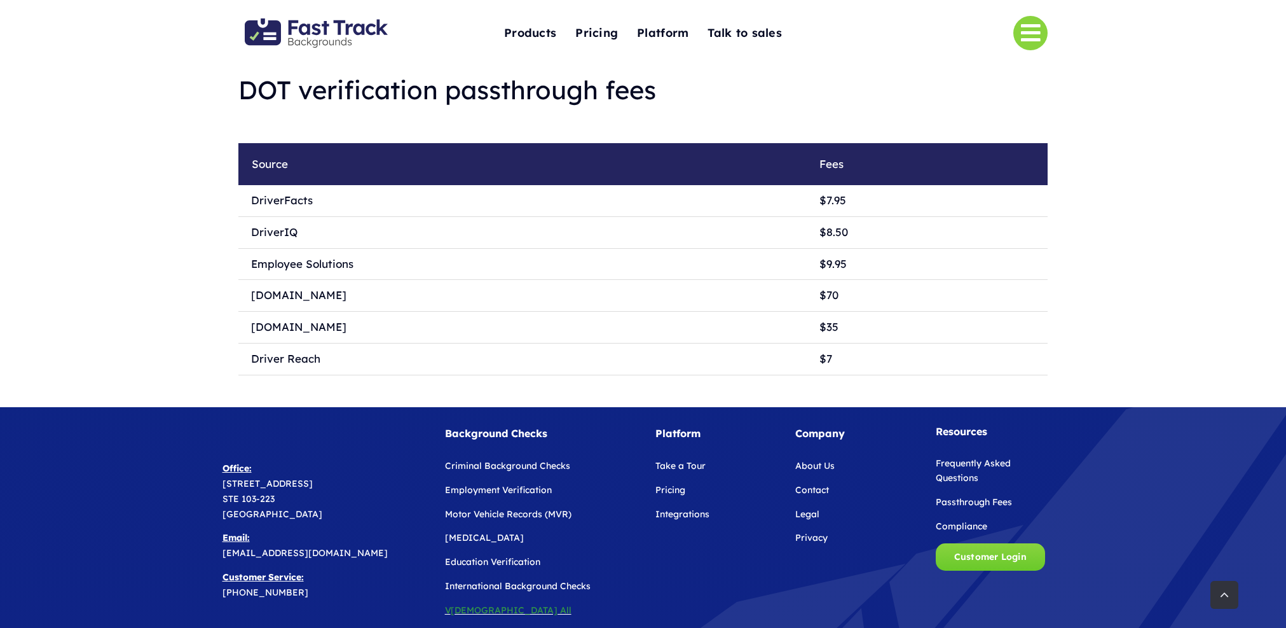
scroll to position [2784, 0]
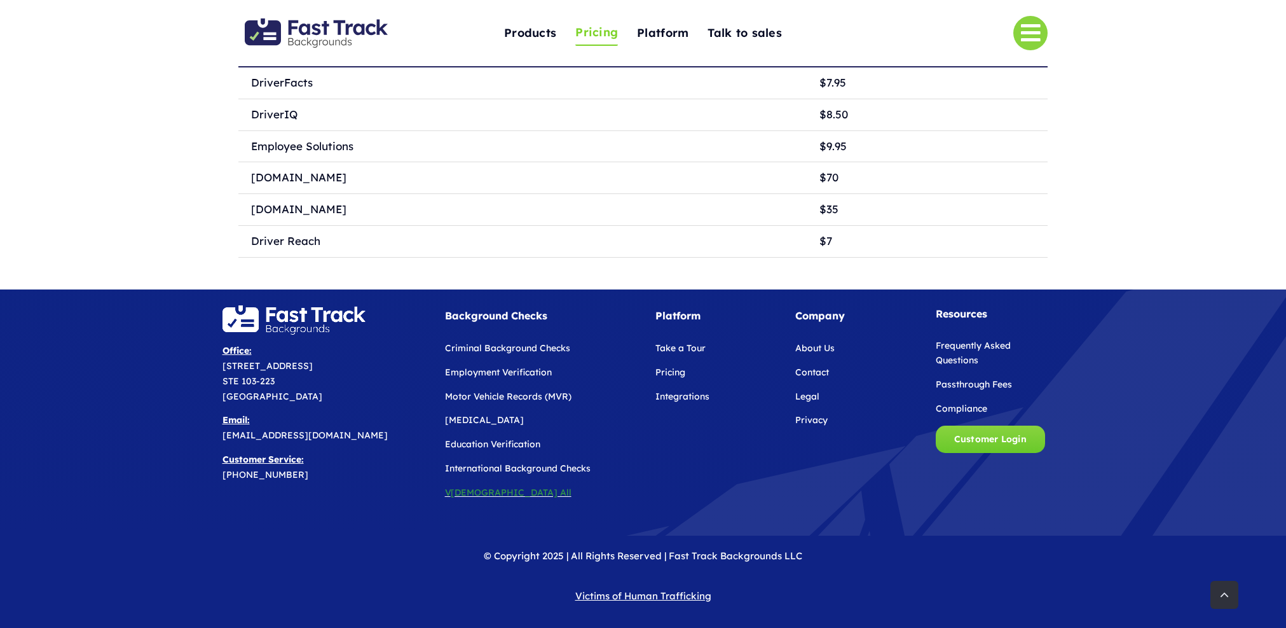
click at [602, 42] on link "Pricing" at bounding box center [596, 33] width 43 height 26
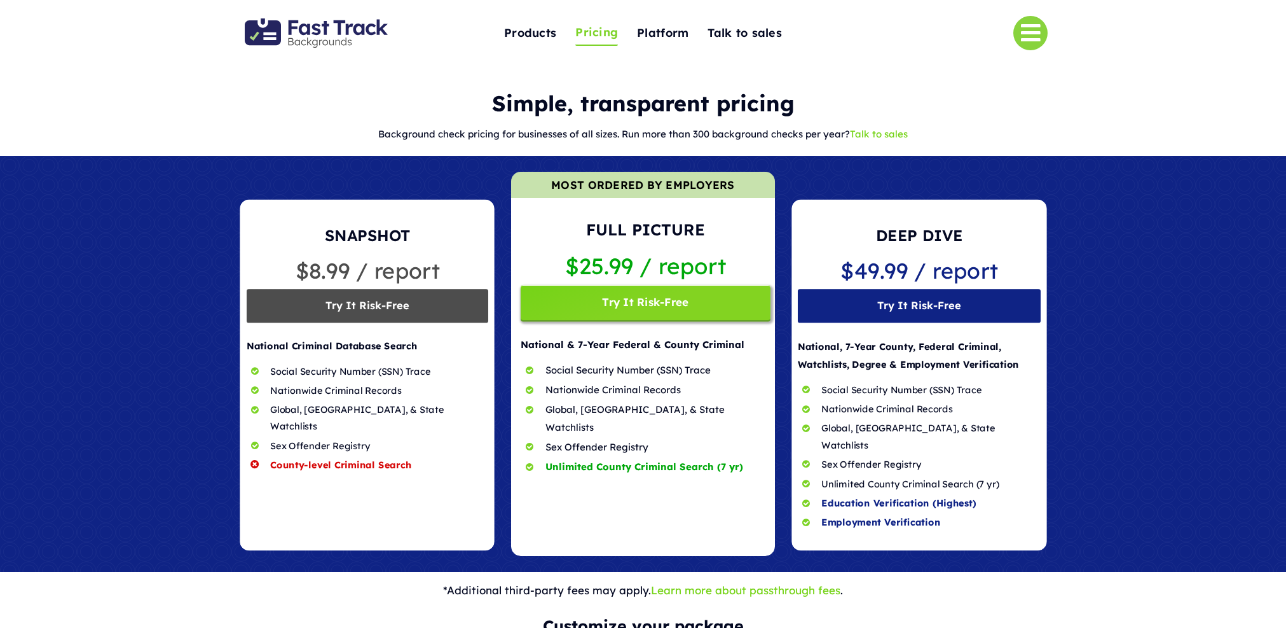
click at [657, 308] on span at bounding box center [642, 364] width 263 height 384
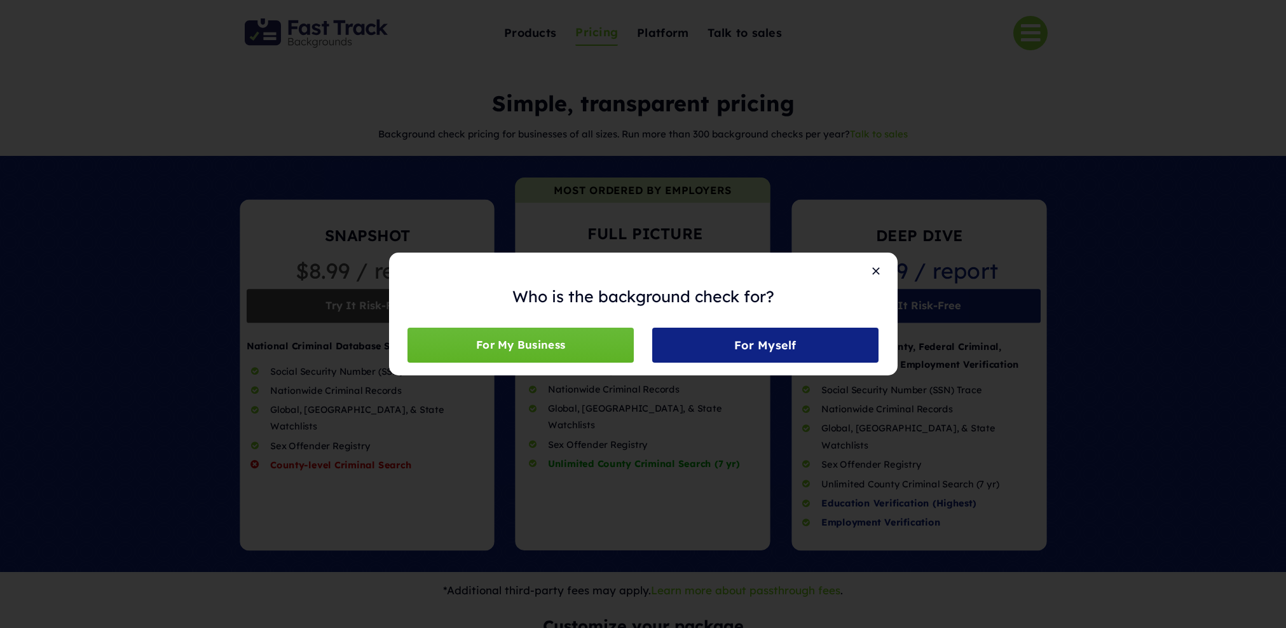
click at [568, 347] on link "For My Business" at bounding box center [521, 344] width 226 height 35
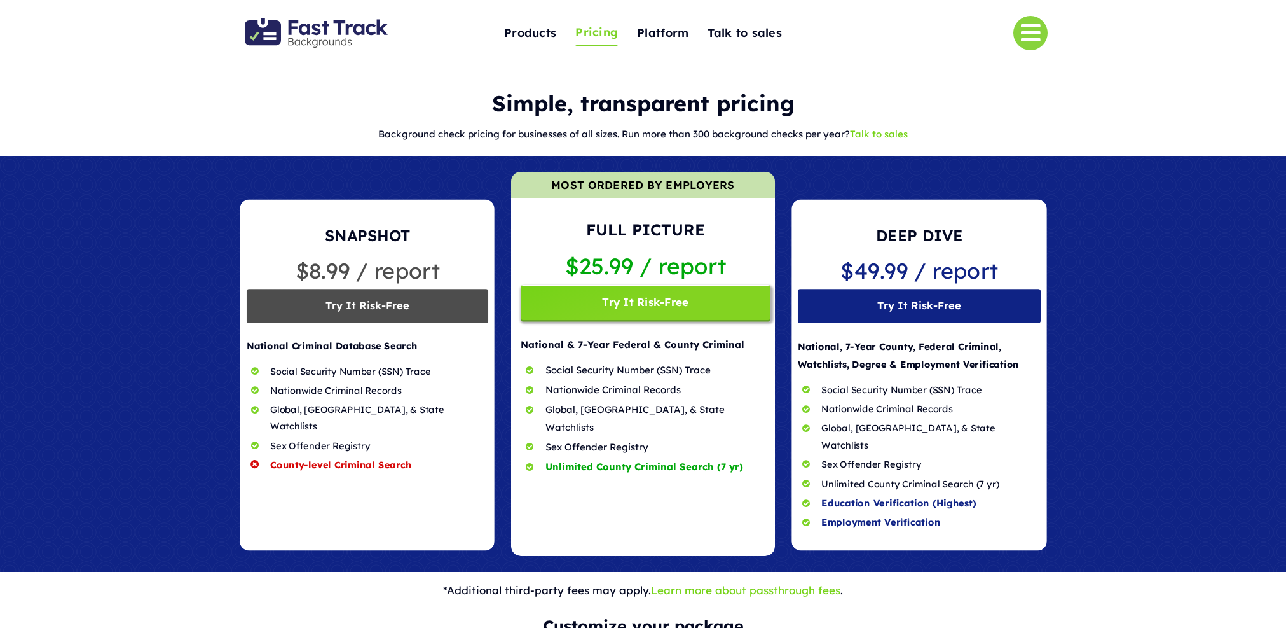
click at [645, 303] on span at bounding box center [642, 364] width 263 height 384
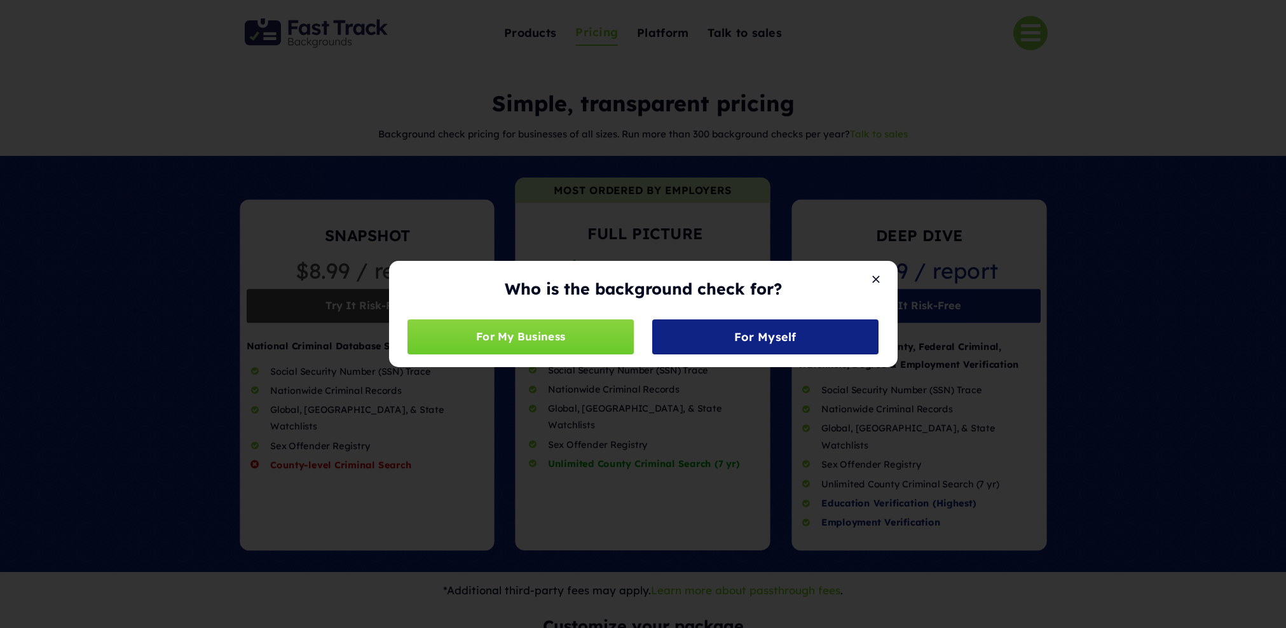
click at [1010, 212] on div "Who is the background check for? For My Business For Myself" at bounding box center [643, 314] width 1286 height 628
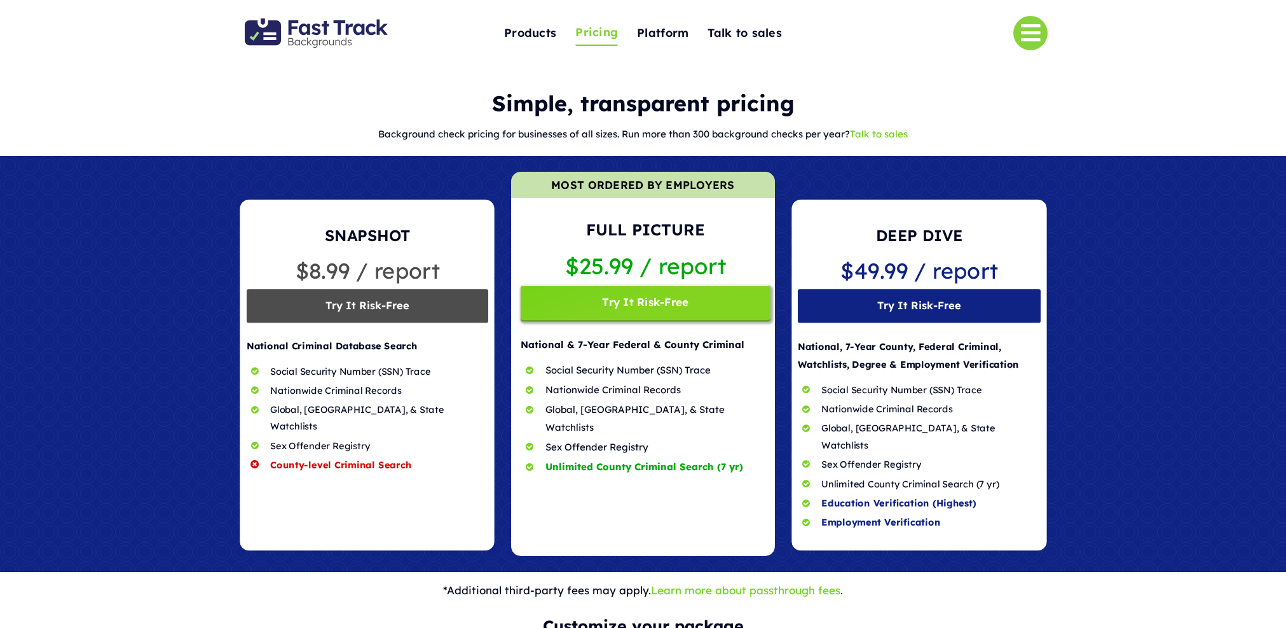
click at [665, 313] on span at bounding box center [642, 364] width 263 height 384
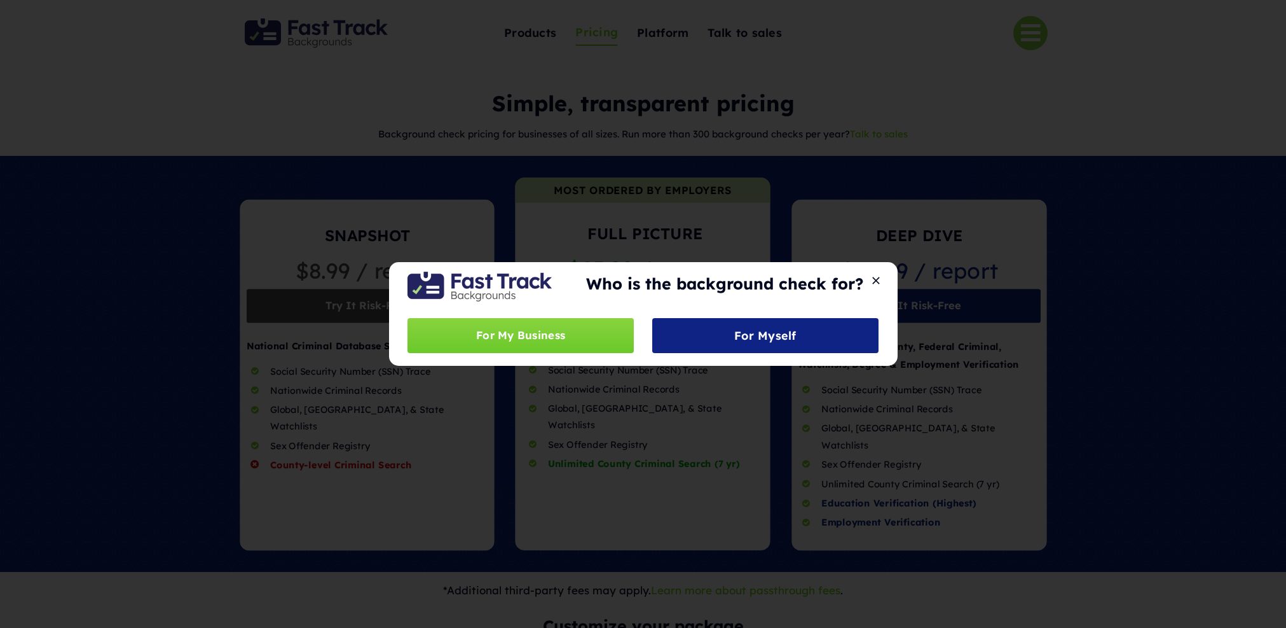
click at [671, 247] on div "Who is the background check for? For My Business For Myself" at bounding box center [643, 314] width 1286 height 628
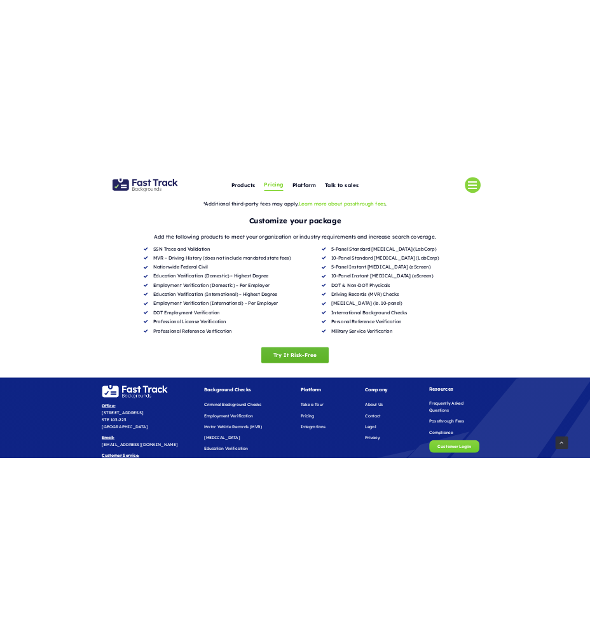
scroll to position [531, 0]
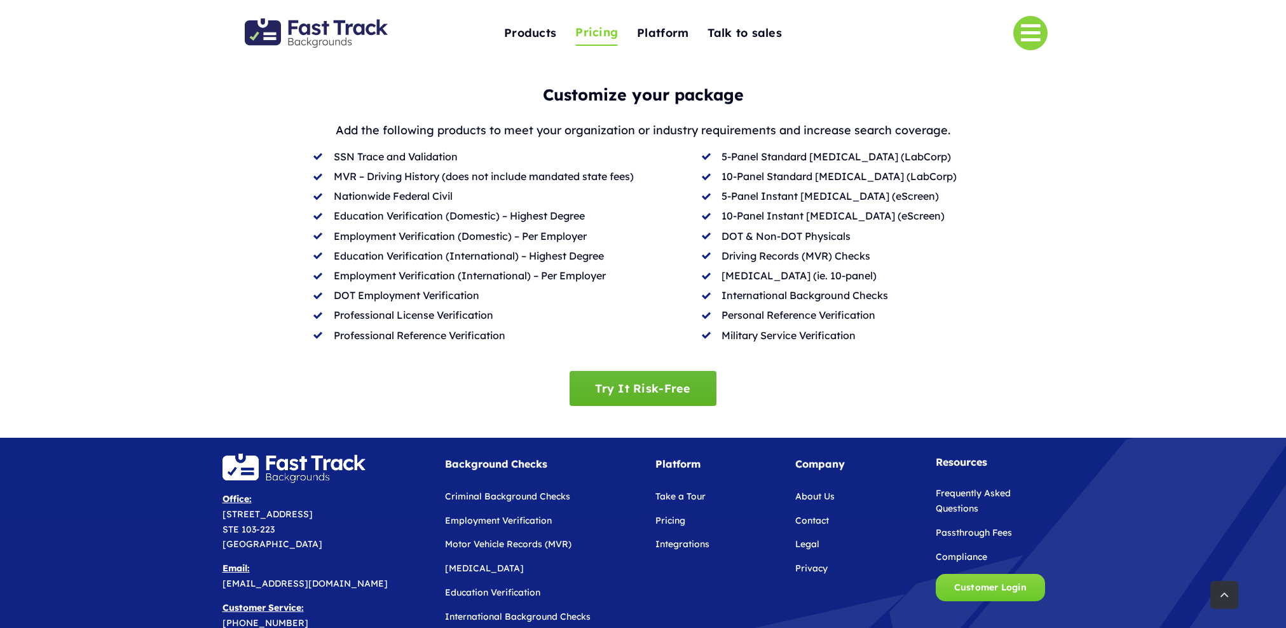
click at [656, 385] on link "Try It Risk-Free" at bounding box center [643, 388] width 146 height 35
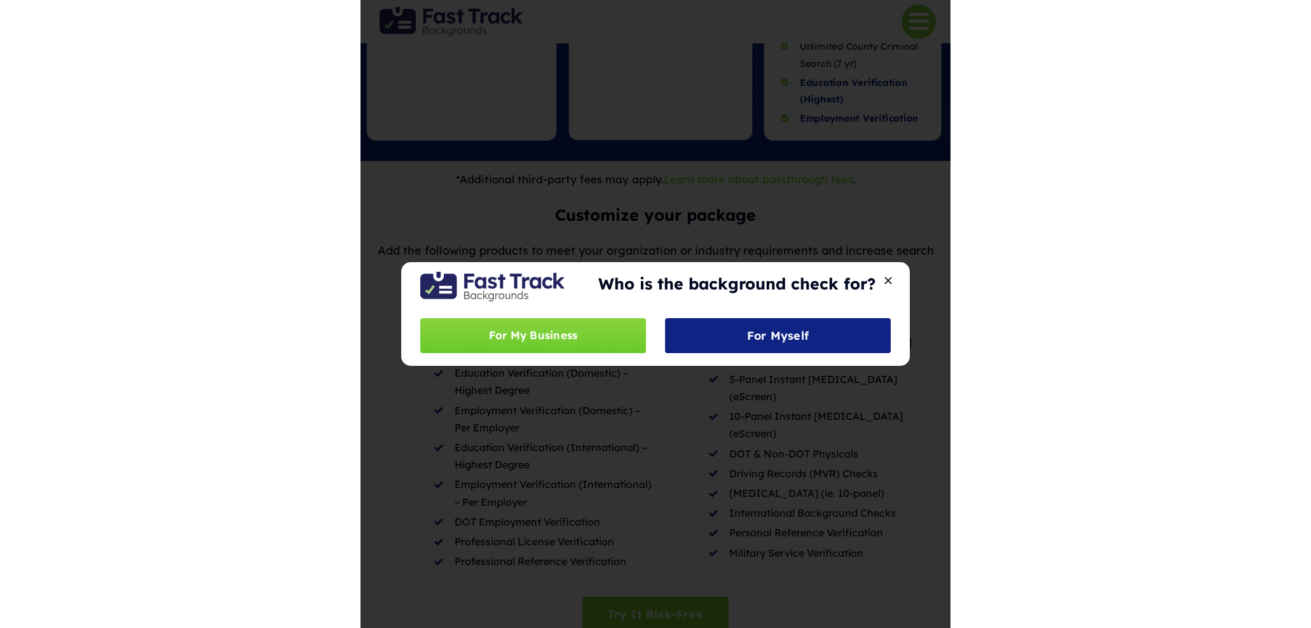
scroll to position [549, 0]
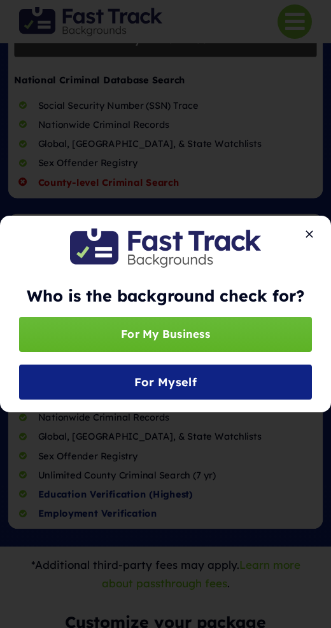
click at [132, 334] on span "For My Business" at bounding box center [165, 334] width 89 height 18
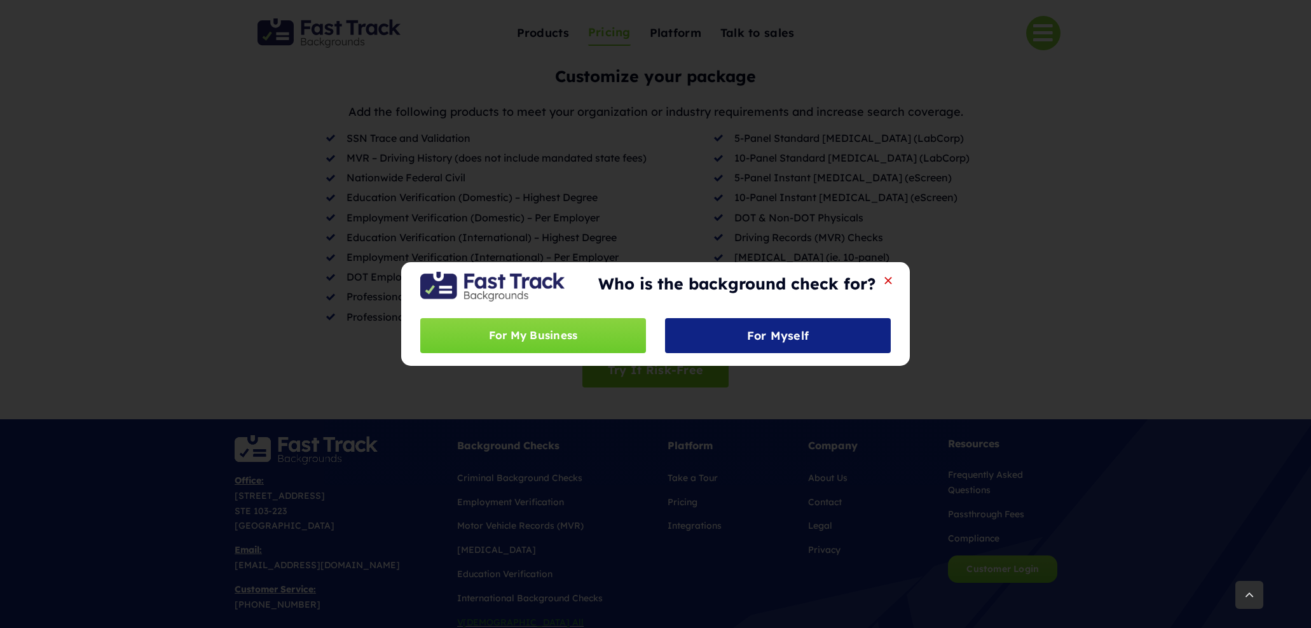
click at [888, 278] on button "Close" at bounding box center [888, 280] width 18 height 11
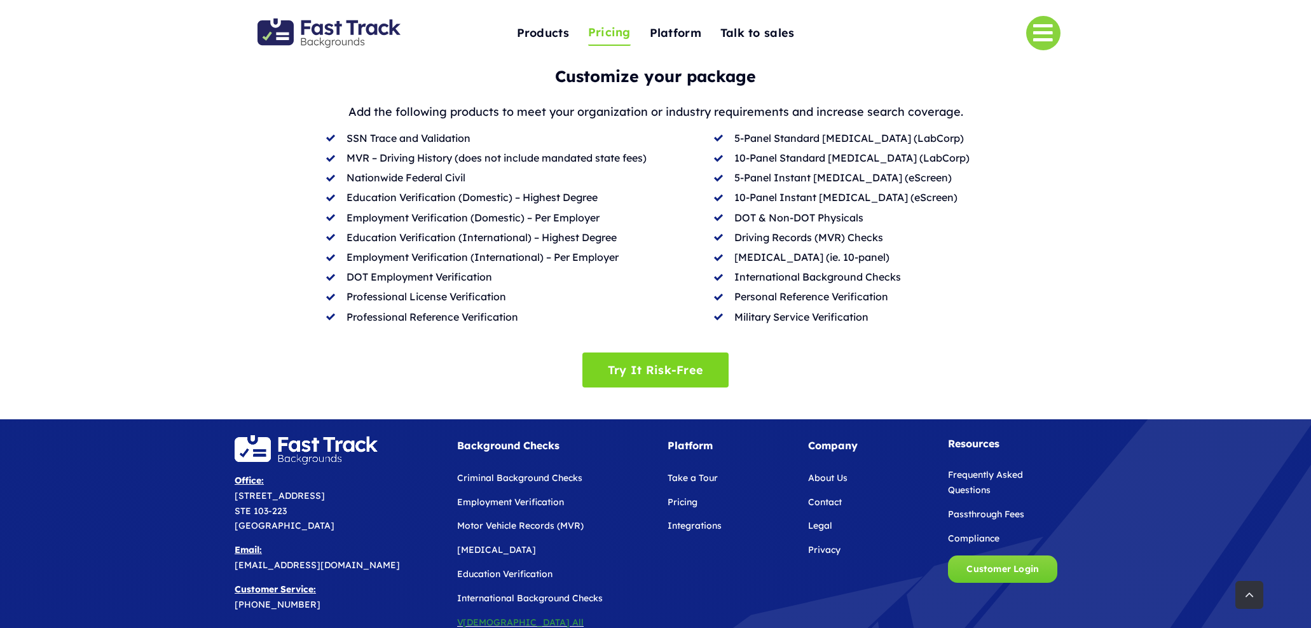
click at [348, 32] on img "Fast Track Backgrounds Logo" at bounding box center [328, 32] width 143 height 29
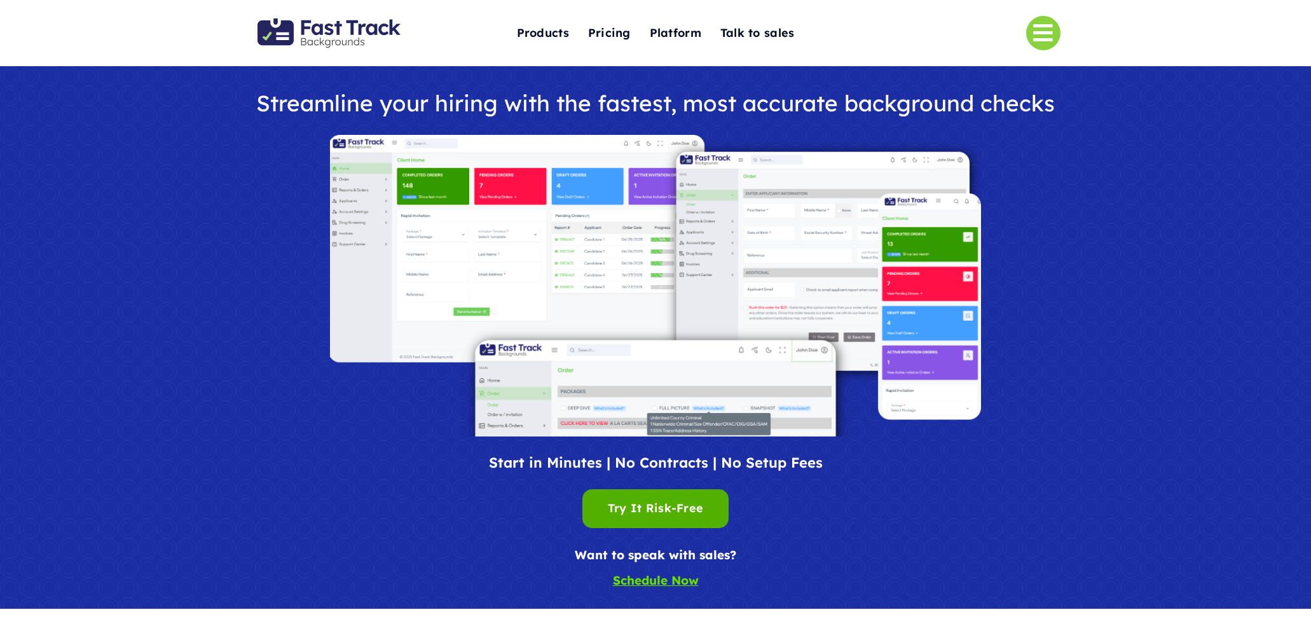
click at [661, 504] on div "Try It Risk-Free Try It Risk-Free" at bounding box center [655, 508] width 95 height 20
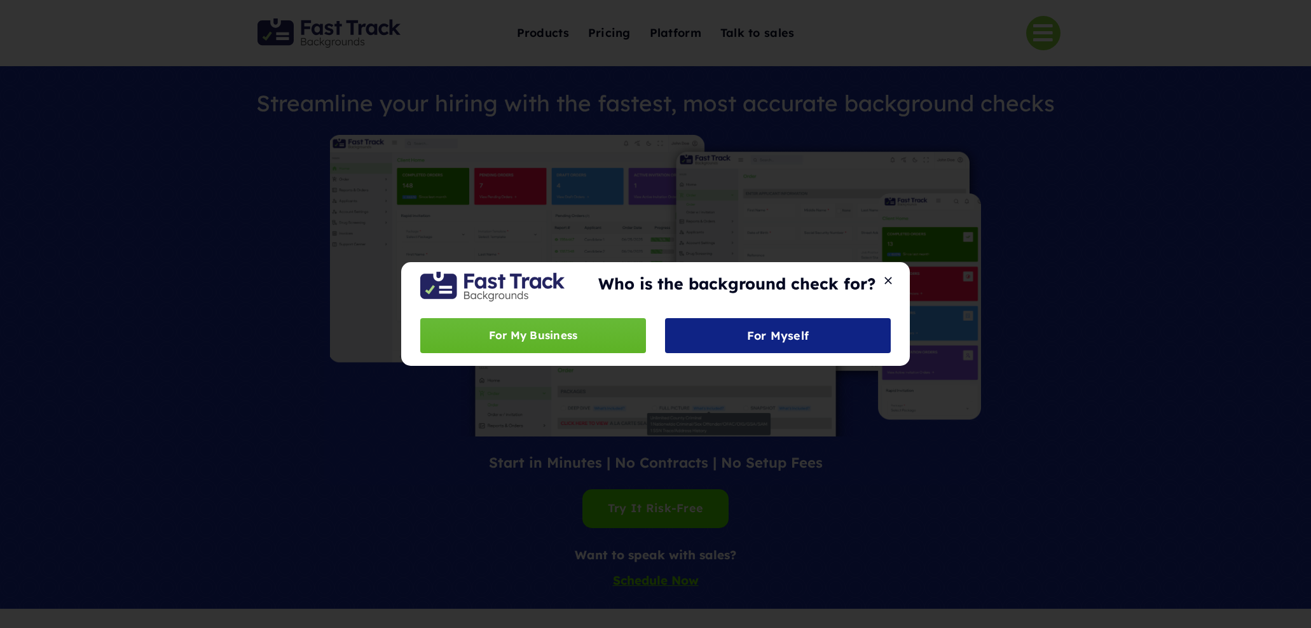
click at [575, 333] on span "For My Business" at bounding box center [533, 335] width 89 height 18
